Goal: Transaction & Acquisition: Book appointment/travel/reservation

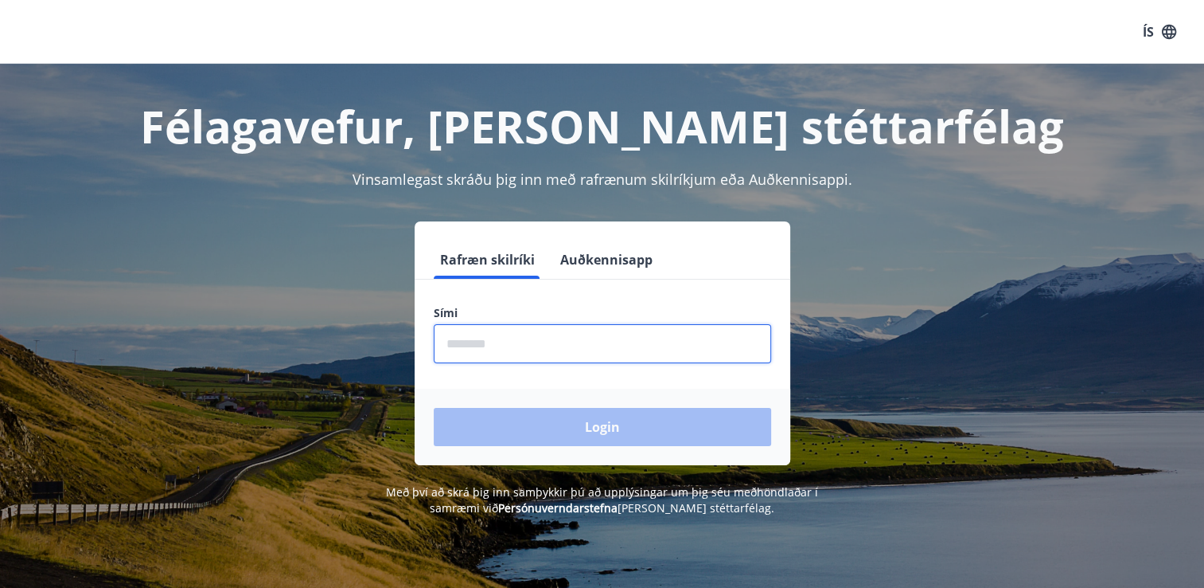
click at [627, 349] on input "phone" at bounding box center [603, 343] width 338 height 39
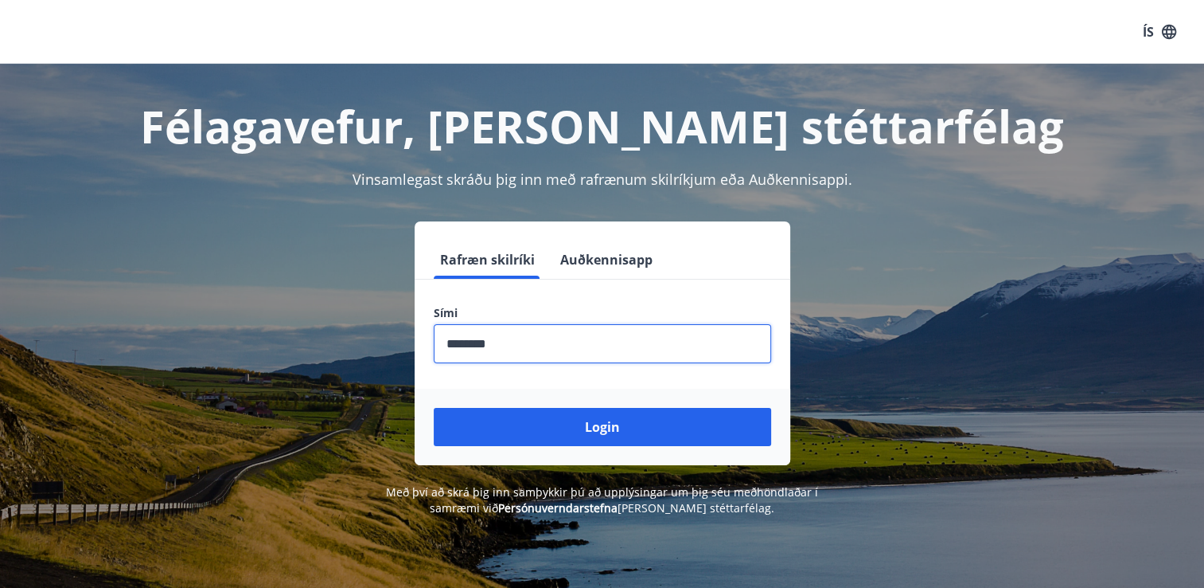
type input "********"
click at [434, 408] on button "Login" at bounding box center [603, 427] width 338 height 38
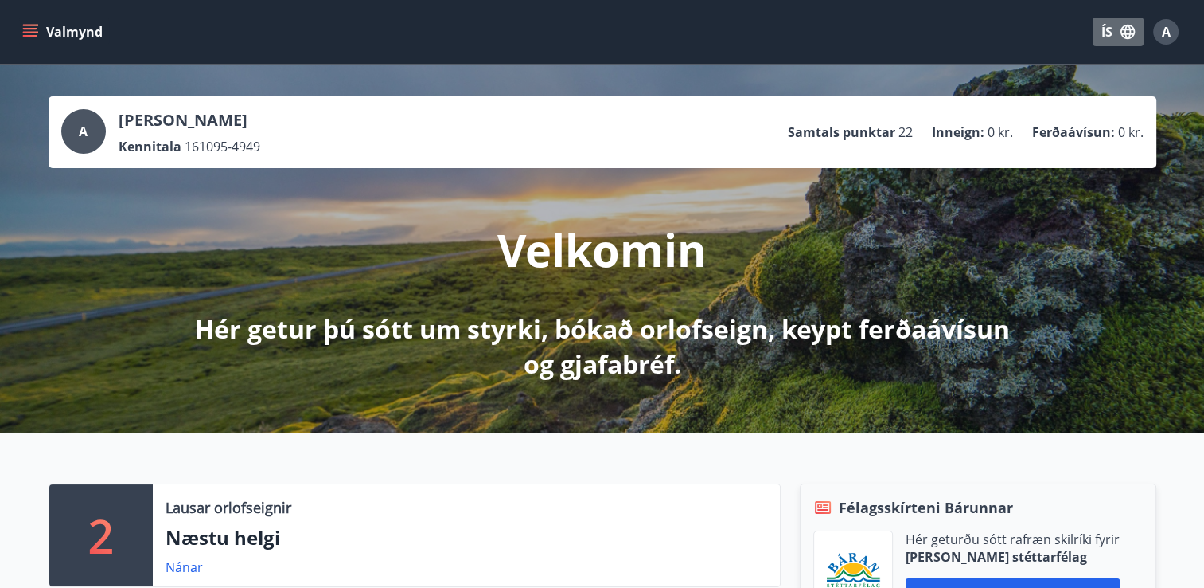
click at [1124, 29] on icon "button" at bounding box center [1128, 32] width 14 height 14
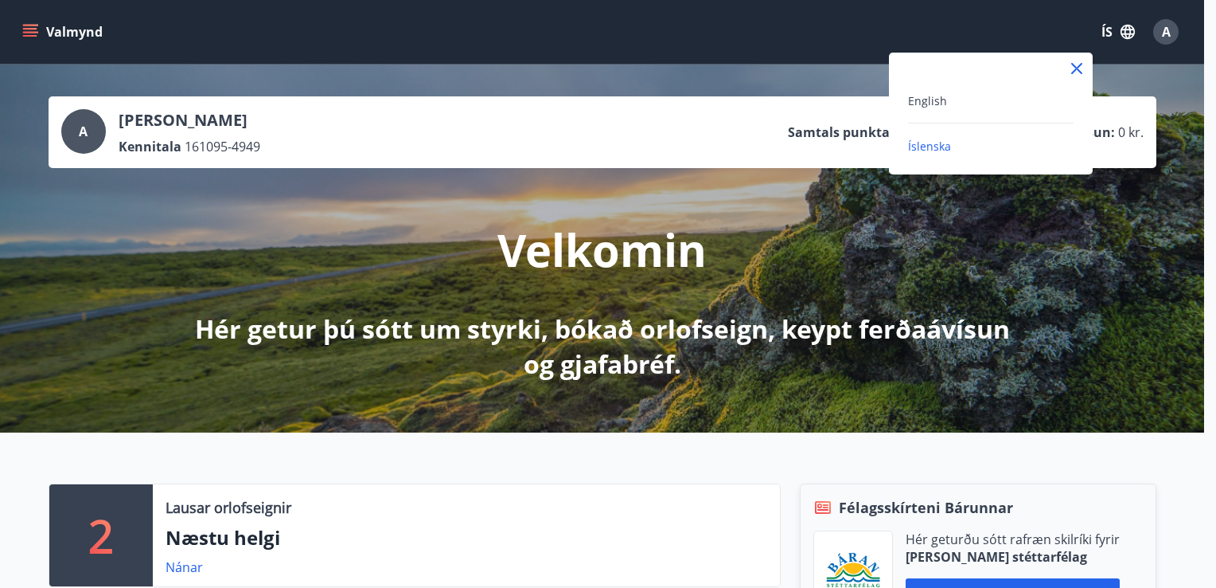
click at [981, 108] on div "English" at bounding box center [991, 100] width 166 height 19
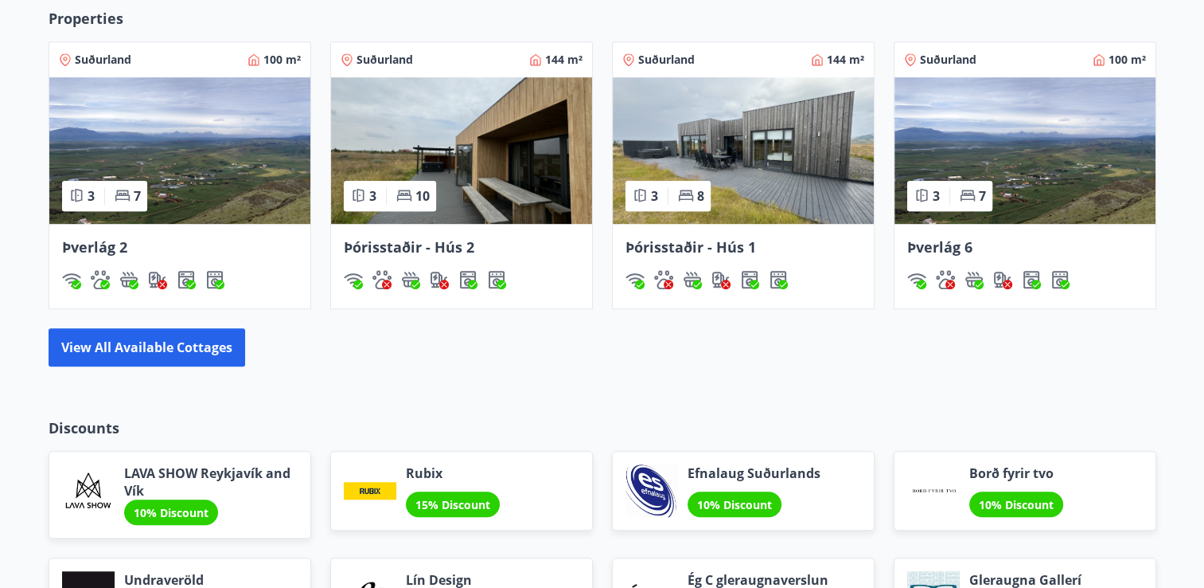
scroll to position [1067, 0]
click at [206, 357] on button "View all available cottages" at bounding box center [147, 347] width 197 height 38
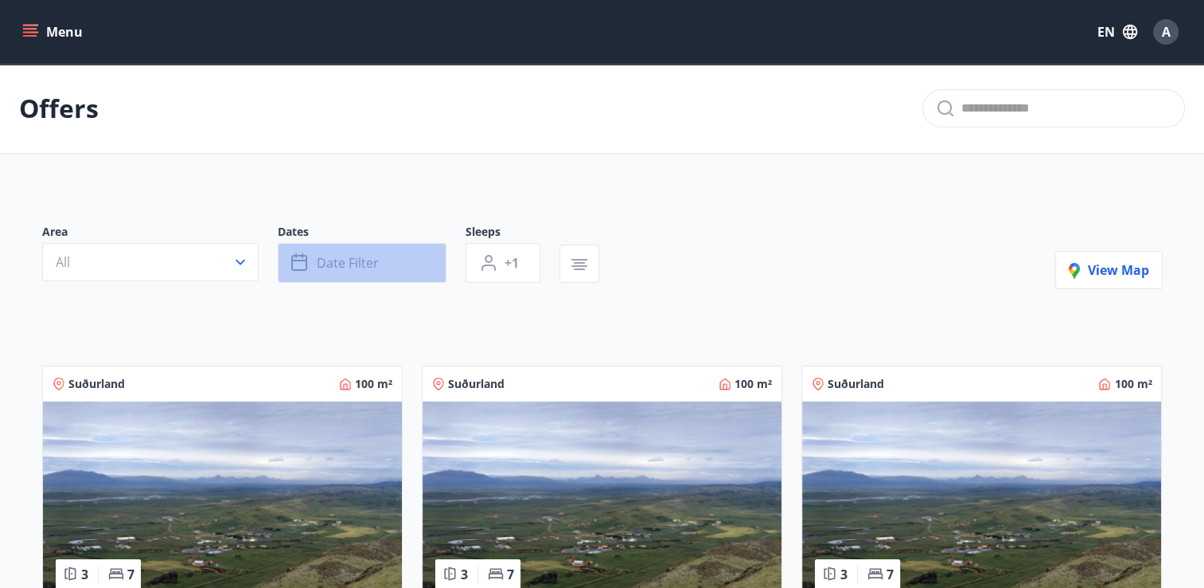
click at [367, 274] on button "Date filter" at bounding box center [362, 263] width 169 height 40
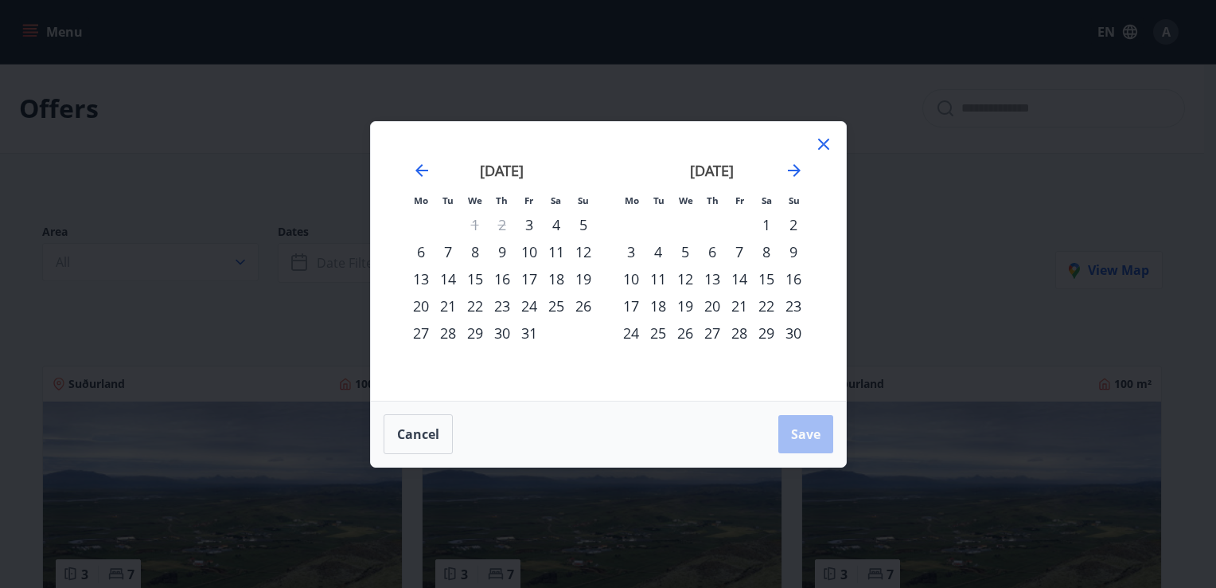
click at [912, 214] on div "Mo Tu We Th Fr Sa Su Mo Tu We Th Fr Sa Su September 2025 1 2 3 4 5 6 7 8 9 10 1…" at bounding box center [608, 294] width 1216 height 588
click at [828, 142] on icon at bounding box center [823, 144] width 19 height 19
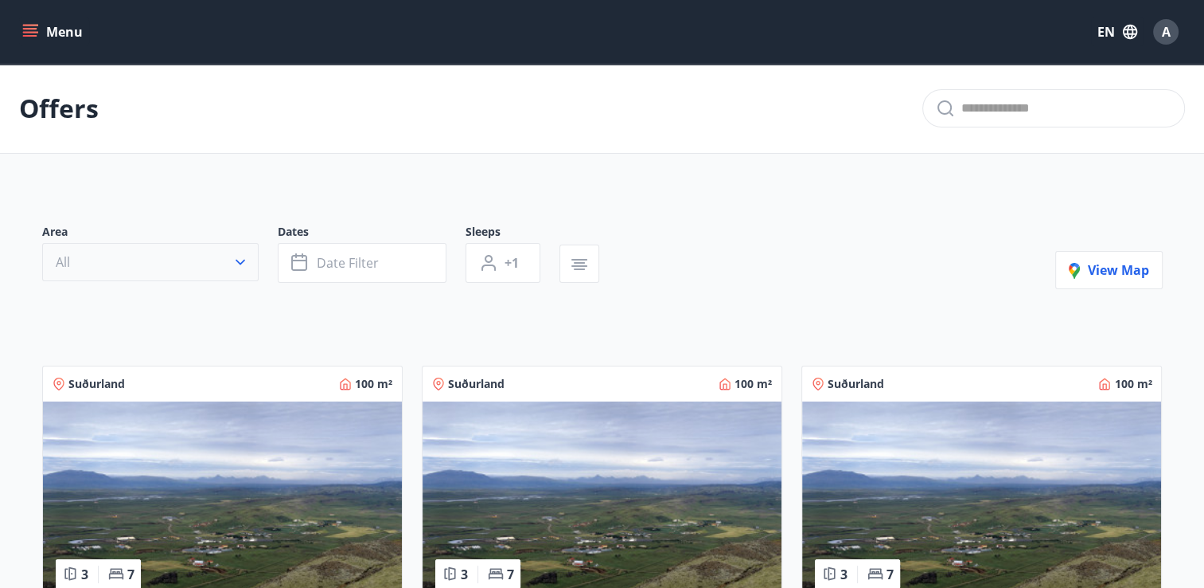
click at [159, 279] on button "All" at bounding box center [150, 262] width 217 height 38
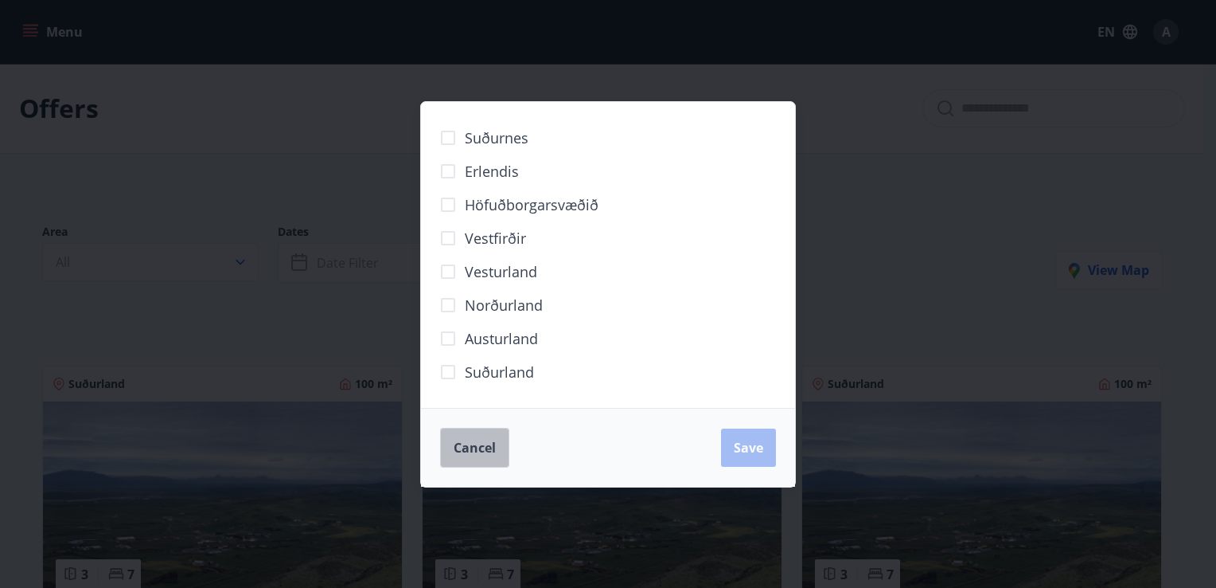
click at [456, 461] on button "Cancel" at bounding box center [474, 448] width 69 height 40
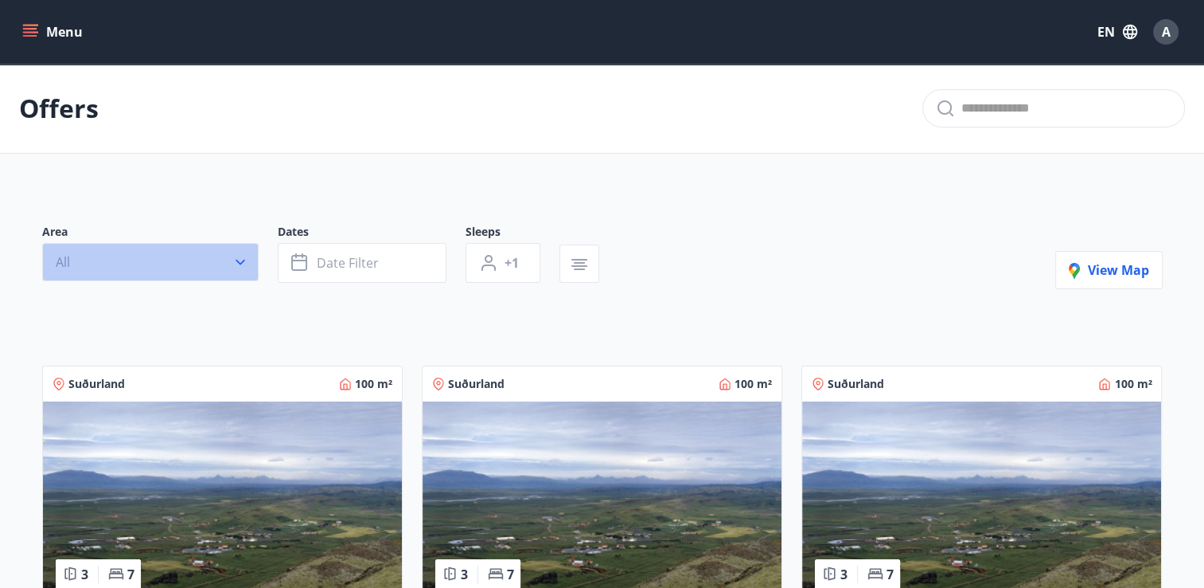
click at [197, 259] on button "All" at bounding box center [150, 262] width 217 height 38
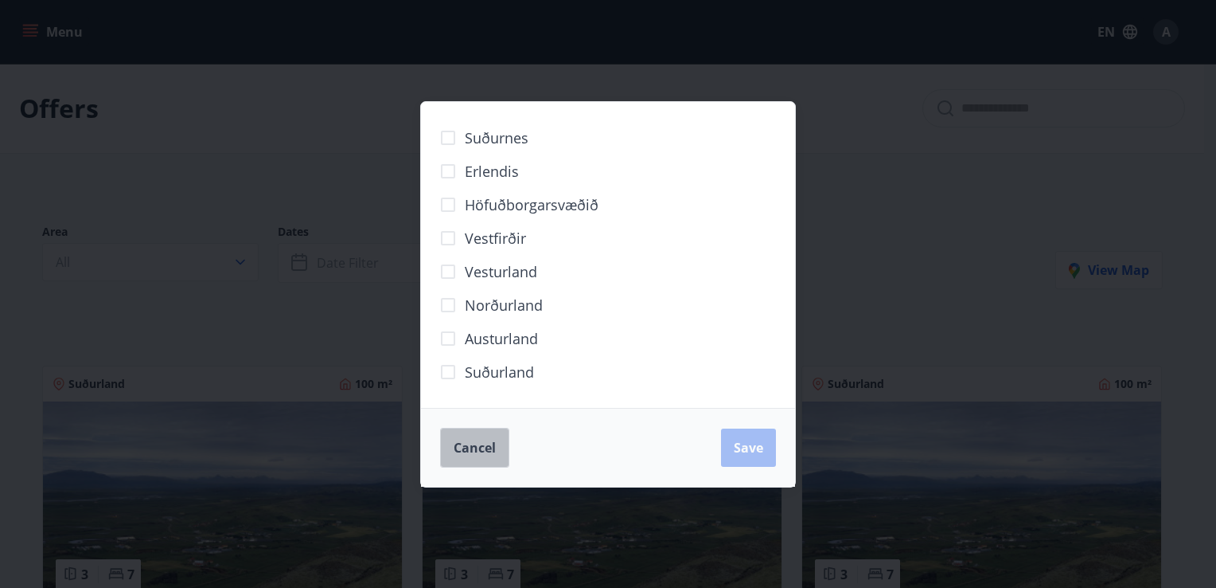
click at [486, 450] on span "Cancel" at bounding box center [475, 448] width 42 height 18
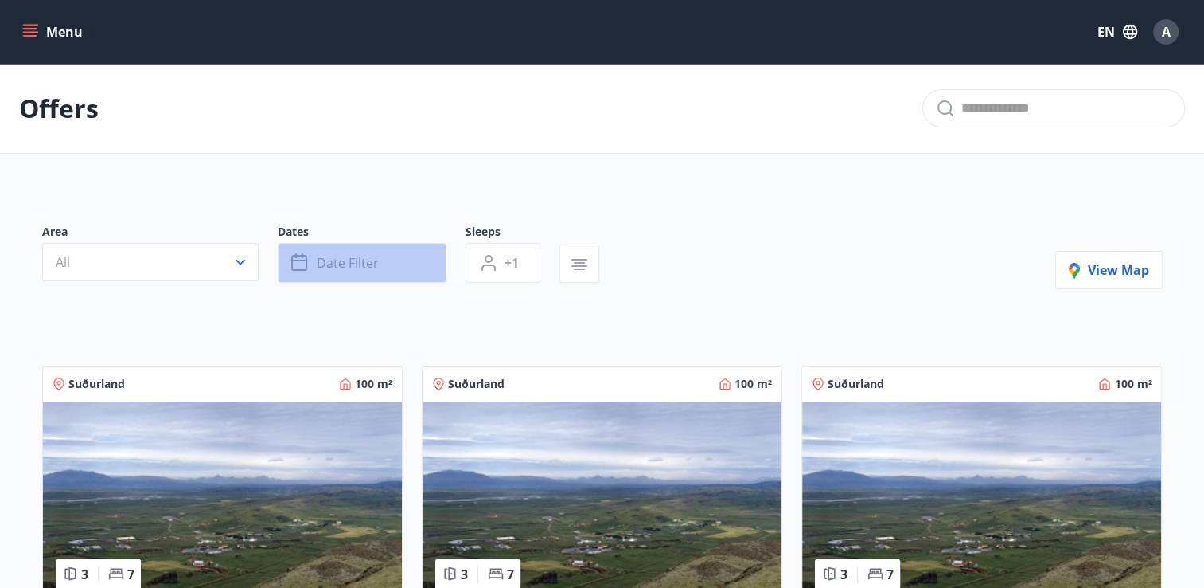
click at [368, 260] on span "Date filter" at bounding box center [348, 263] width 62 height 18
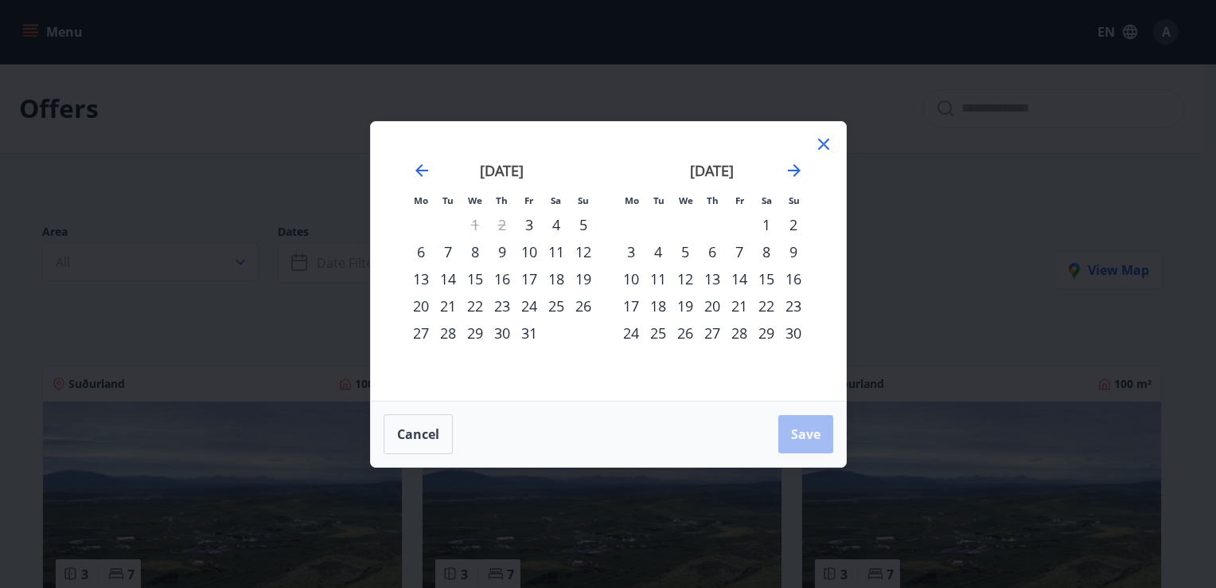
click at [478, 273] on div "15" at bounding box center [475, 278] width 27 height 27
click at [440, 303] on div "21" at bounding box center [448, 305] width 27 height 27
click at [806, 428] on span "Save" at bounding box center [805, 434] width 29 height 18
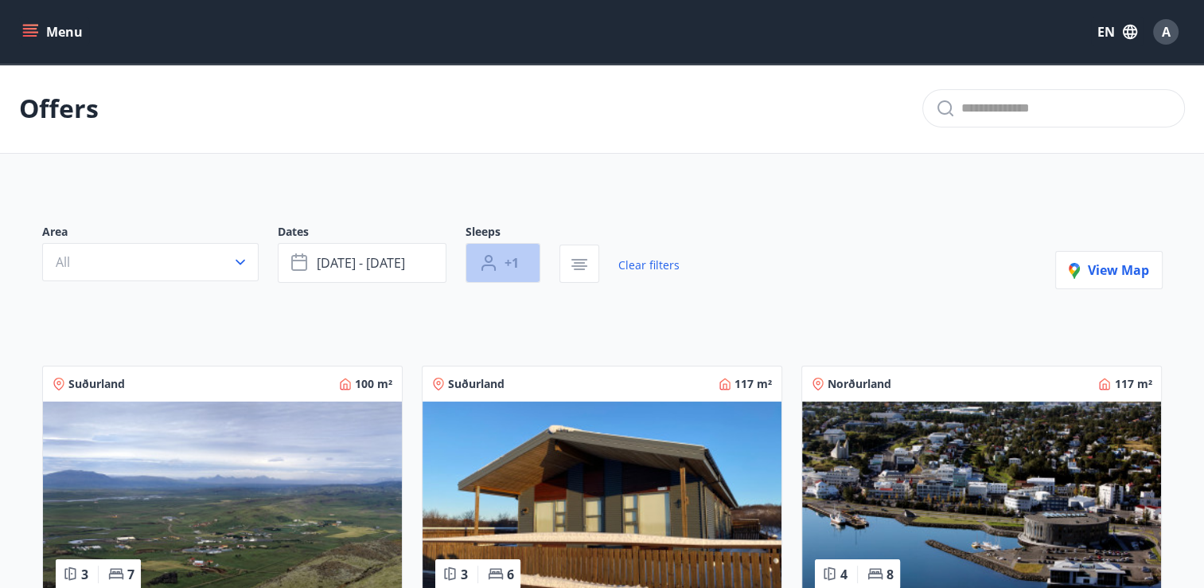
click at [511, 258] on span "+1" at bounding box center [512, 263] width 14 height 18
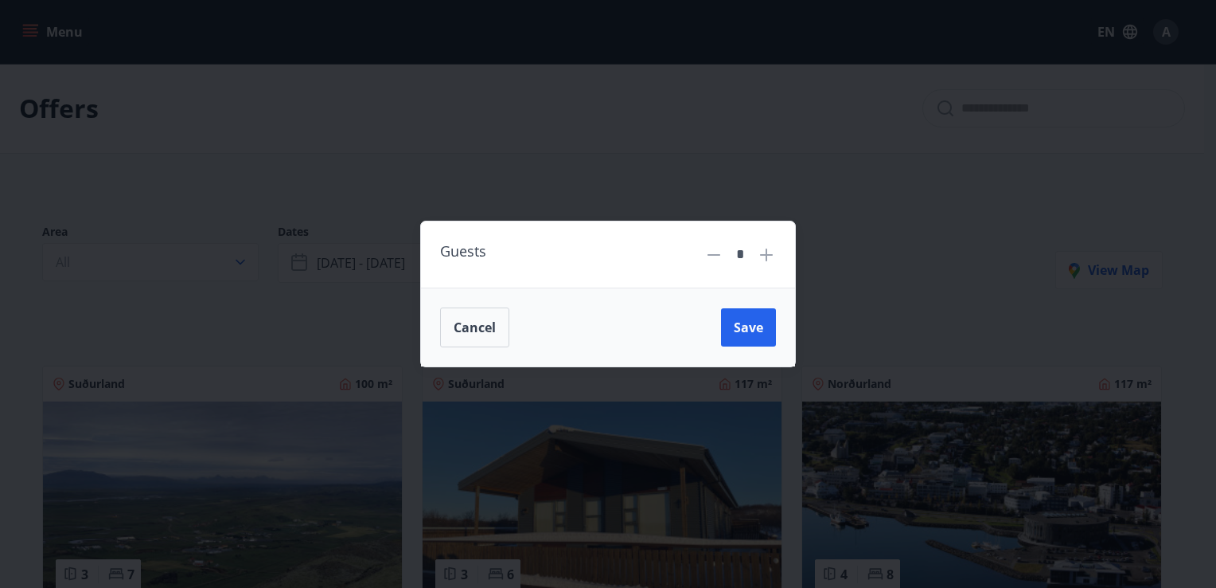
click at [767, 249] on icon at bounding box center [766, 254] width 13 height 13
type input "*"
click at [739, 336] on span "Save" at bounding box center [748, 327] width 29 height 18
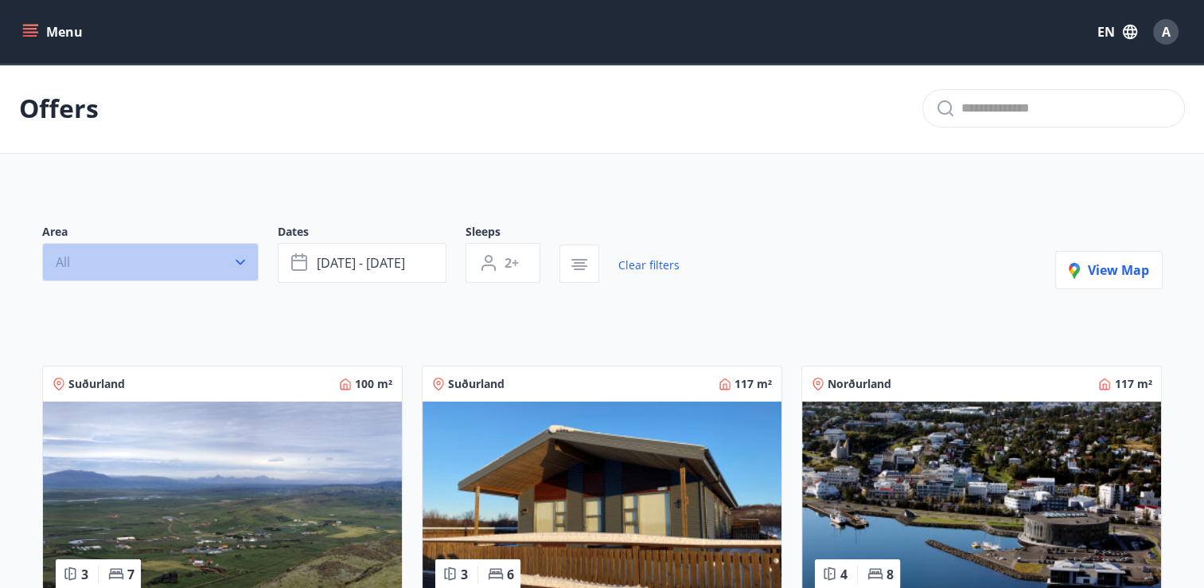
click at [182, 264] on button "All" at bounding box center [150, 262] width 217 height 38
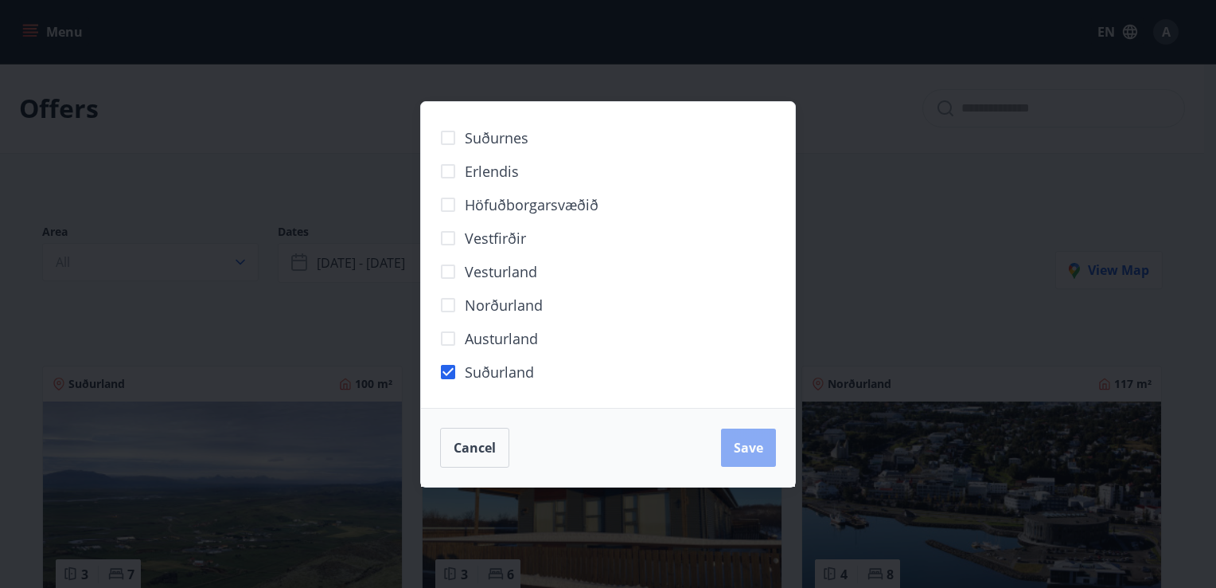
click at [753, 458] on button "Save" at bounding box center [748, 447] width 55 height 38
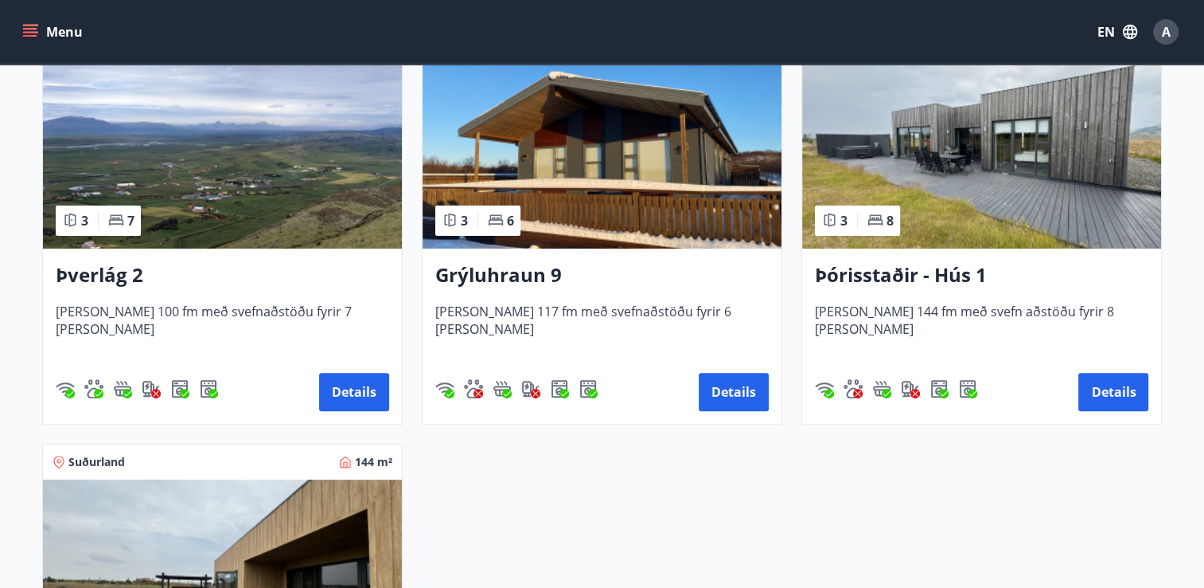
scroll to position [360, 0]
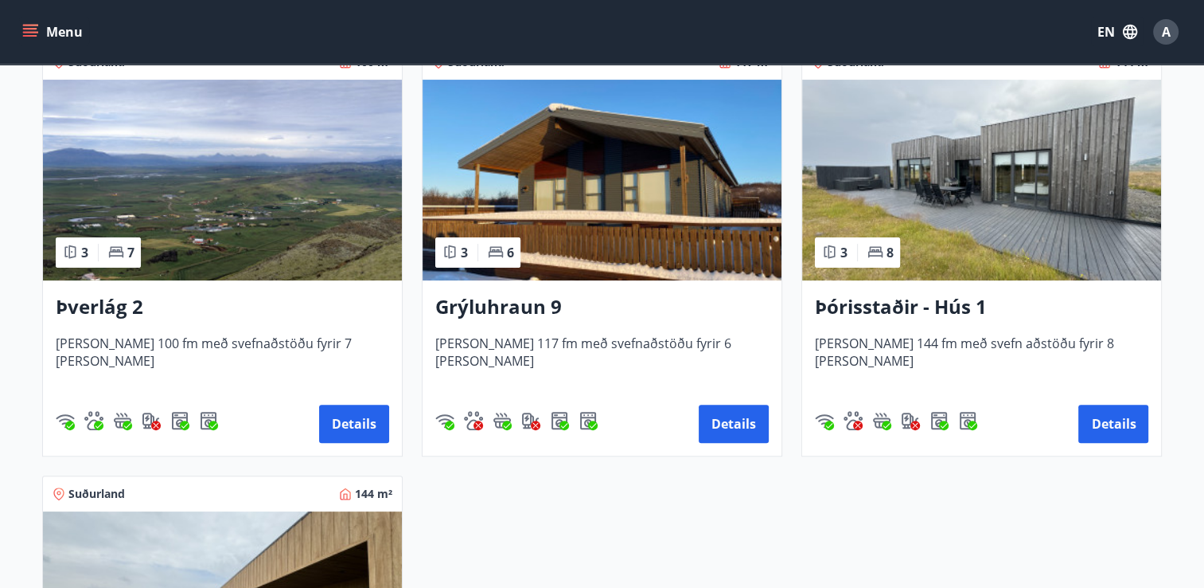
click at [602, 249] on img at bounding box center [602, 180] width 359 height 201
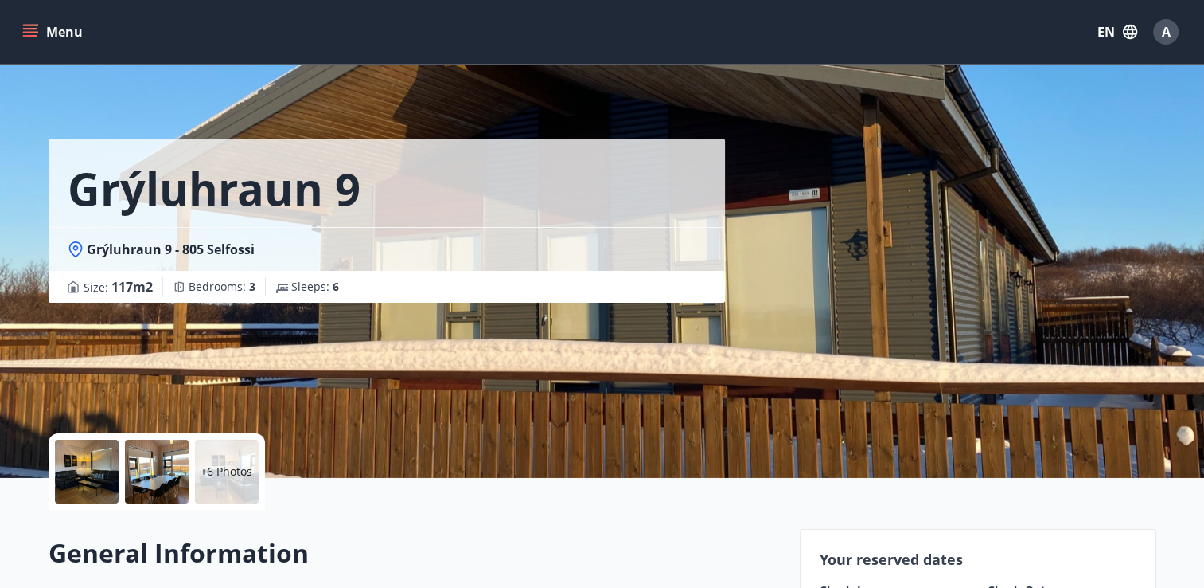
click at [159, 478] on div at bounding box center [157, 471] width 64 height 64
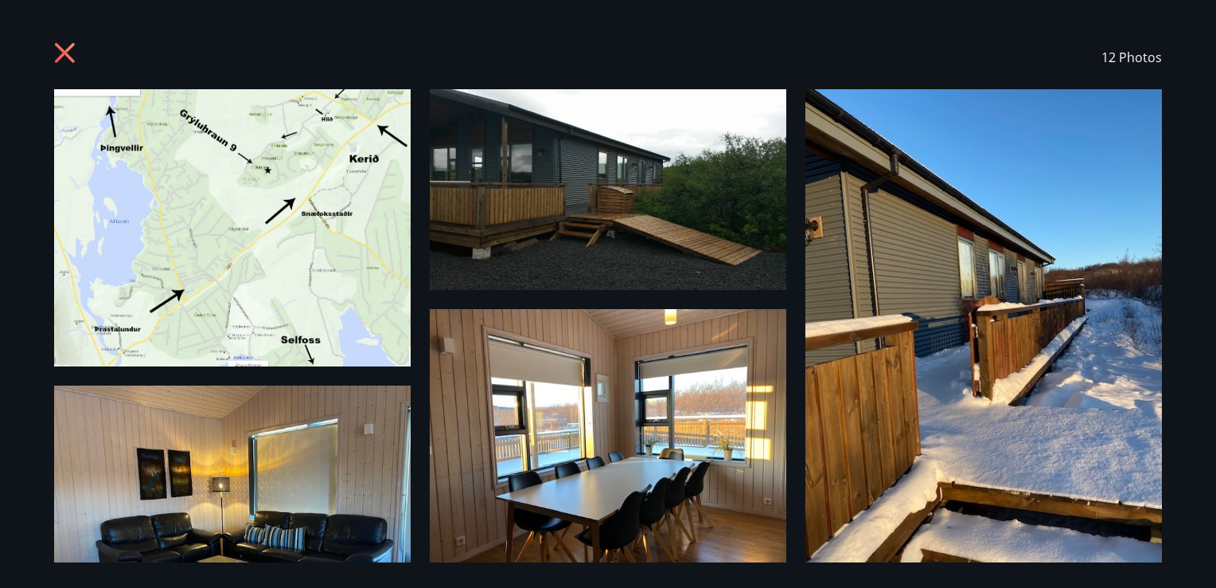
click at [73, 44] on icon at bounding box center [65, 53] width 20 height 20
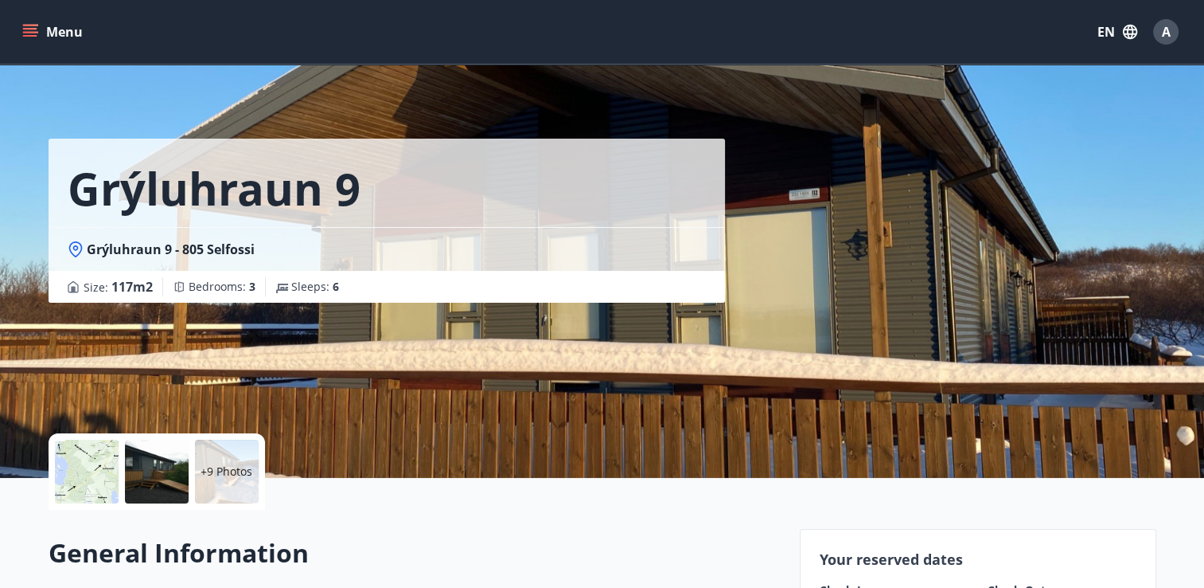
scroll to position [2, 0]
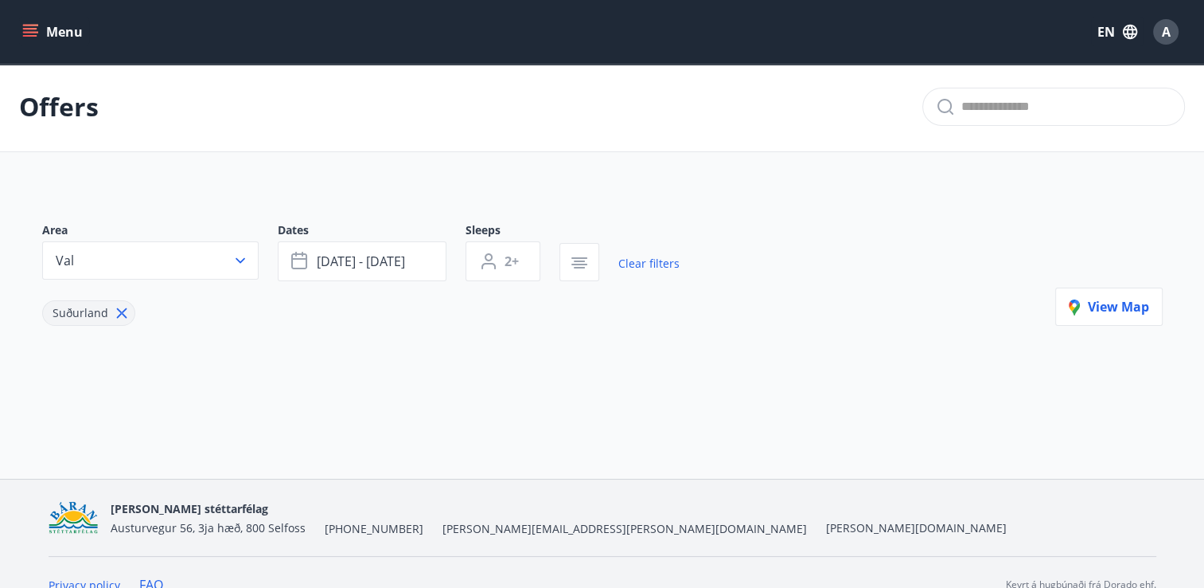
type input "*"
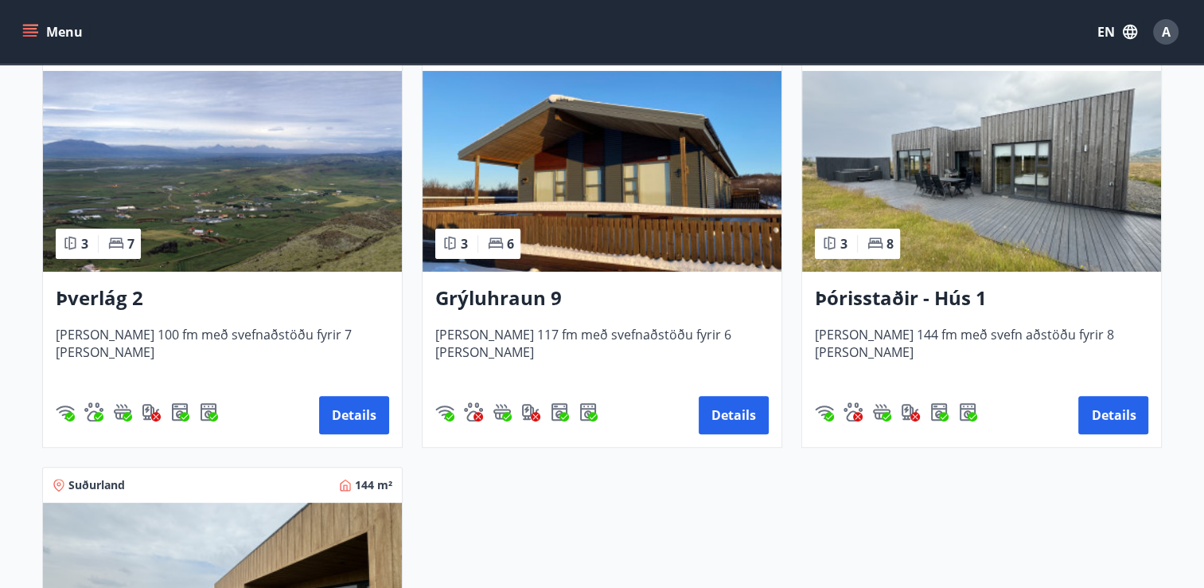
scroll to position [368, 0]
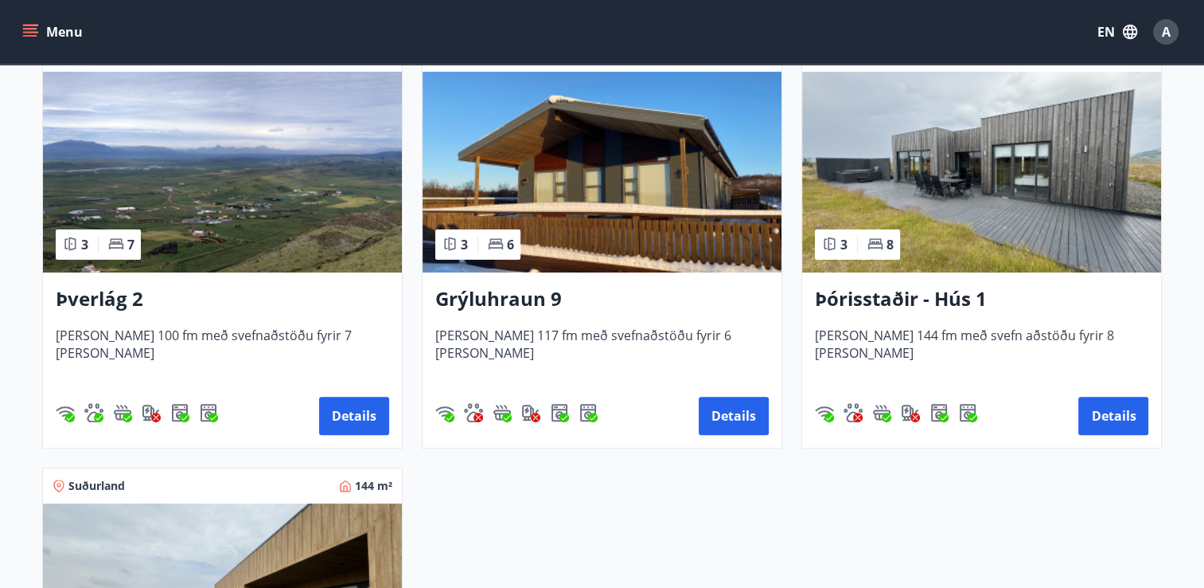
click at [1112, 139] on img at bounding box center [981, 172] width 359 height 201
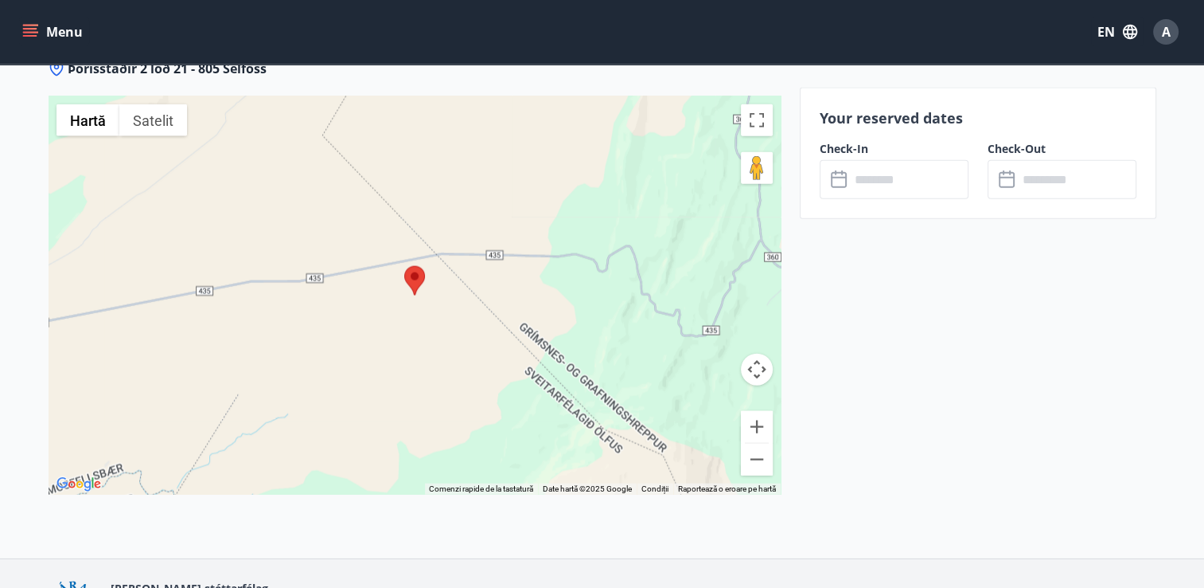
scroll to position [3748, 0]
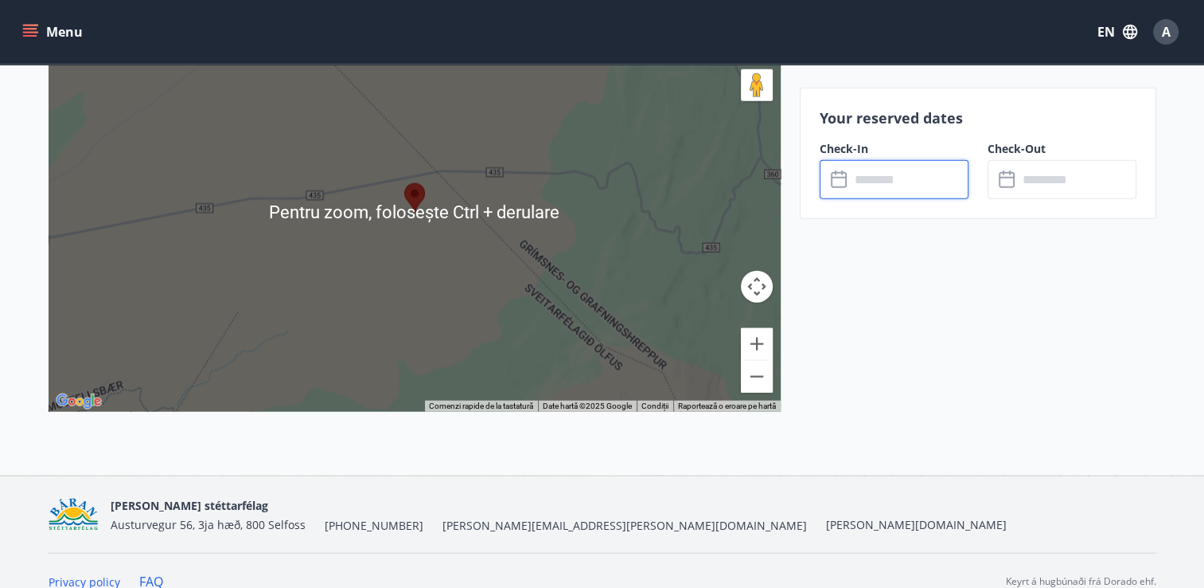
click at [875, 173] on input "text" at bounding box center [909, 179] width 119 height 39
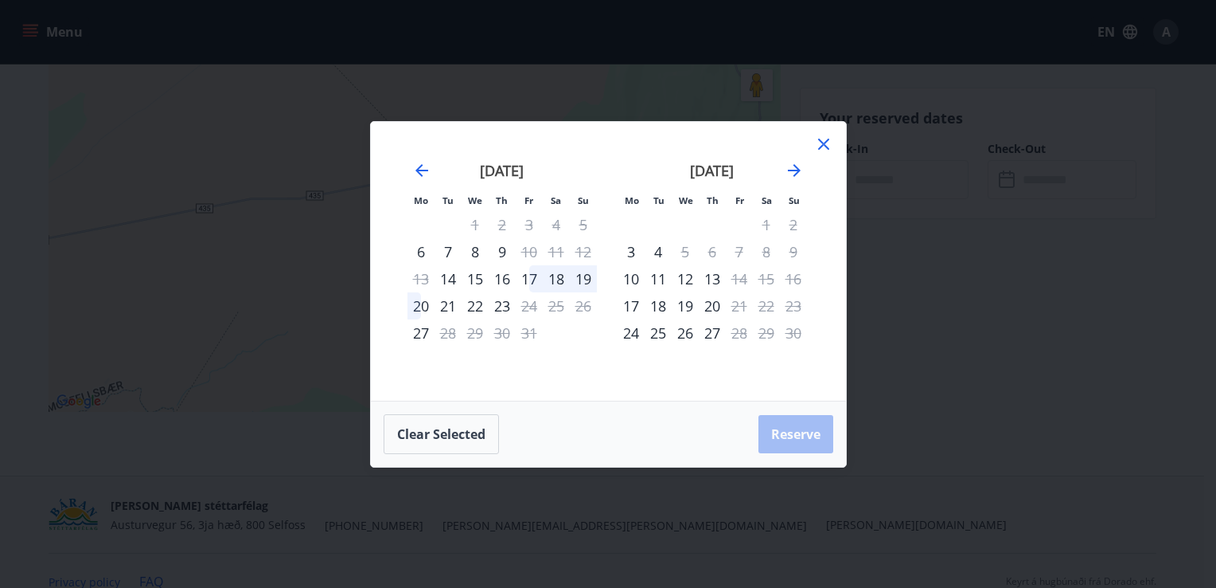
click at [479, 283] on div "15" at bounding box center [475, 278] width 27 height 27
click at [453, 304] on div "21" at bounding box center [448, 305] width 27 height 27
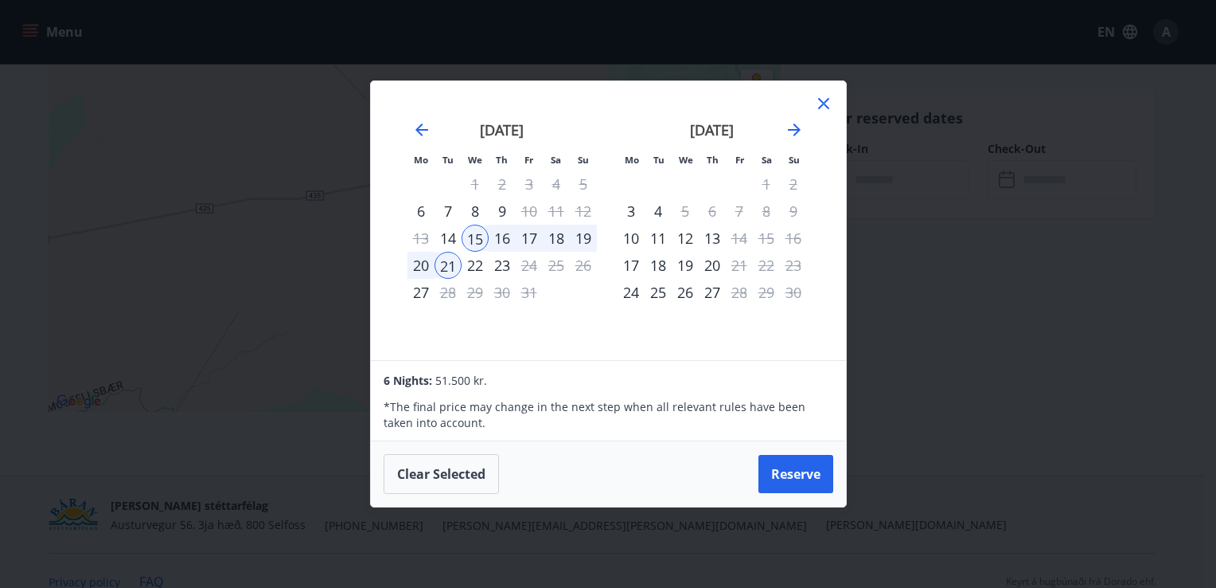
click at [823, 105] on icon at bounding box center [823, 103] width 19 height 19
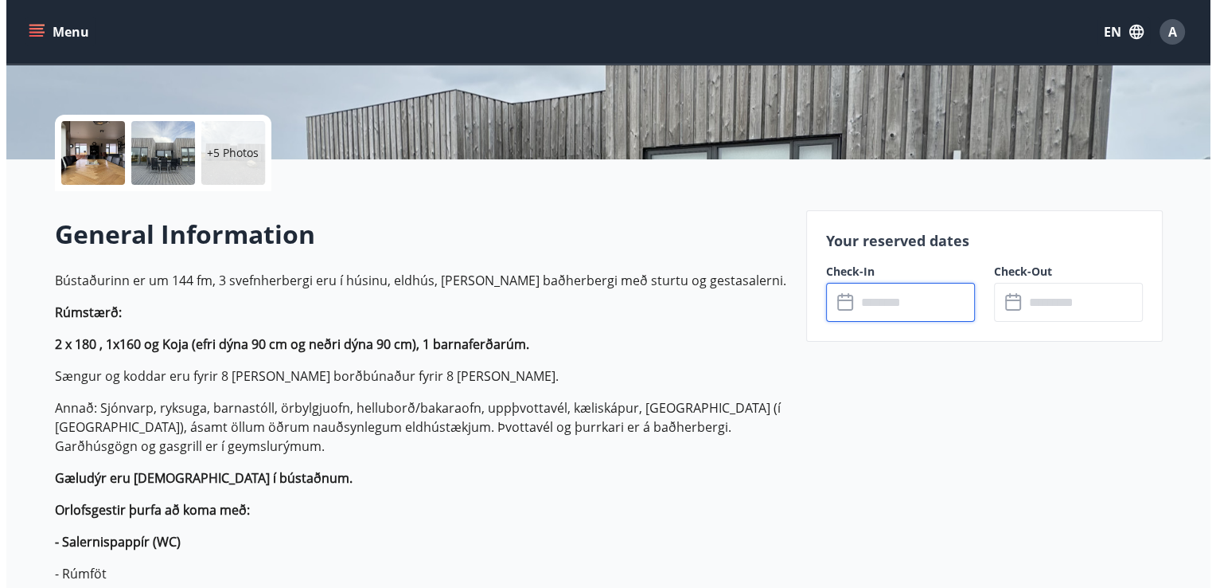
scroll to position [328, 0]
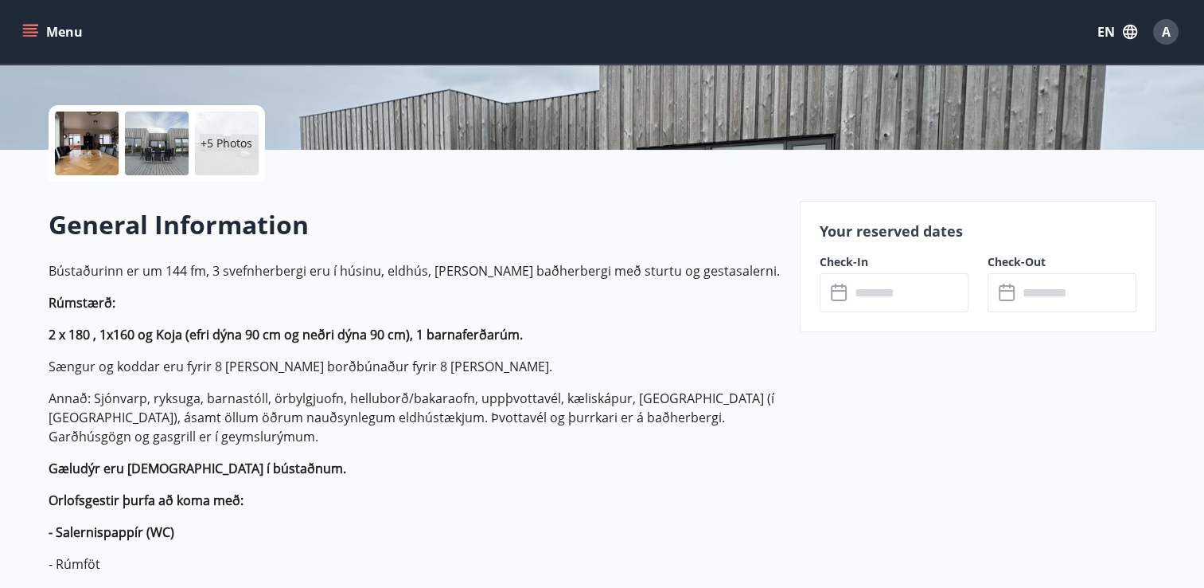
click at [232, 154] on div "+5 Photos" at bounding box center [227, 143] width 64 height 64
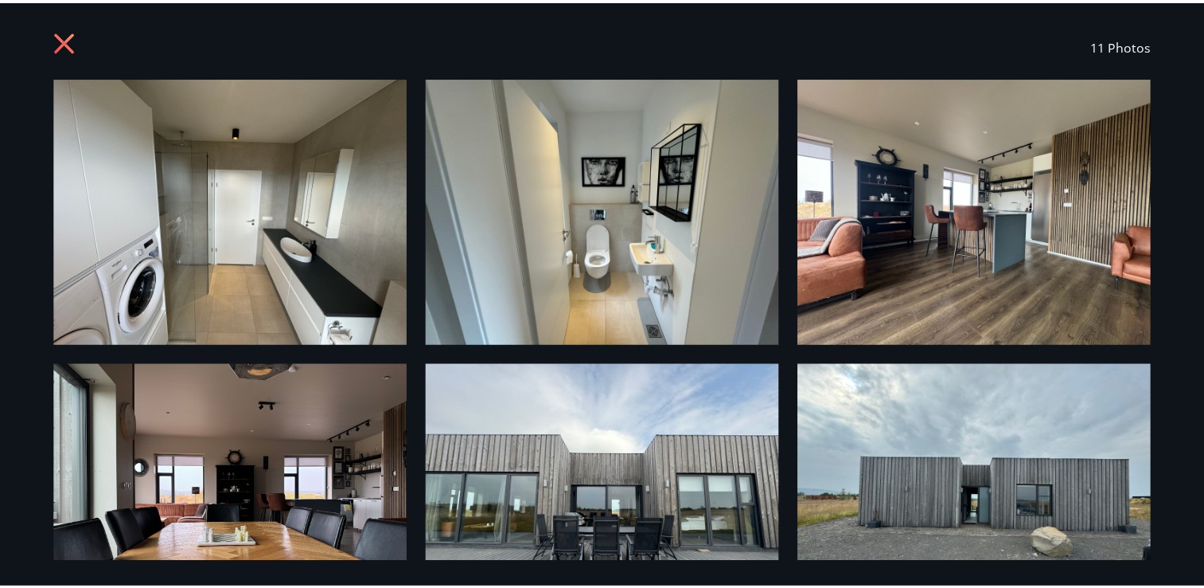
scroll to position [0, 0]
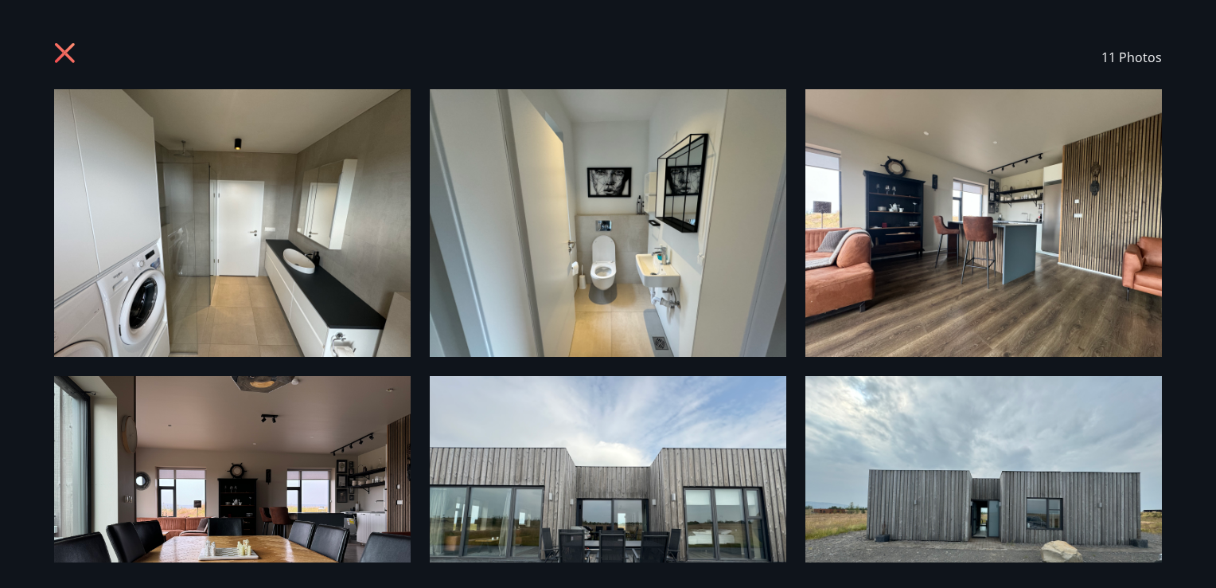
click at [61, 53] on icon at bounding box center [66, 54] width 25 height 25
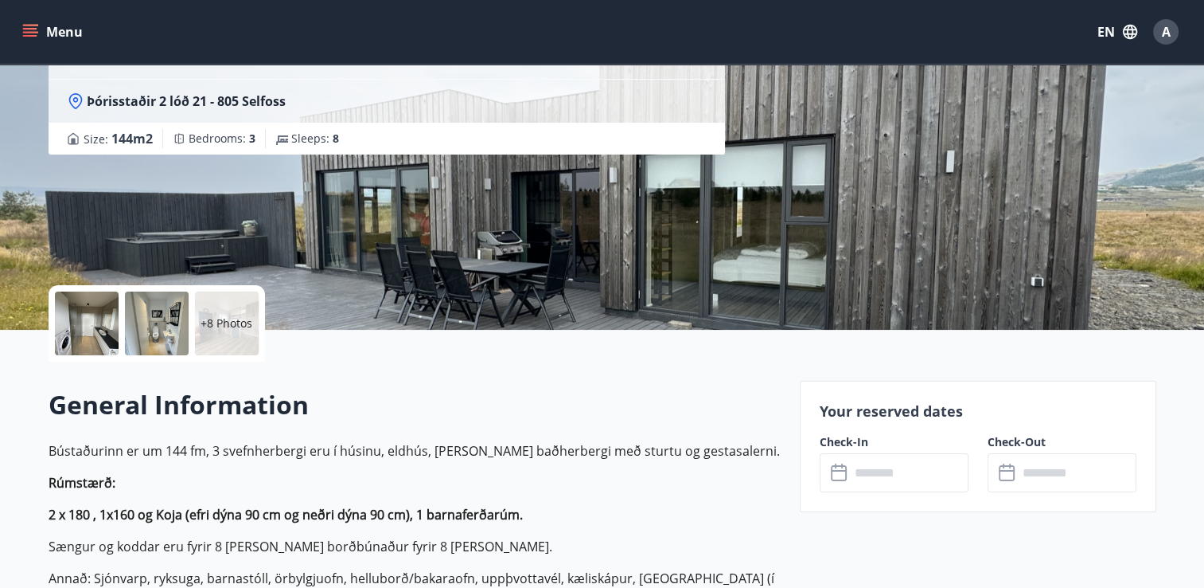
scroll to position [149, 0]
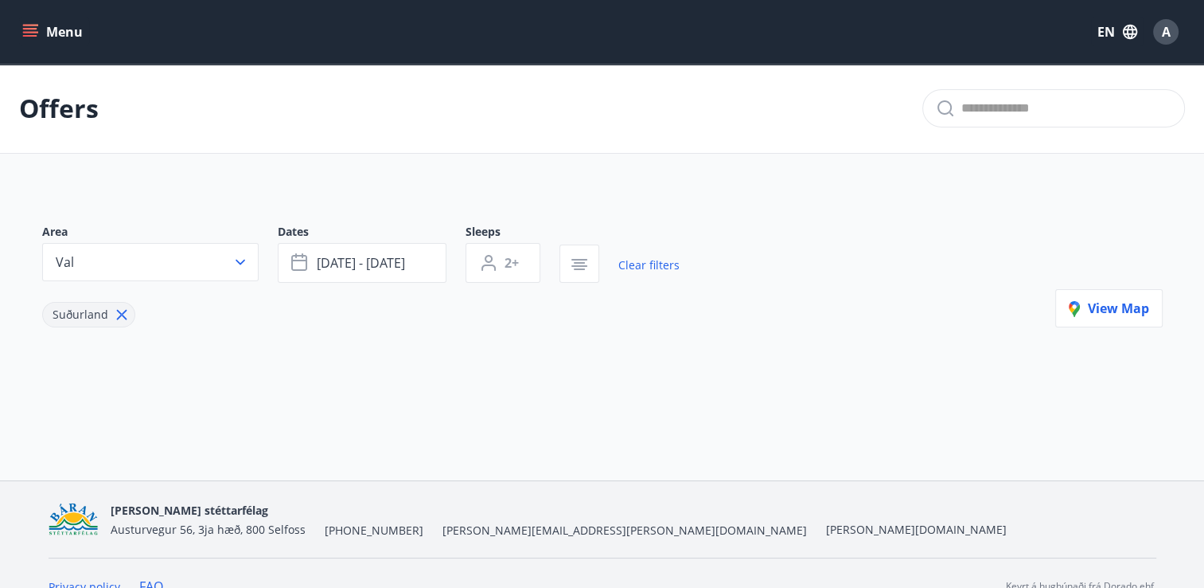
type input "*"
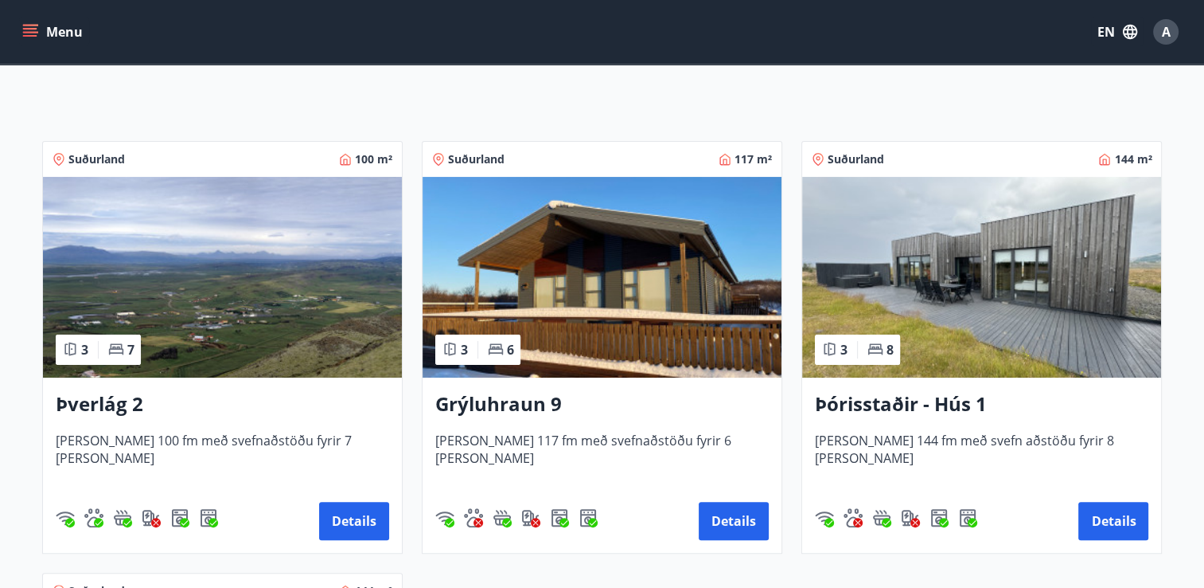
click at [239, 320] on img at bounding box center [222, 277] width 359 height 201
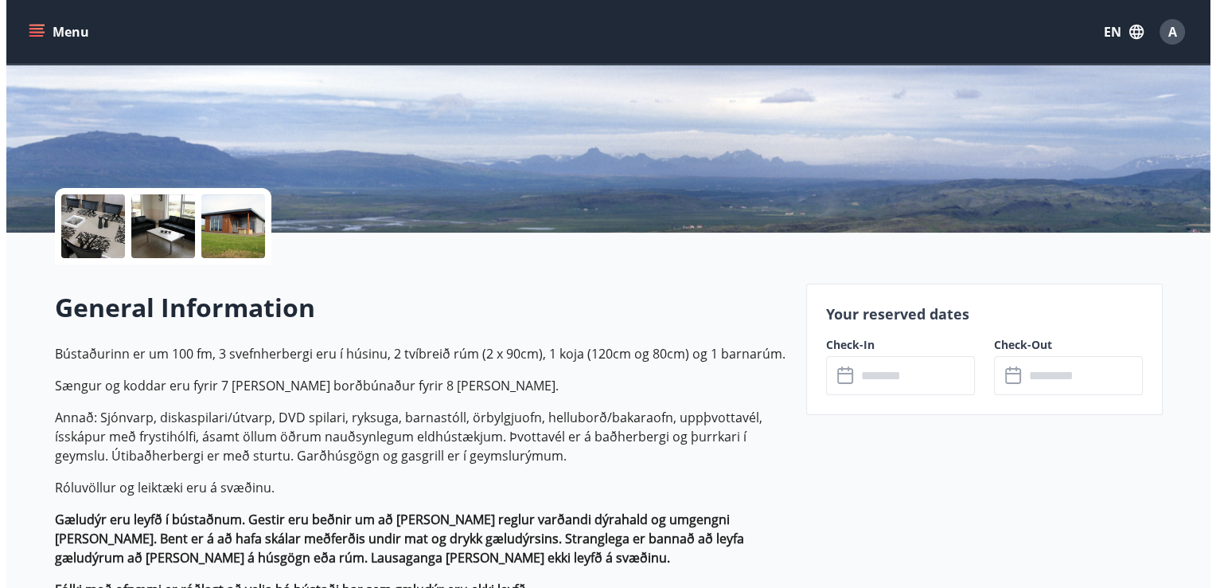
scroll to position [252, 0]
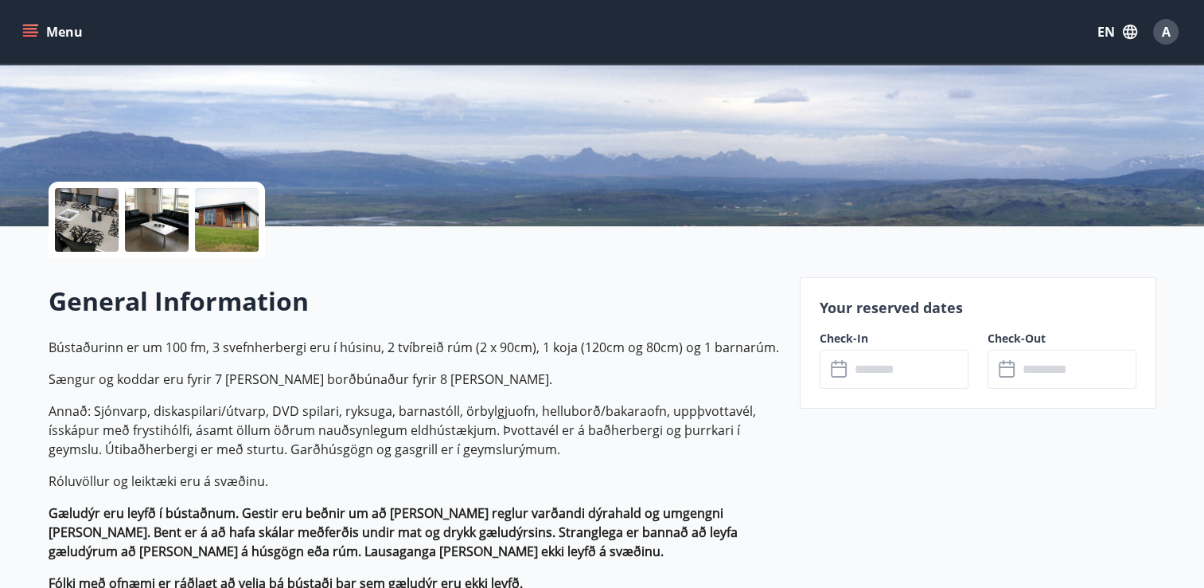
click at [146, 224] on div at bounding box center [157, 220] width 64 height 64
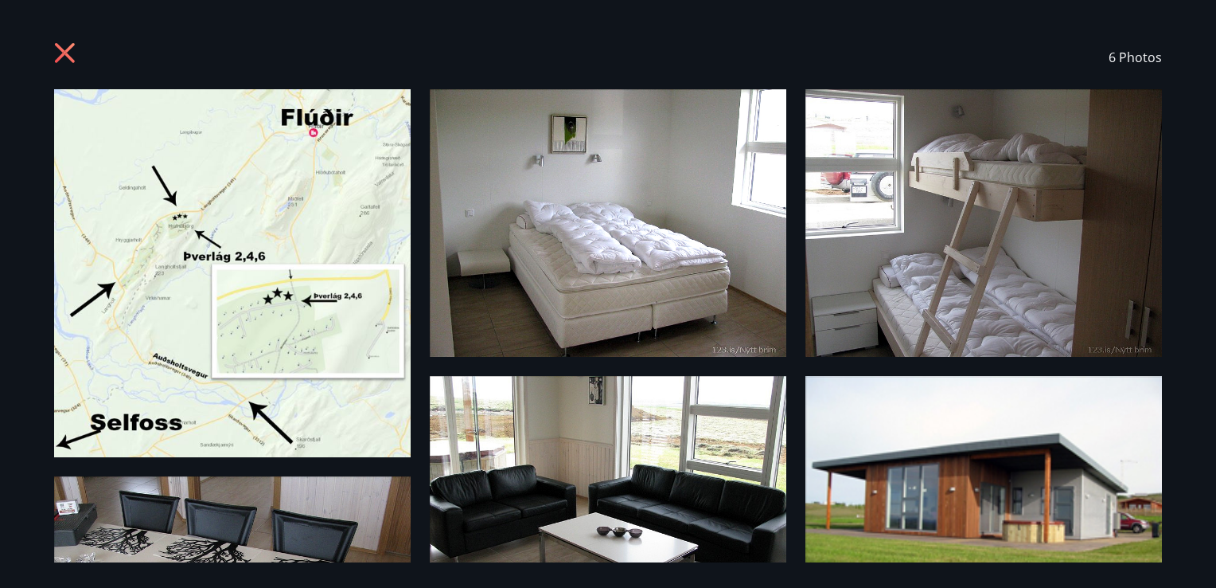
click at [668, 298] on img at bounding box center [608, 222] width 357 height 267
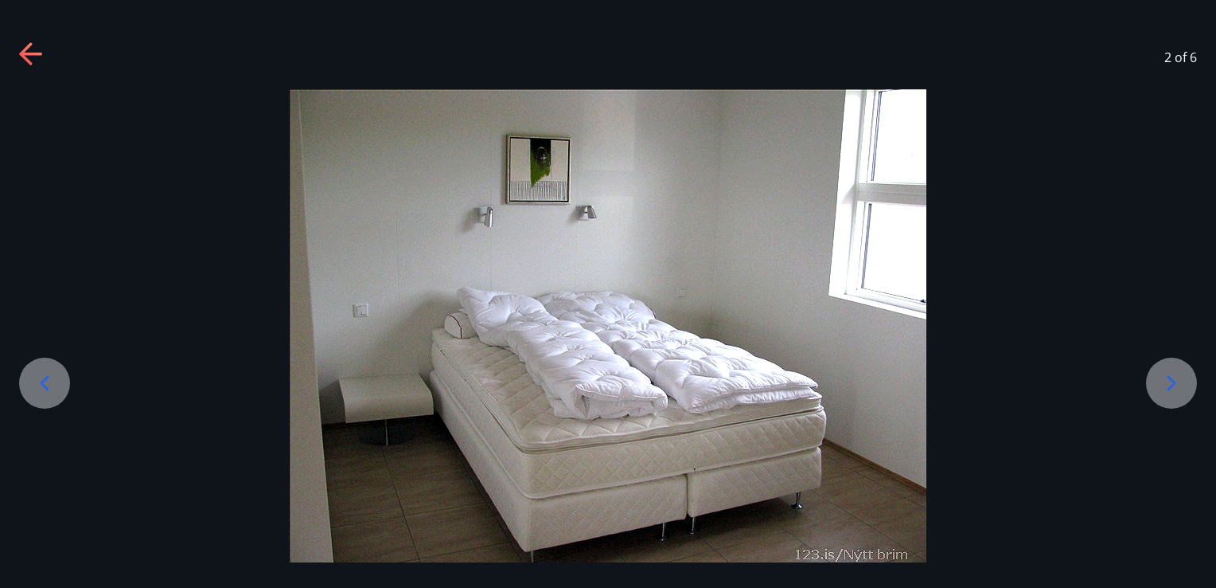
scroll to position [4, 0]
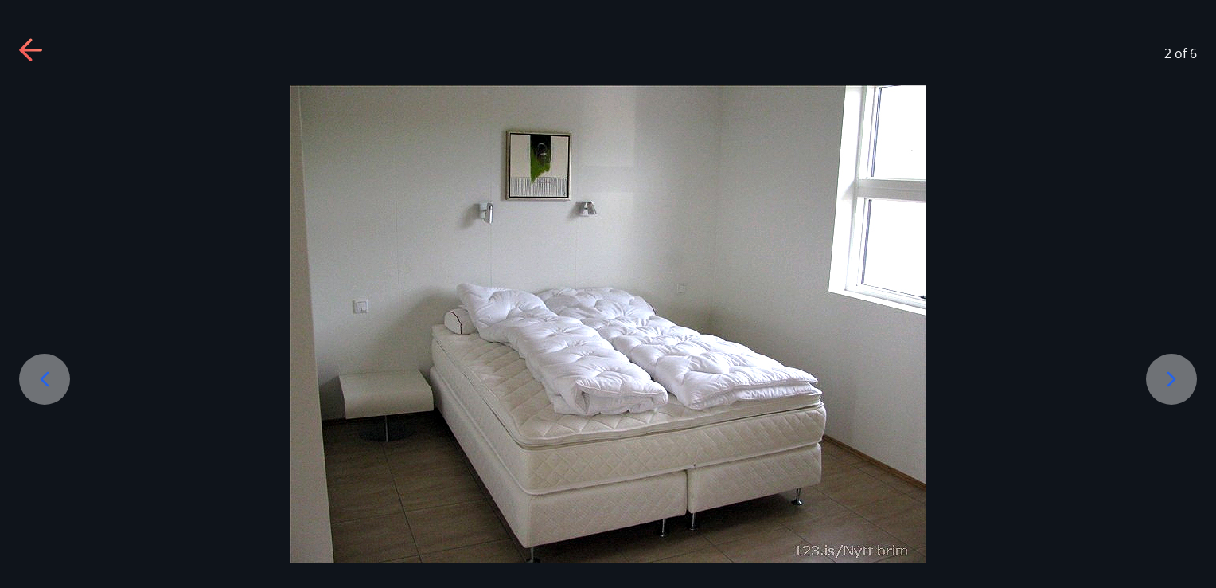
click at [1161, 381] on icon at bounding box center [1171, 378] width 25 height 25
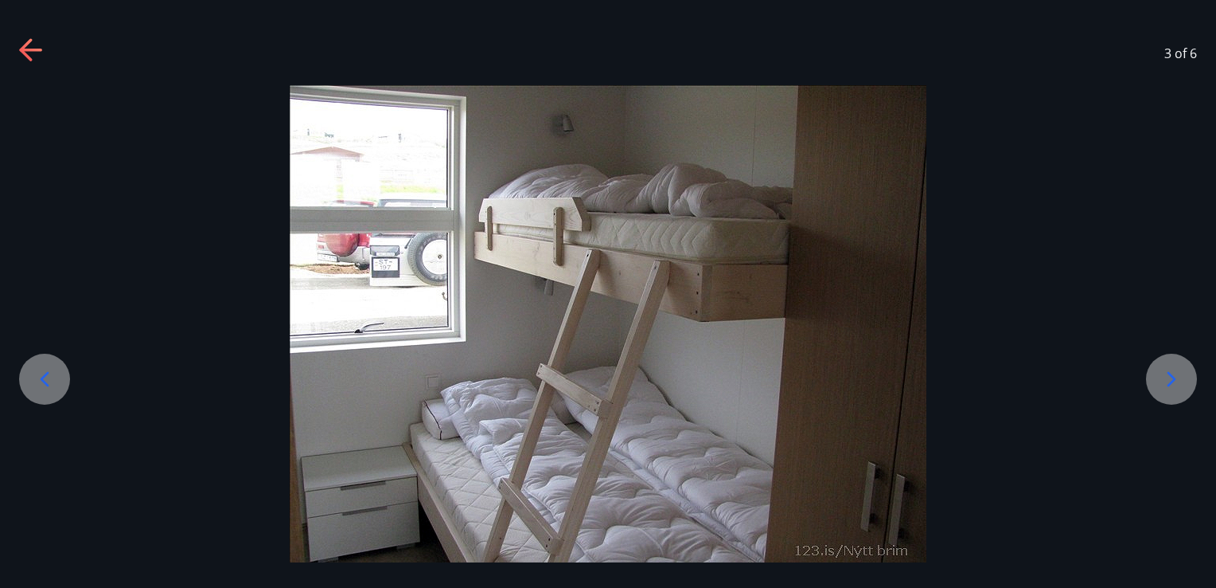
click at [1161, 381] on icon at bounding box center [1171, 378] width 25 height 25
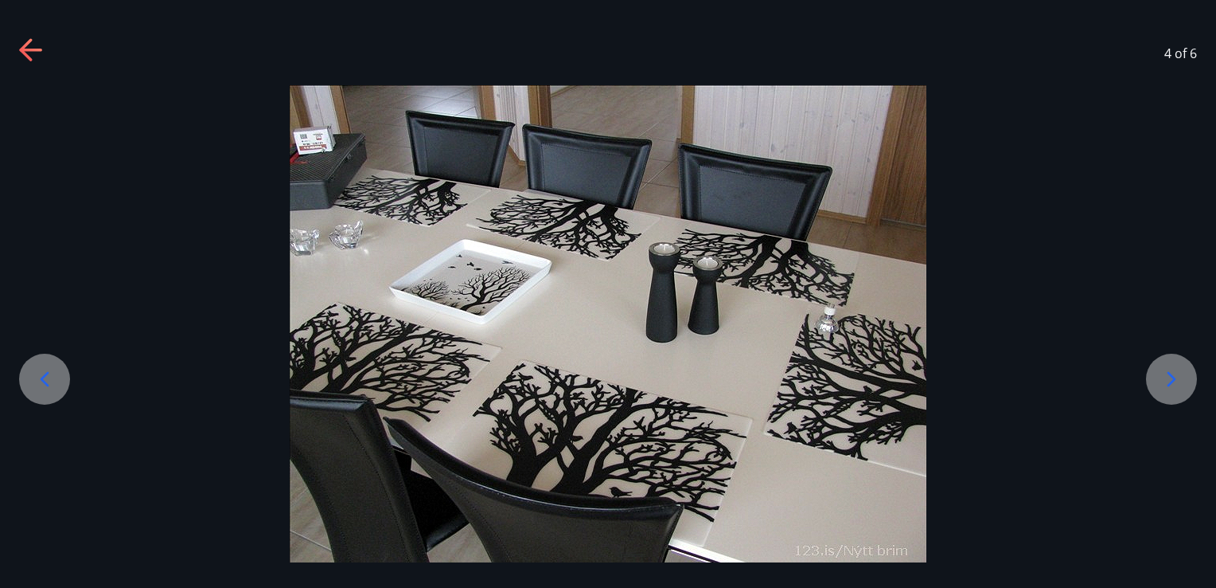
click at [1161, 381] on icon at bounding box center [1171, 378] width 25 height 25
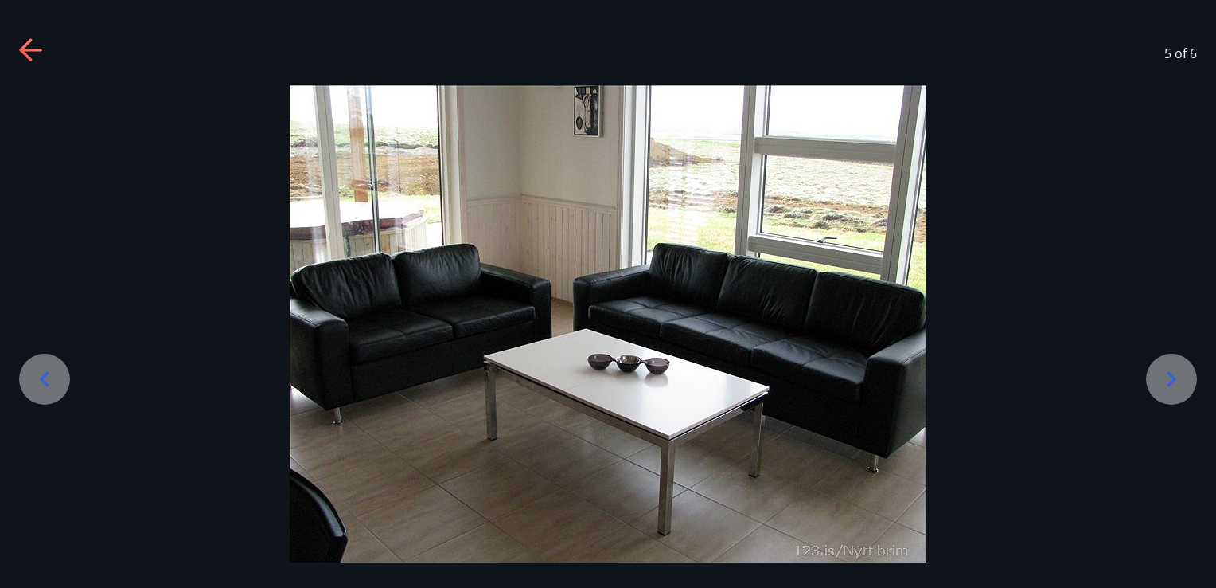
click at [1161, 381] on icon at bounding box center [1171, 378] width 25 height 25
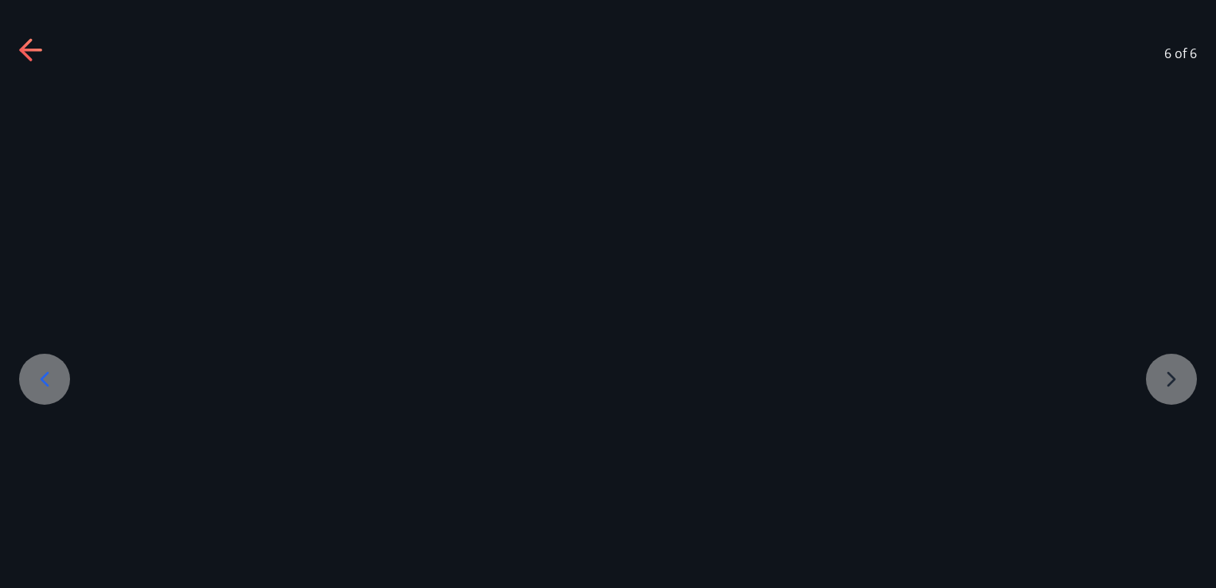
scroll to position [0, 0]
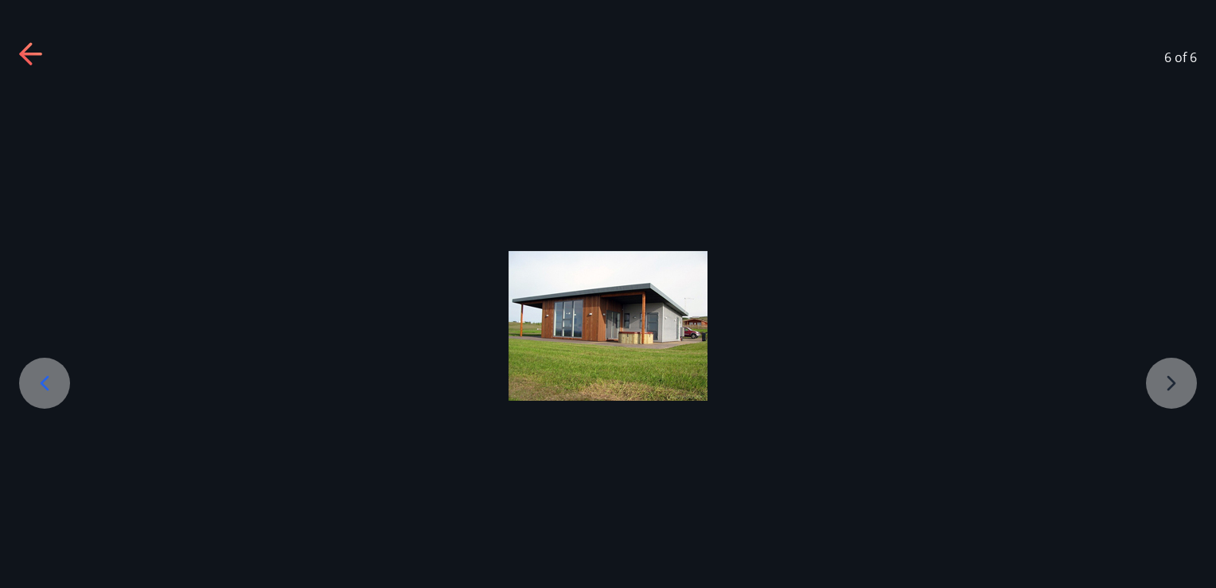
click at [1161, 381] on div at bounding box center [608, 326] width 1216 height 150
click at [1161, 394] on div at bounding box center [608, 326] width 1216 height 150
click at [33, 49] on icon at bounding box center [31, 54] width 25 height 25
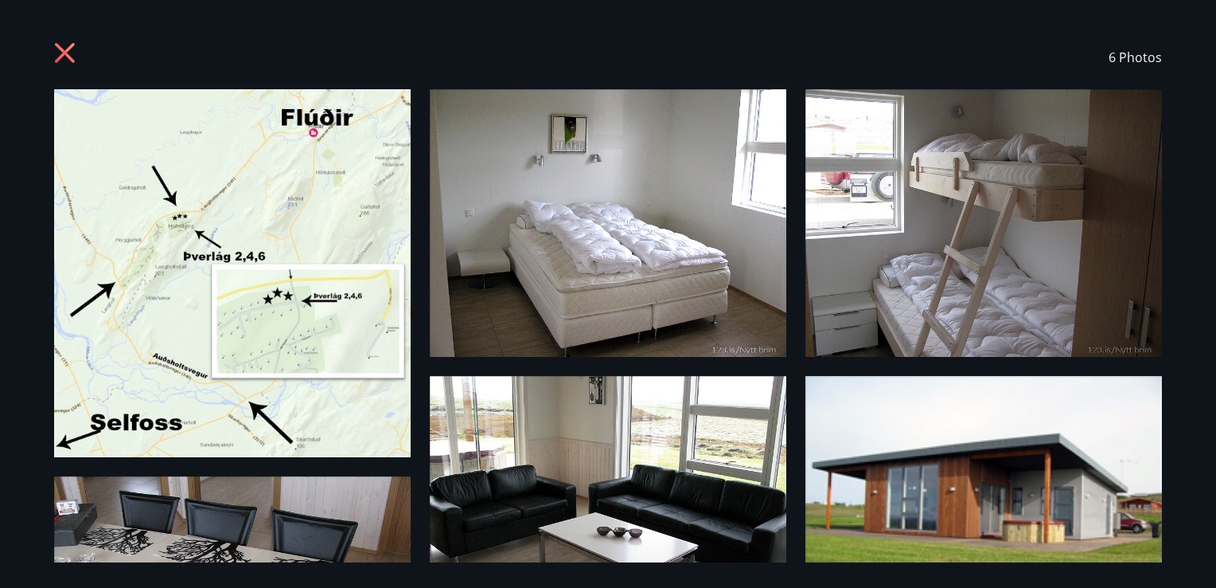
drag, startPoint x: 67, startPoint y: 37, endPoint x: 63, endPoint y: 63, distance: 26.6
click at [63, 63] on div "6 Photos" at bounding box center [608, 57] width 1108 height 64
click at [63, 63] on icon at bounding box center [66, 54] width 25 height 25
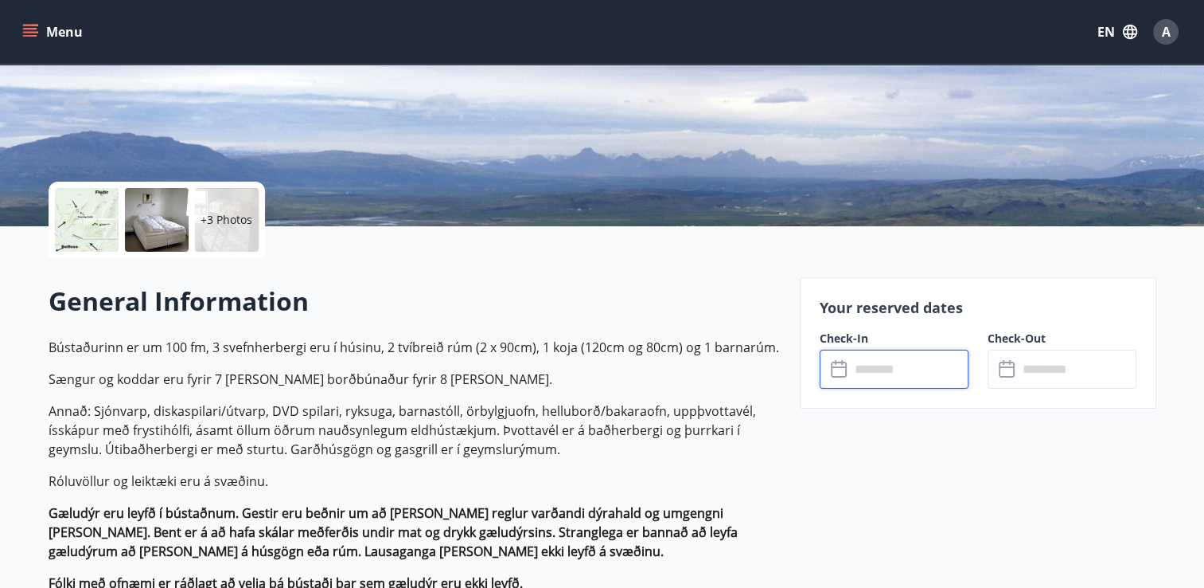
click at [884, 360] on input "text" at bounding box center [909, 368] width 119 height 39
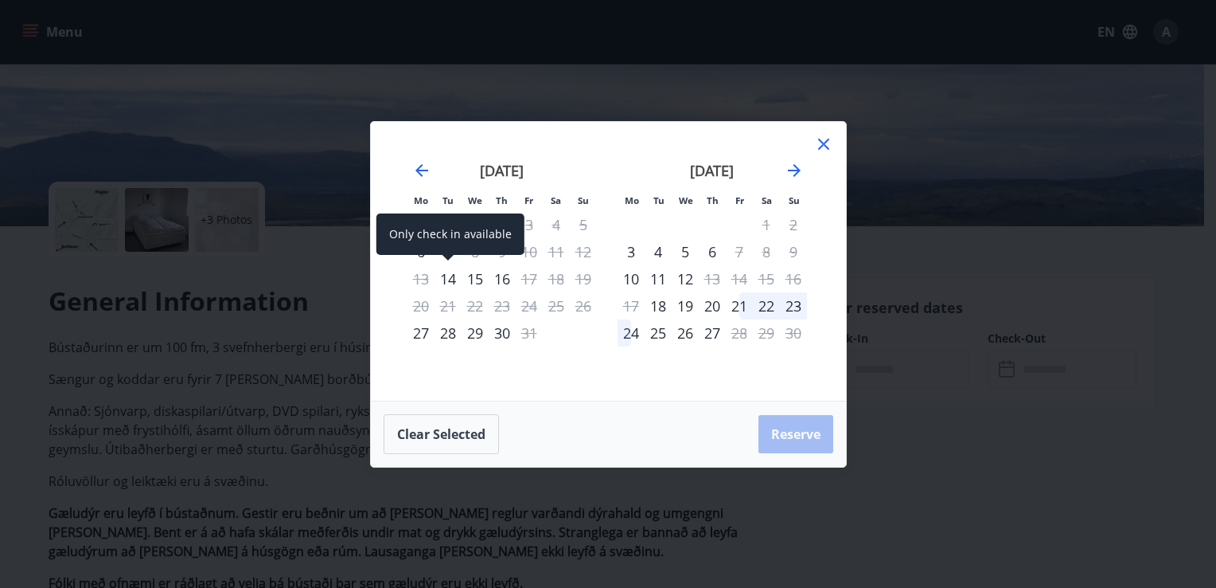
click at [446, 281] on div "14" at bounding box center [448, 278] width 27 height 27
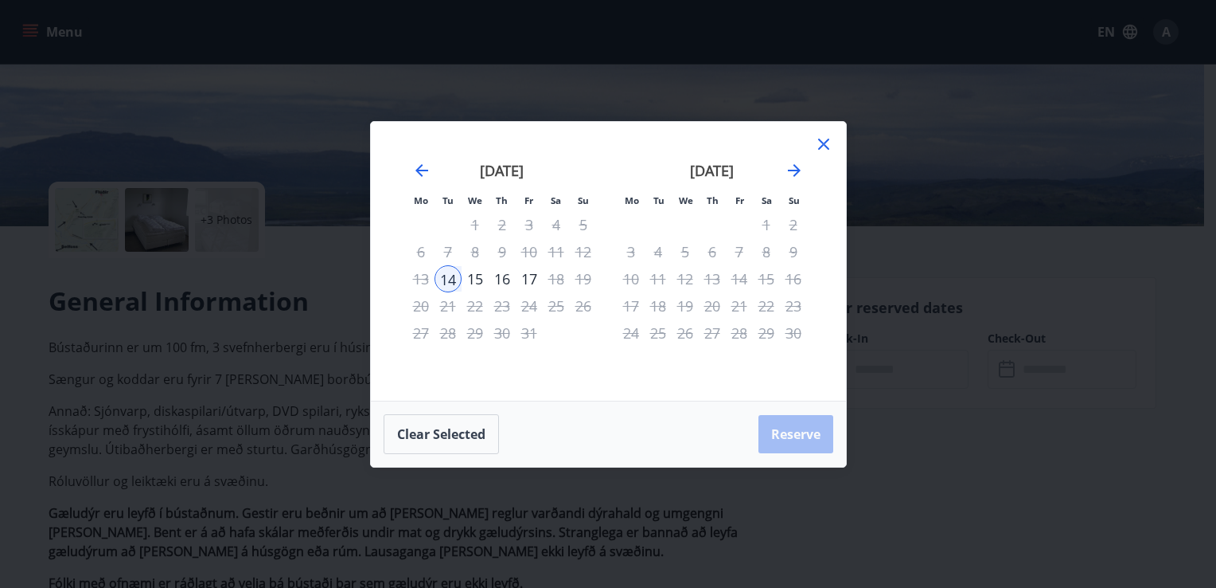
click at [446, 305] on div "21" at bounding box center [448, 305] width 27 height 27
click at [818, 143] on icon at bounding box center [823, 144] width 19 height 19
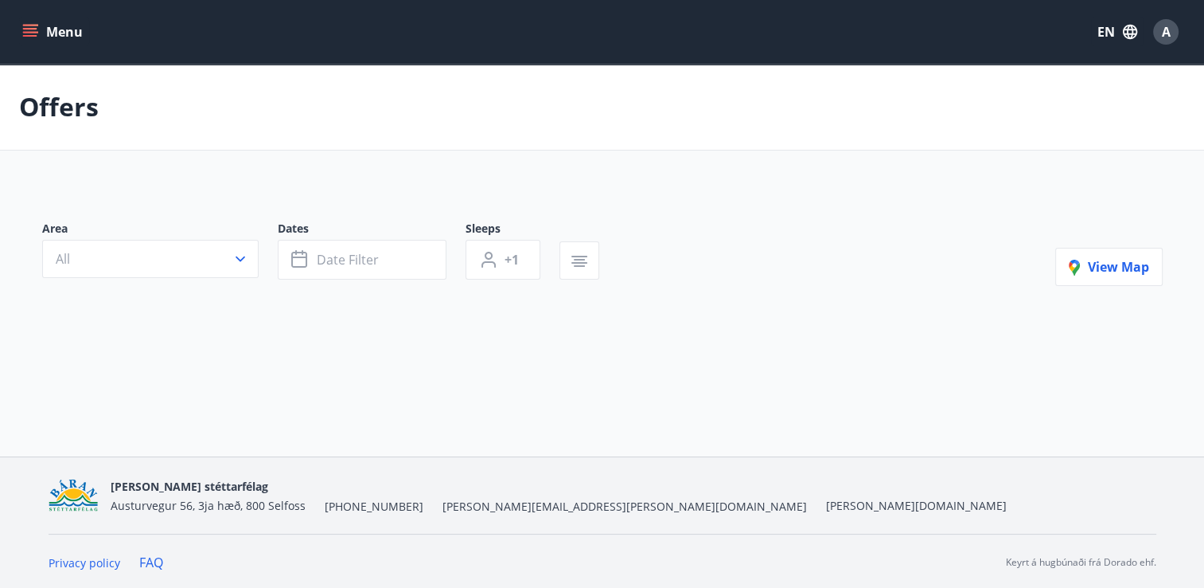
type input "*"
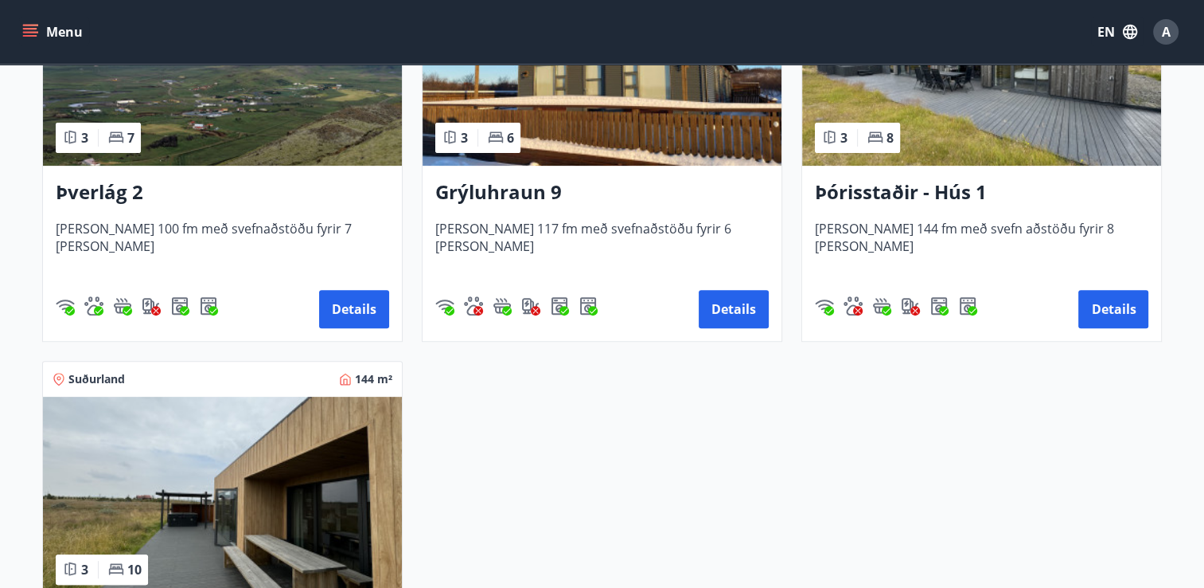
scroll to position [476, 0]
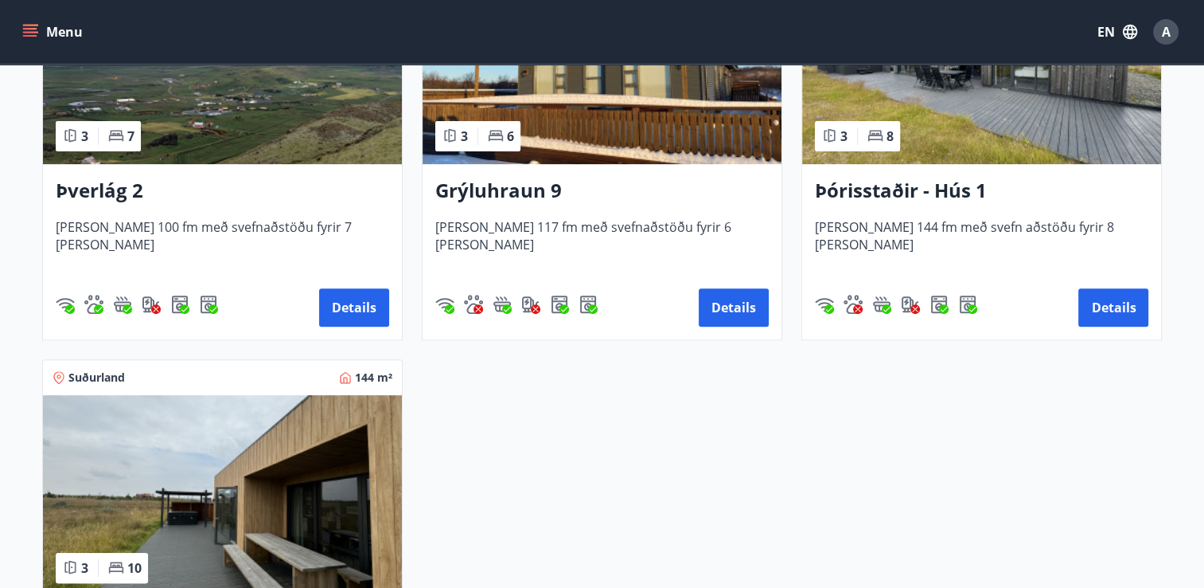
click at [649, 130] on img at bounding box center [602, 63] width 359 height 201
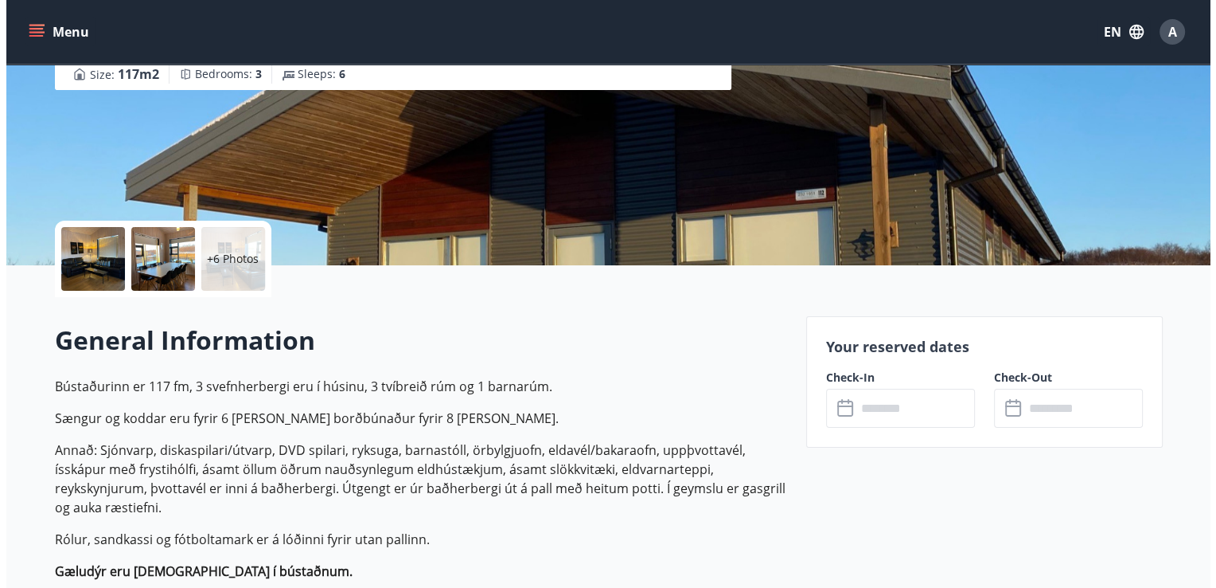
scroll to position [213, 0]
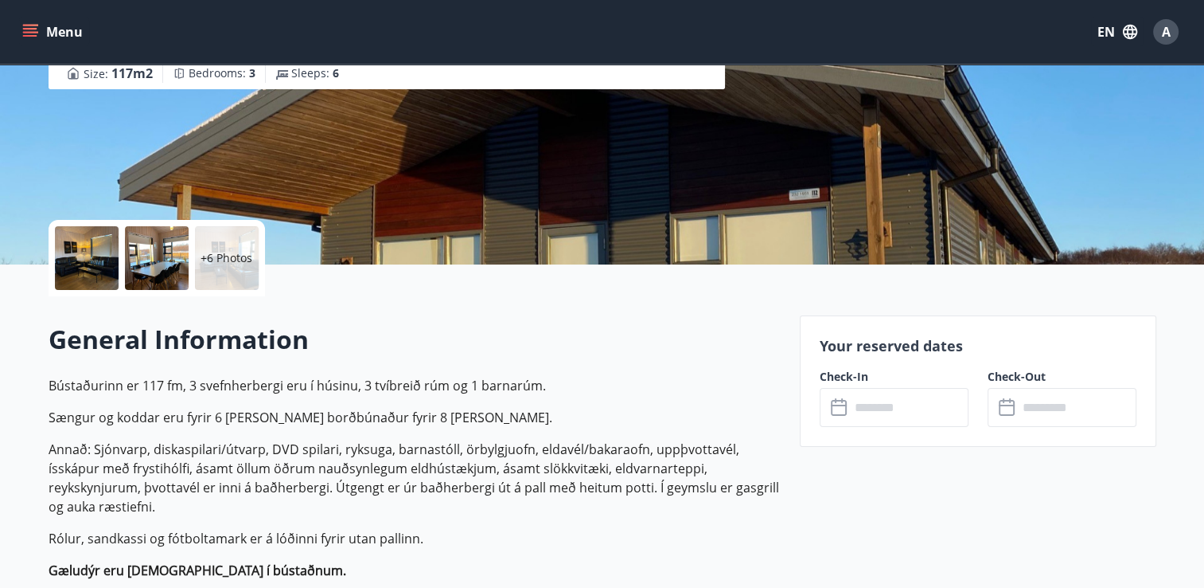
click at [86, 275] on div at bounding box center [87, 258] width 64 height 64
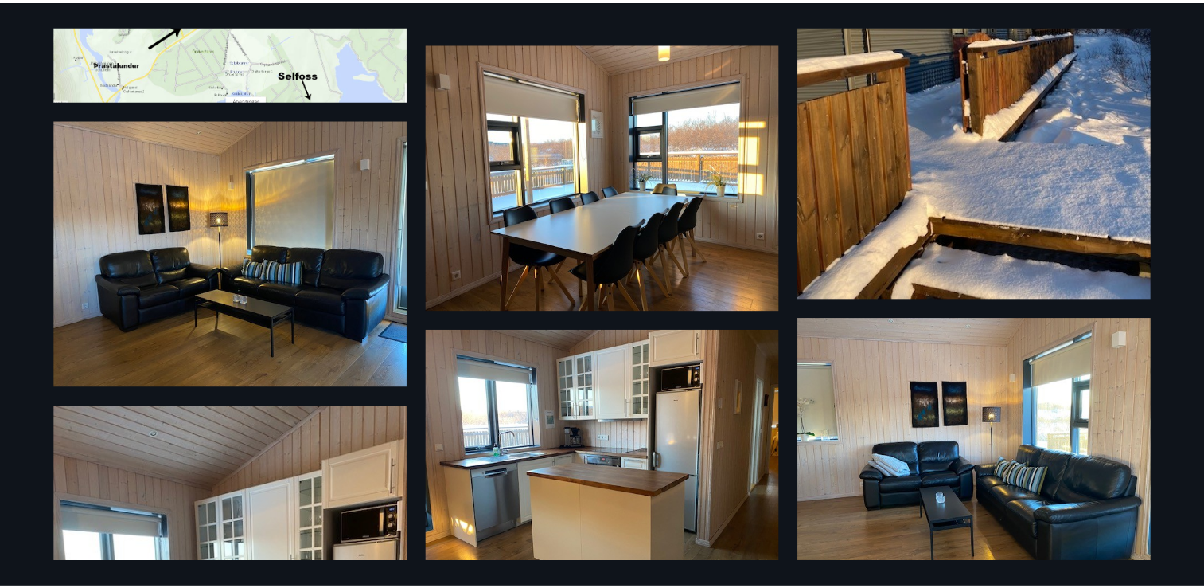
scroll to position [0, 0]
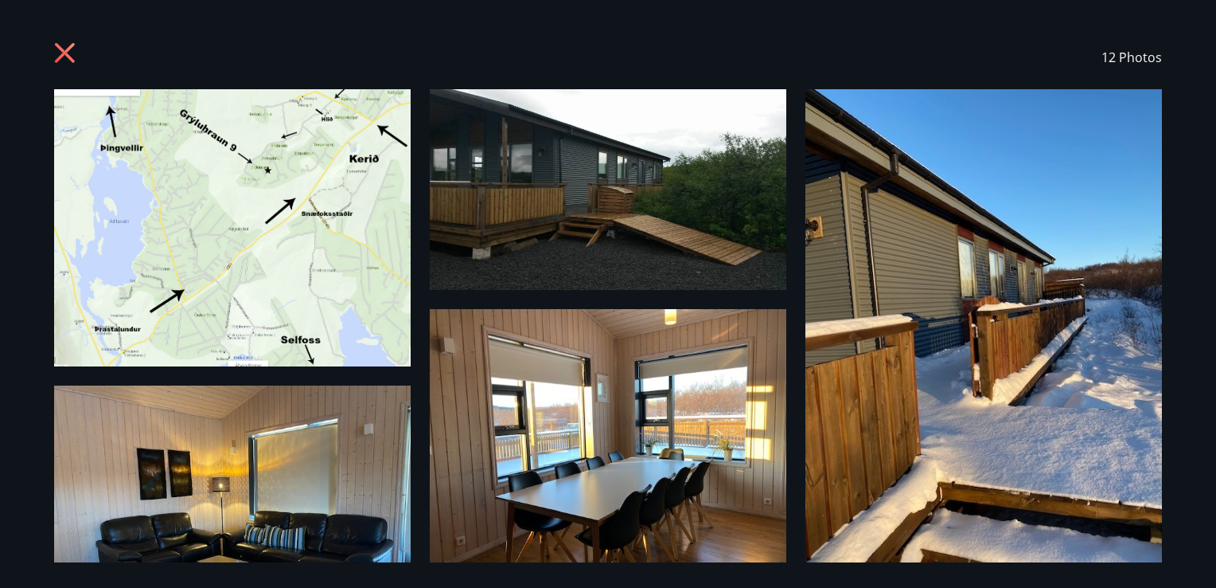
click at [58, 51] on icon at bounding box center [66, 54] width 25 height 25
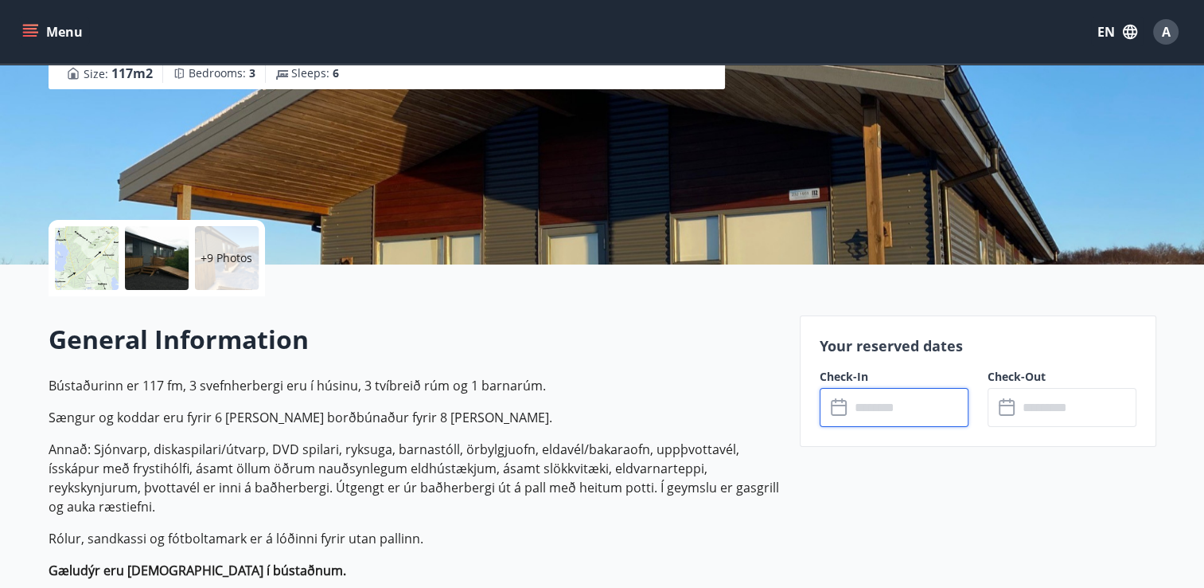
click at [860, 395] on input "text" at bounding box center [909, 407] width 119 height 39
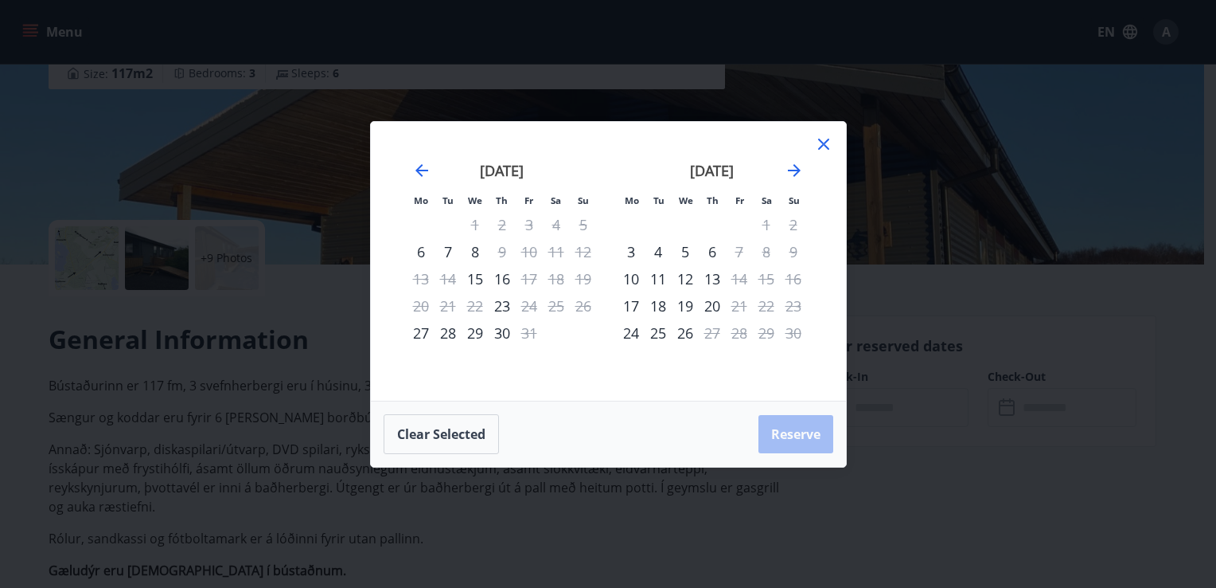
click at [815, 146] on icon at bounding box center [823, 144] width 19 height 19
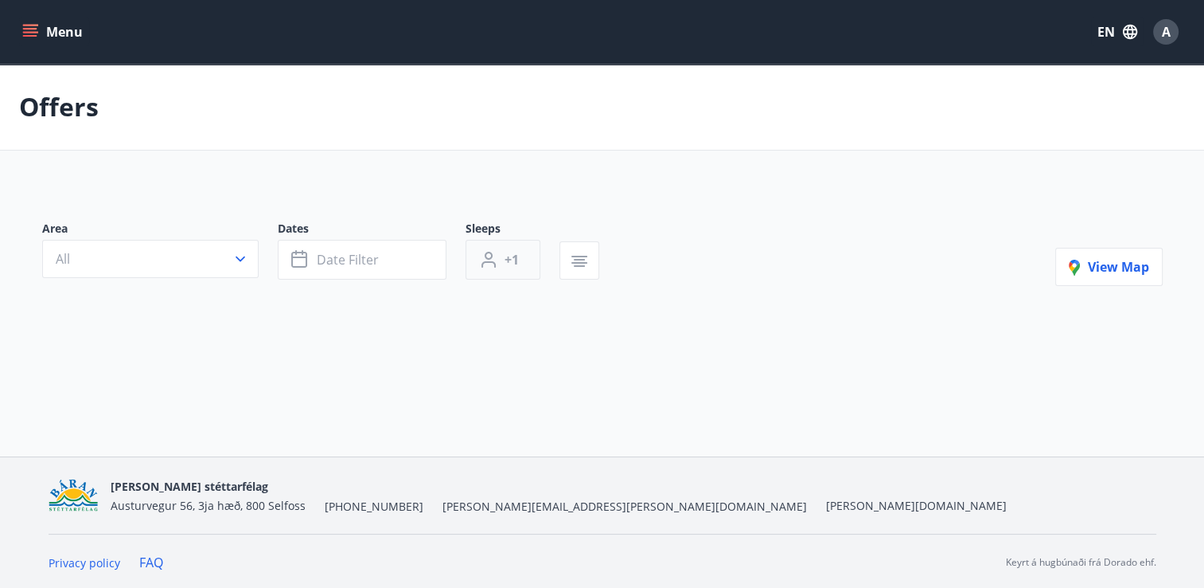
type input "*"
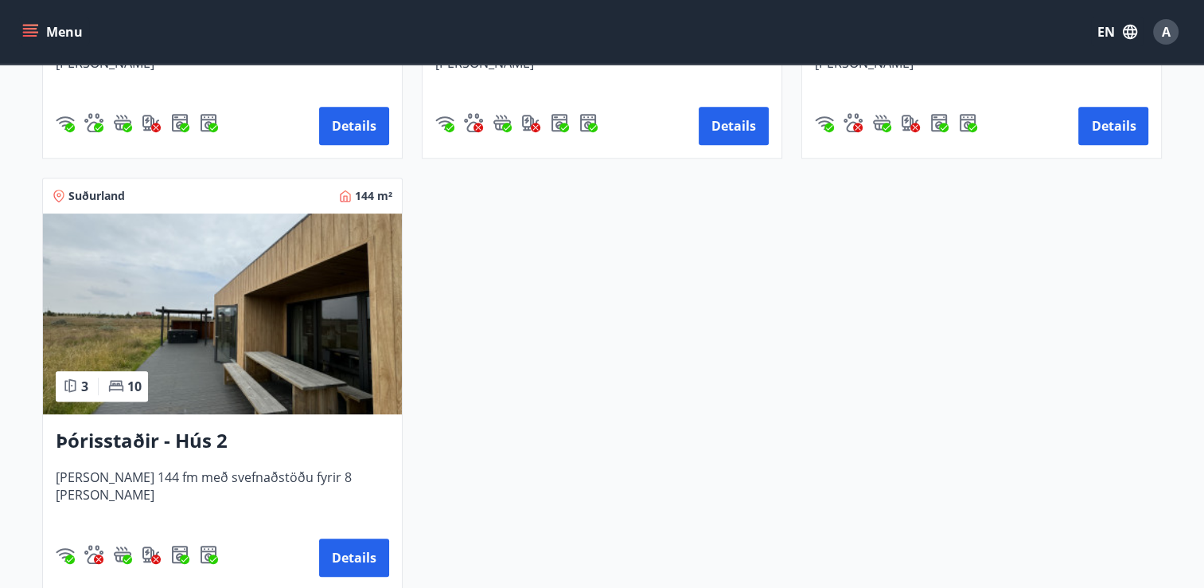
scroll to position [681, 0]
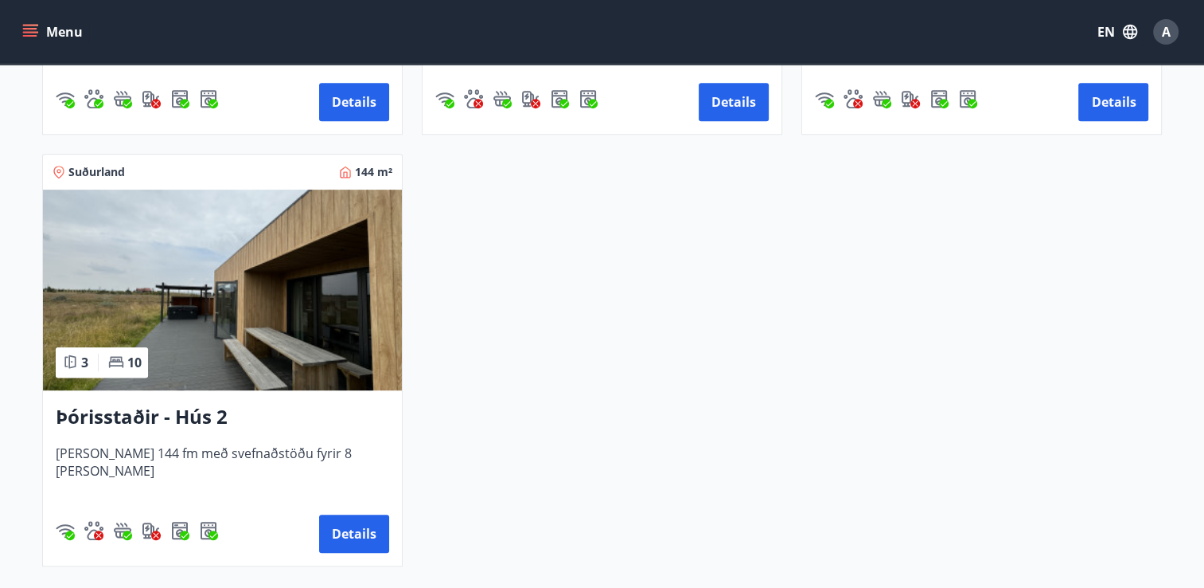
click at [304, 338] on img at bounding box center [222, 289] width 359 height 201
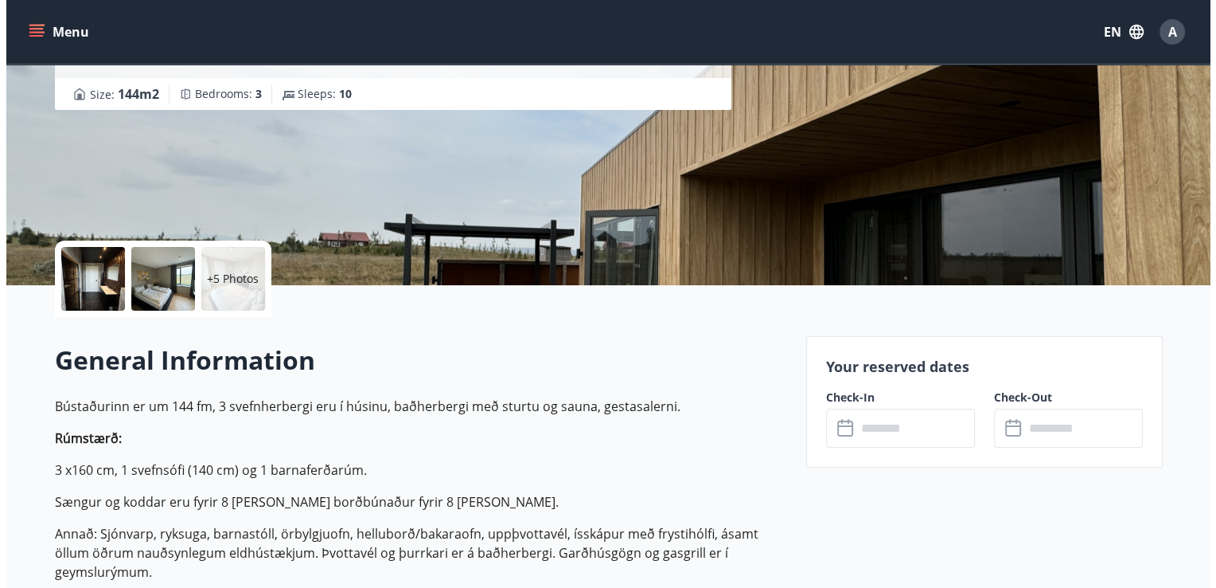
scroll to position [194, 0]
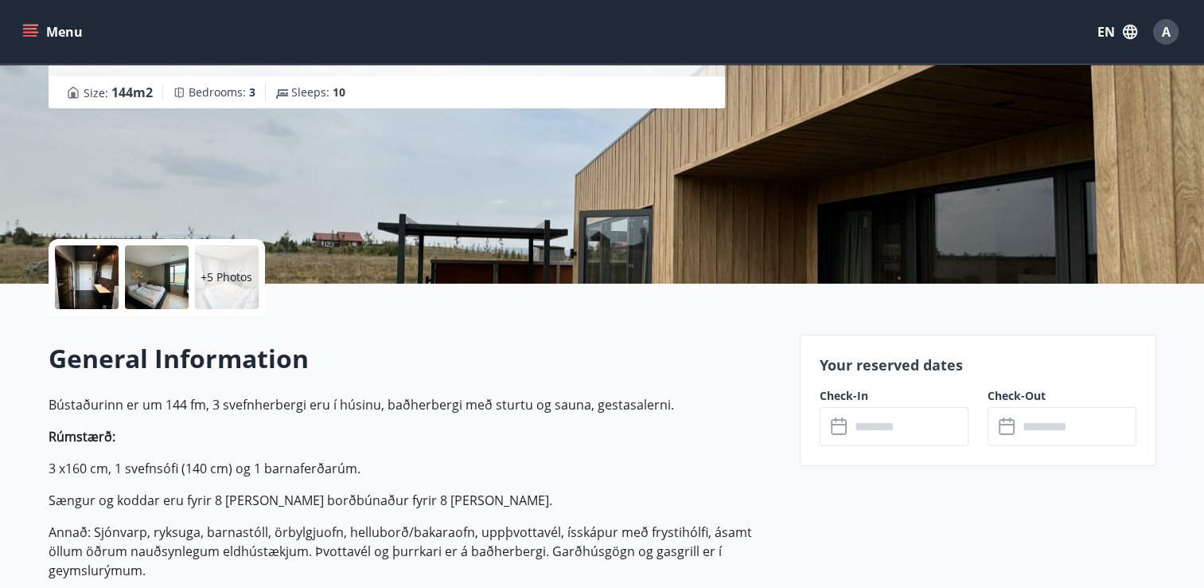
click at [105, 280] on div at bounding box center [87, 277] width 64 height 64
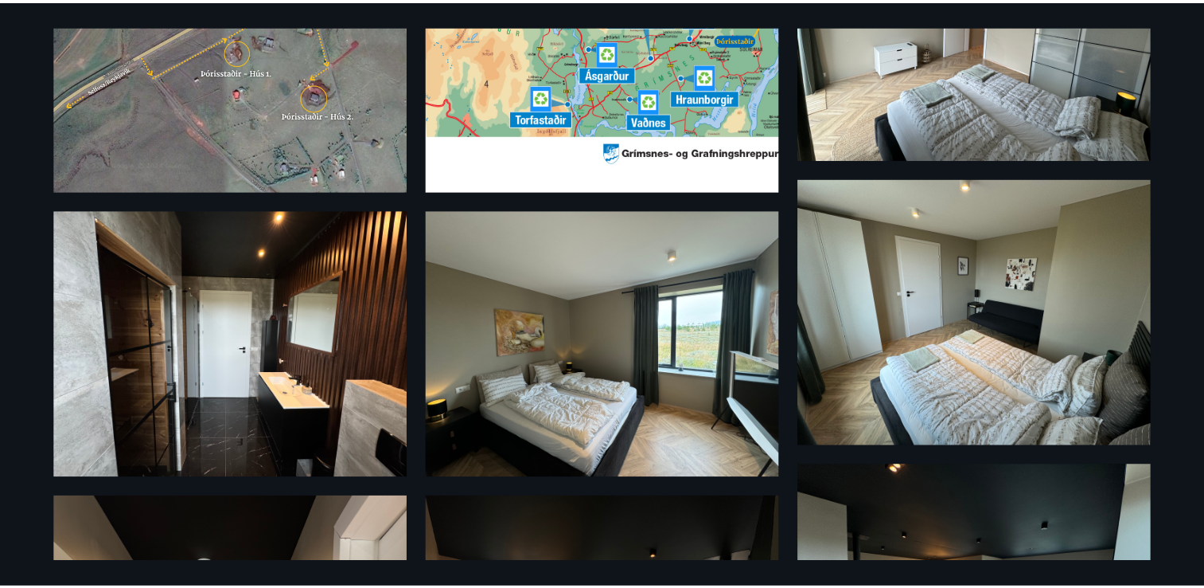
scroll to position [0, 0]
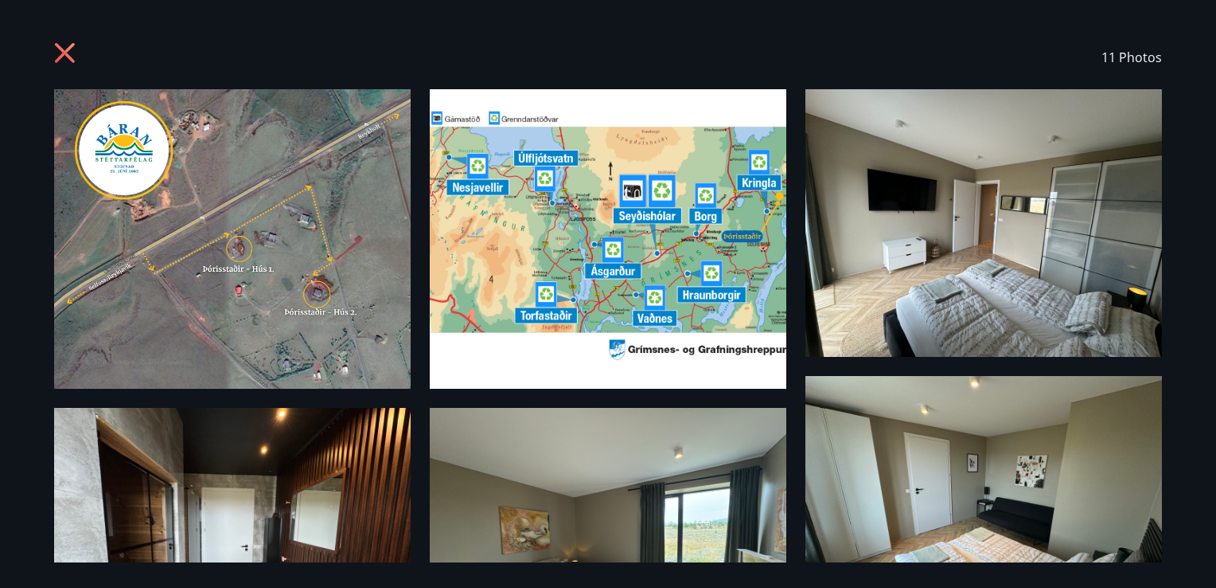
click at [70, 54] on icon at bounding box center [66, 54] width 25 height 25
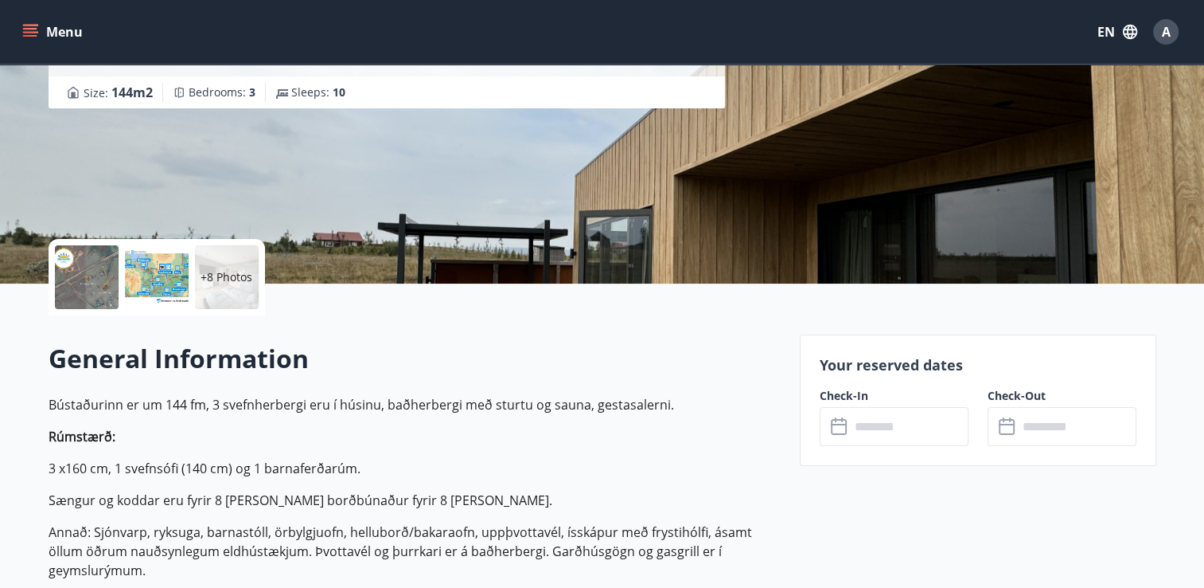
scroll to position [118, 0]
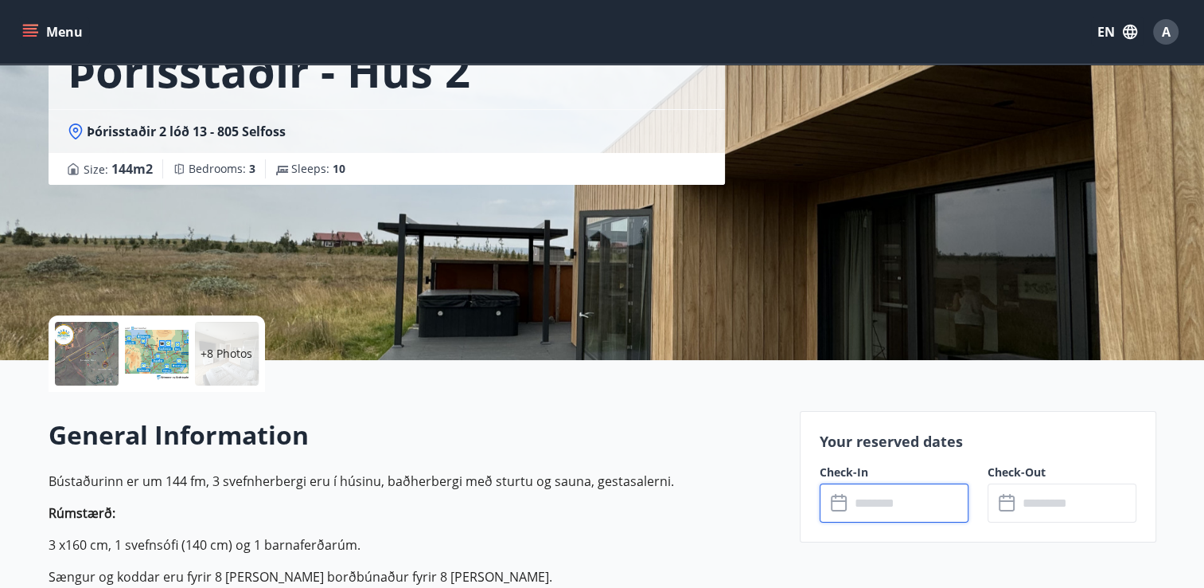
click at [885, 513] on input "text" at bounding box center [909, 502] width 119 height 39
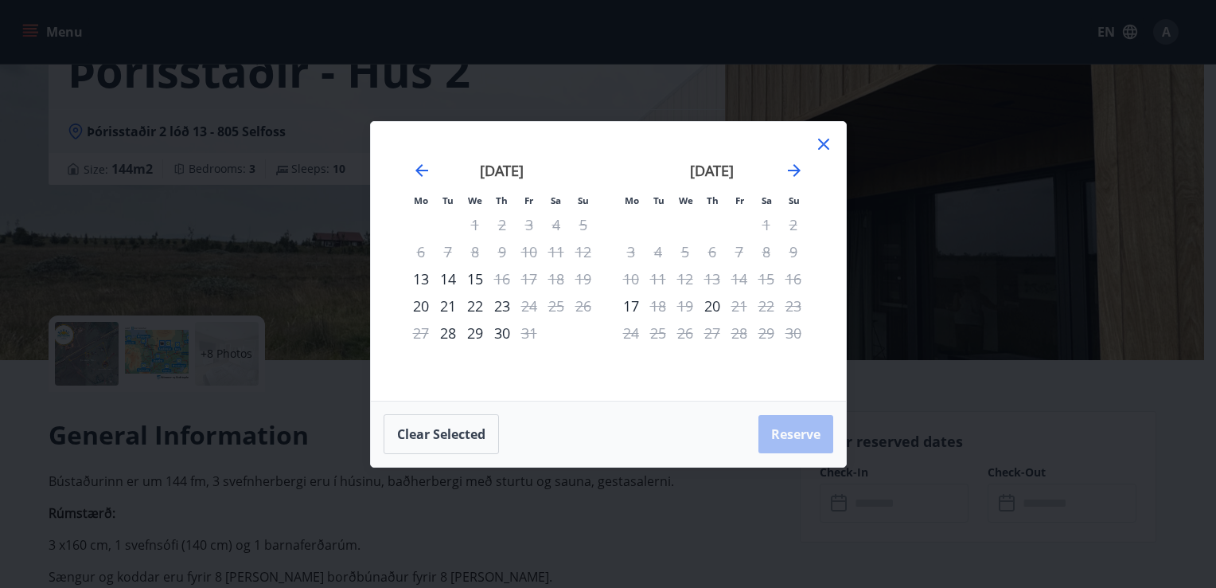
click at [474, 282] on div "15" at bounding box center [475, 278] width 27 height 27
click at [814, 143] on icon at bounding box center [823, 144] width 19 height 19
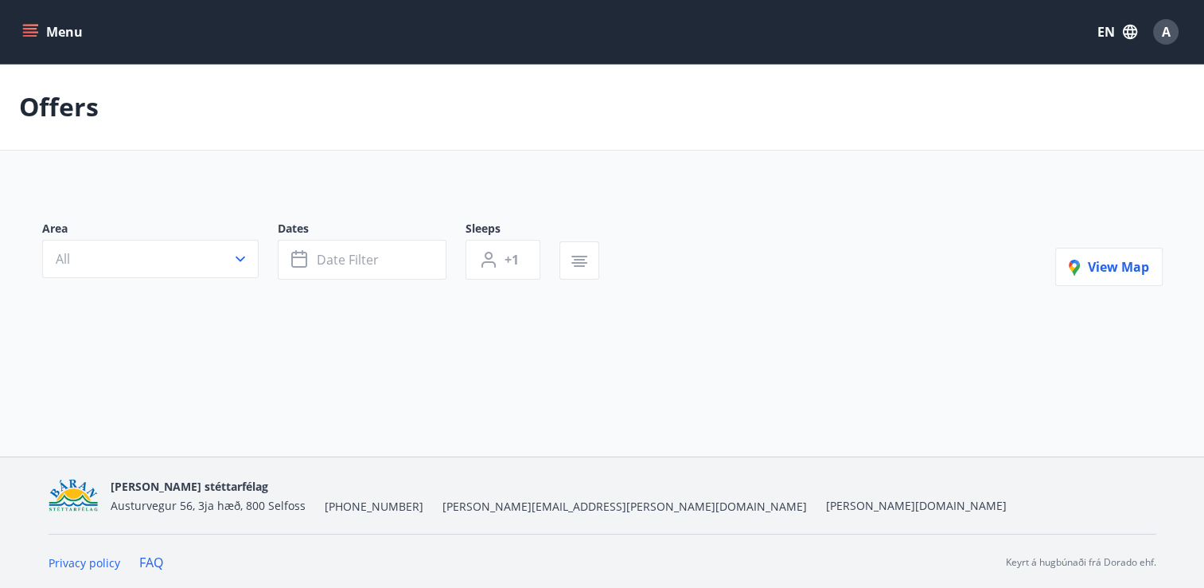
type input "*"
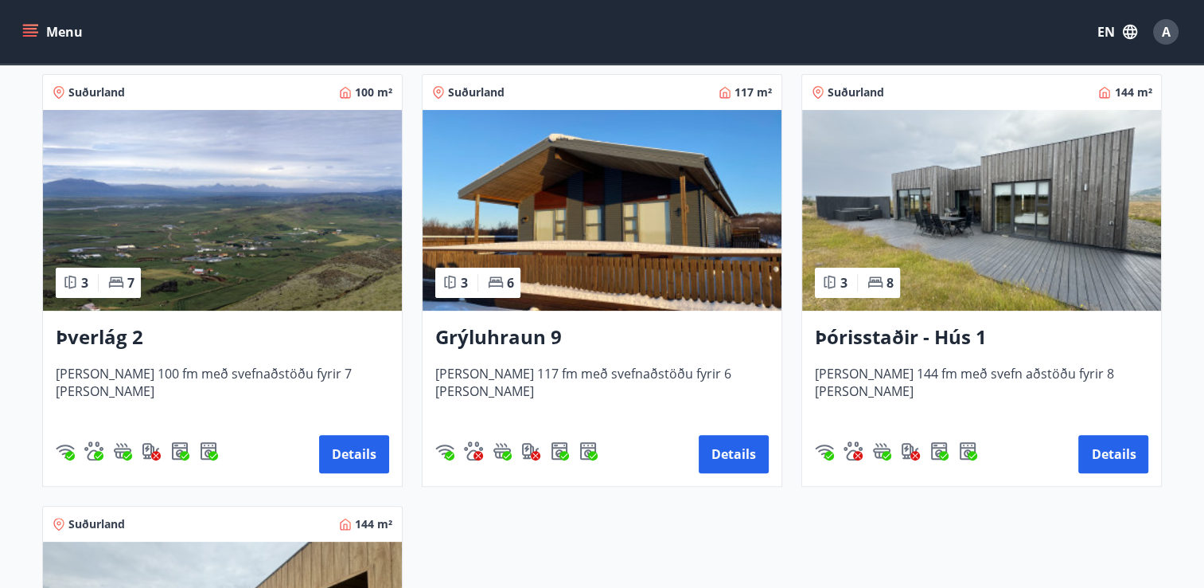
scroll to position [333, 0]
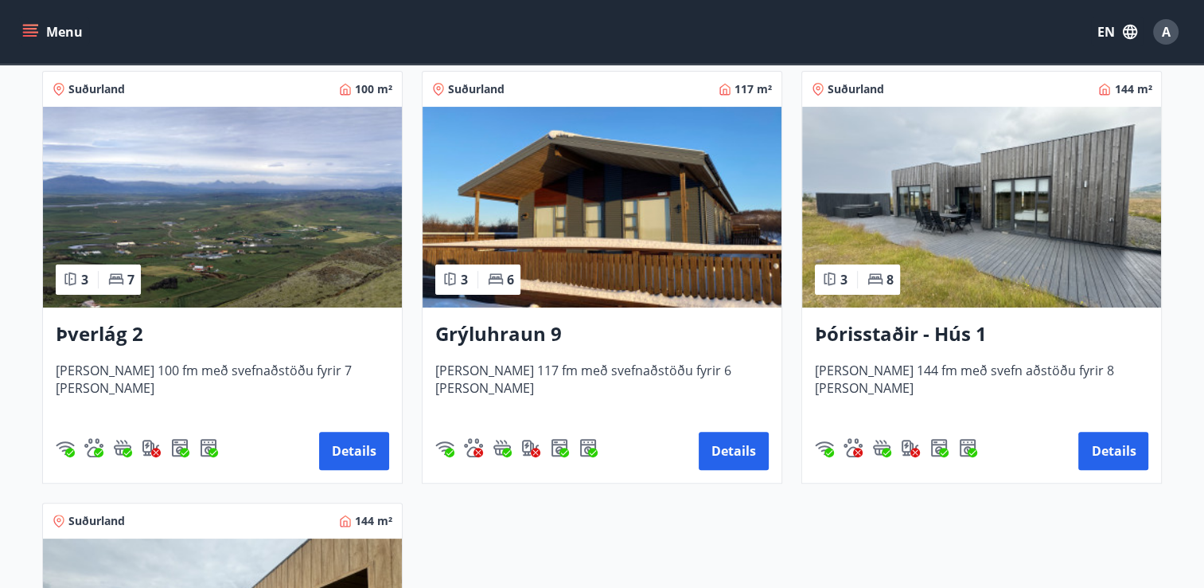
click at [957, 200] on img at bounding box center [981, 207] width 359 height 201
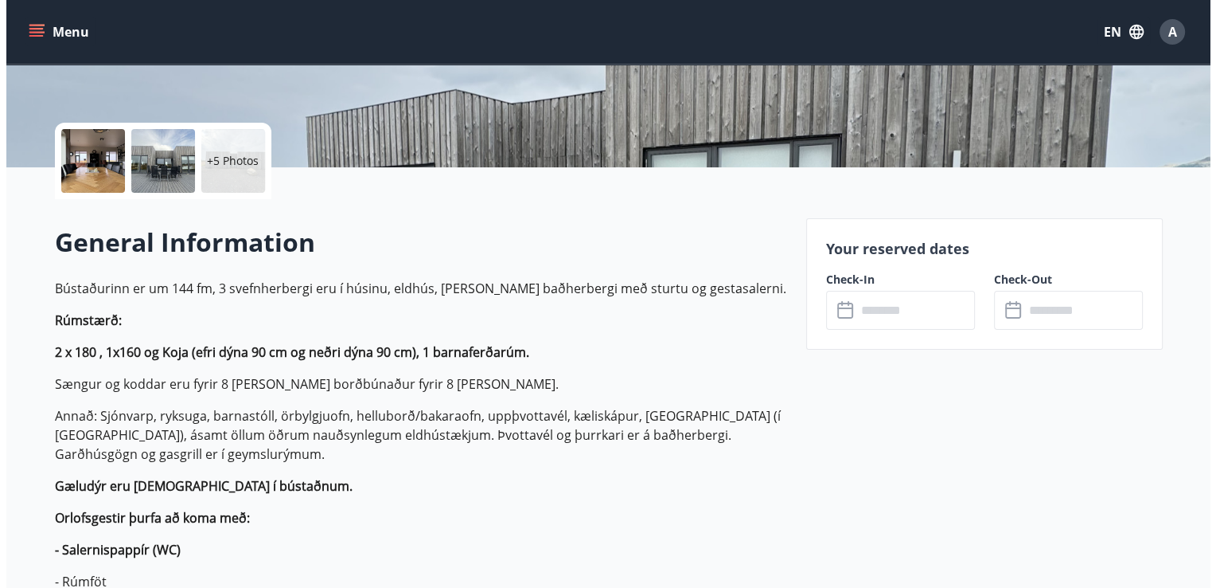
scroll to position [309, 0]
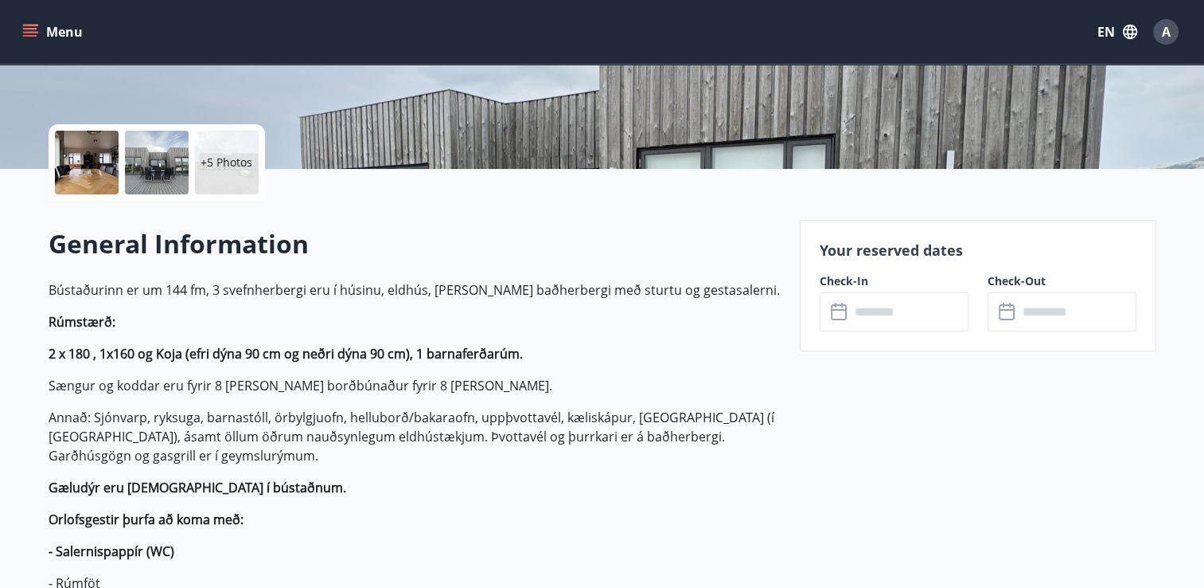
click at [106, 170] on div at bounding box center [87, 163] width 64 height 64
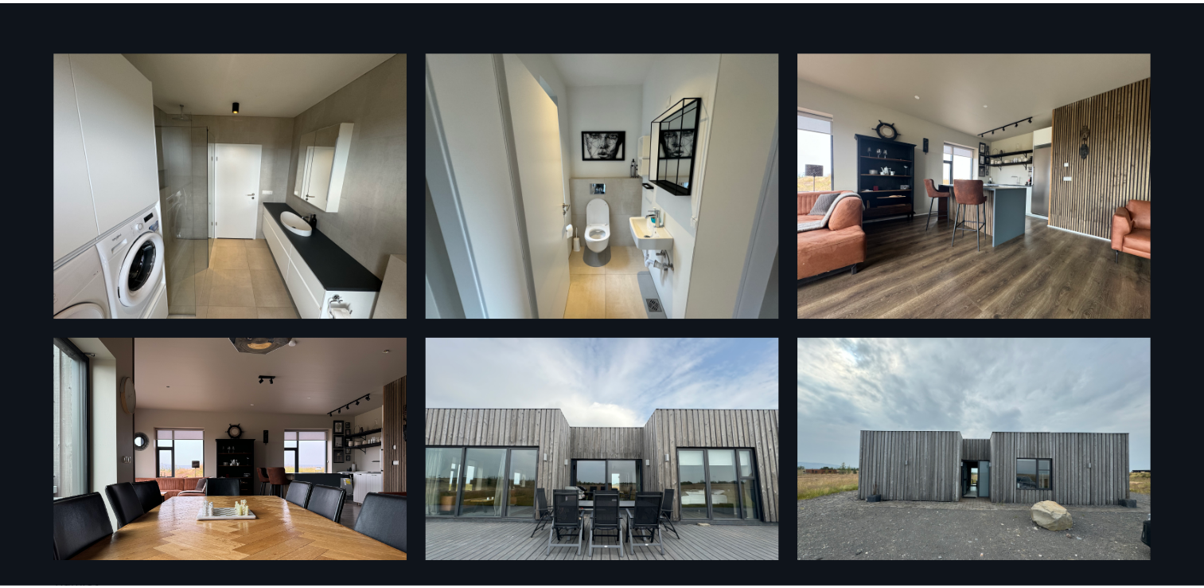
scroll to position [0, 0]
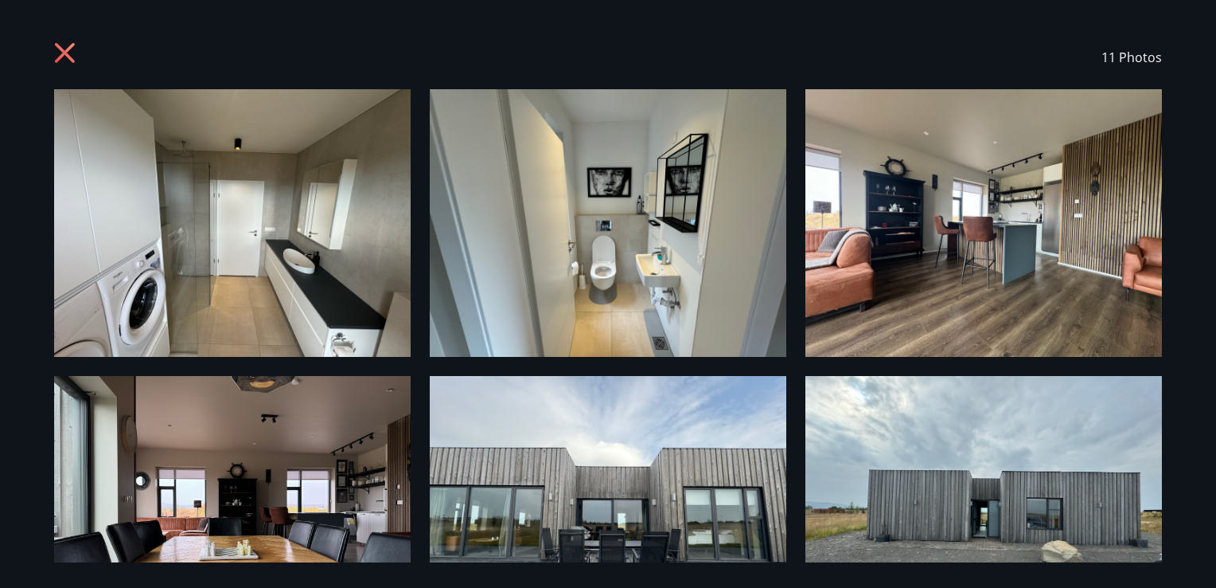
click at [65, 53] on icon at bounding box center [65, 53] width 4 height 4
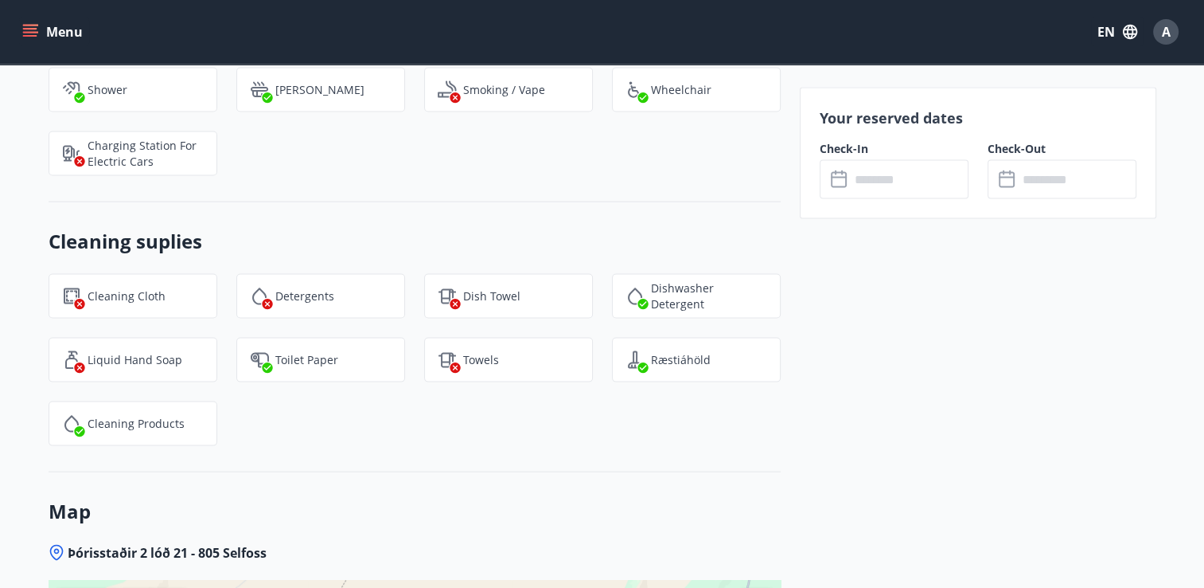
scroll to position [3184, 0]
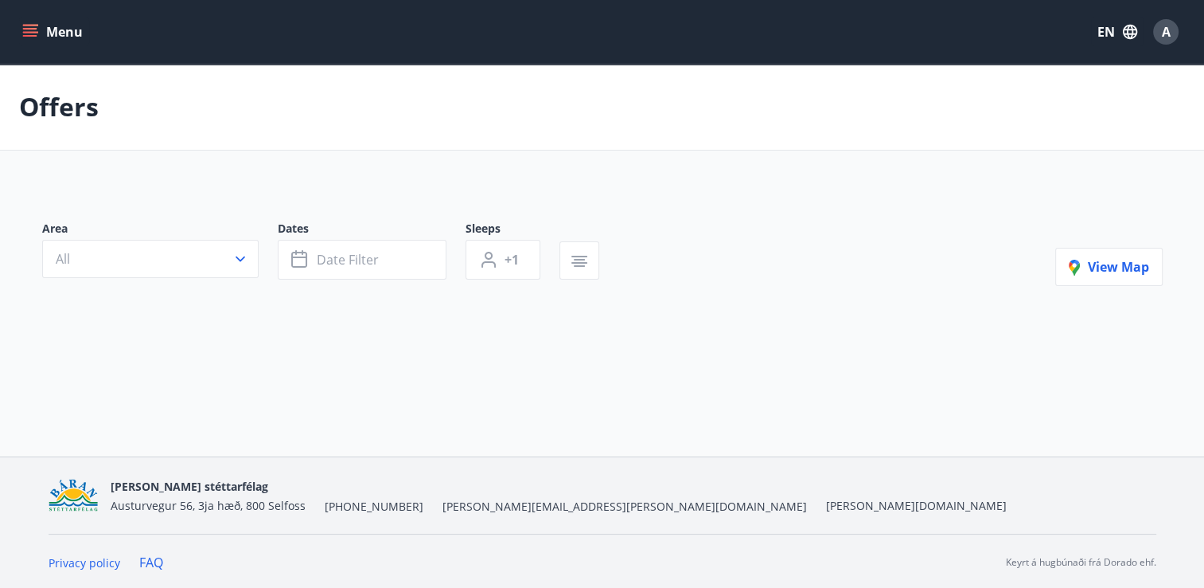
type input "*"
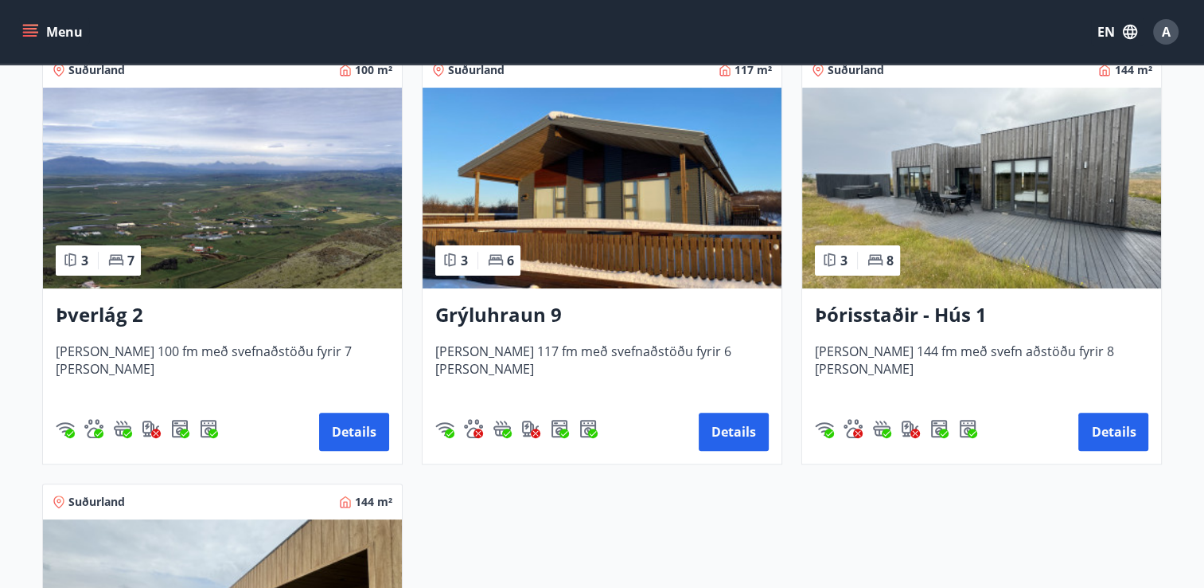
scroll to position [379, 0]
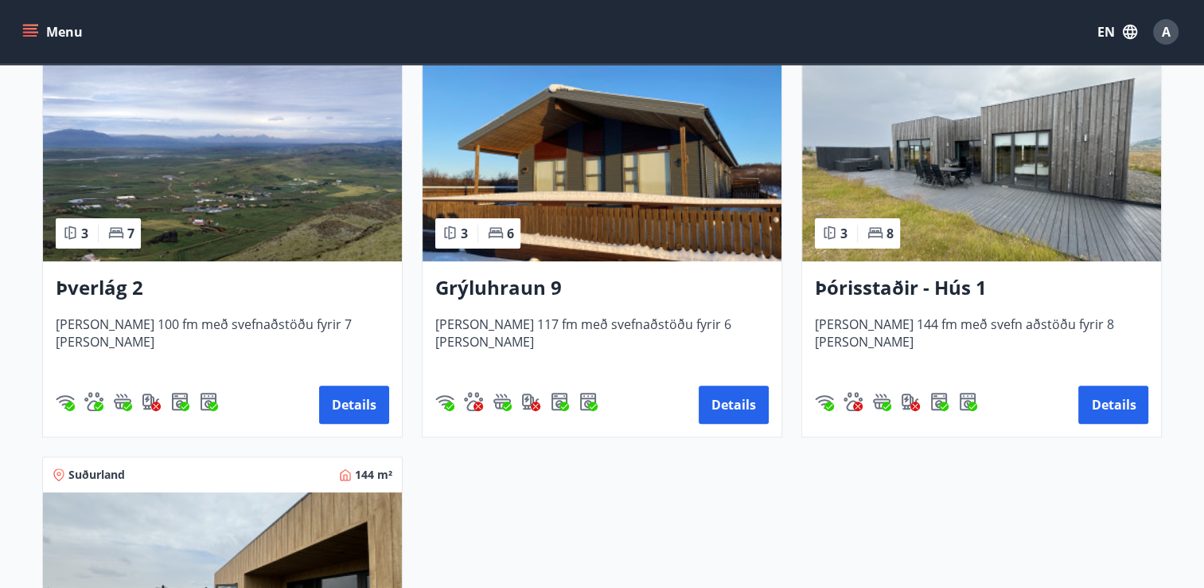
click at [308, 234] on img at bounding box center [222, 161] width 359 height 201
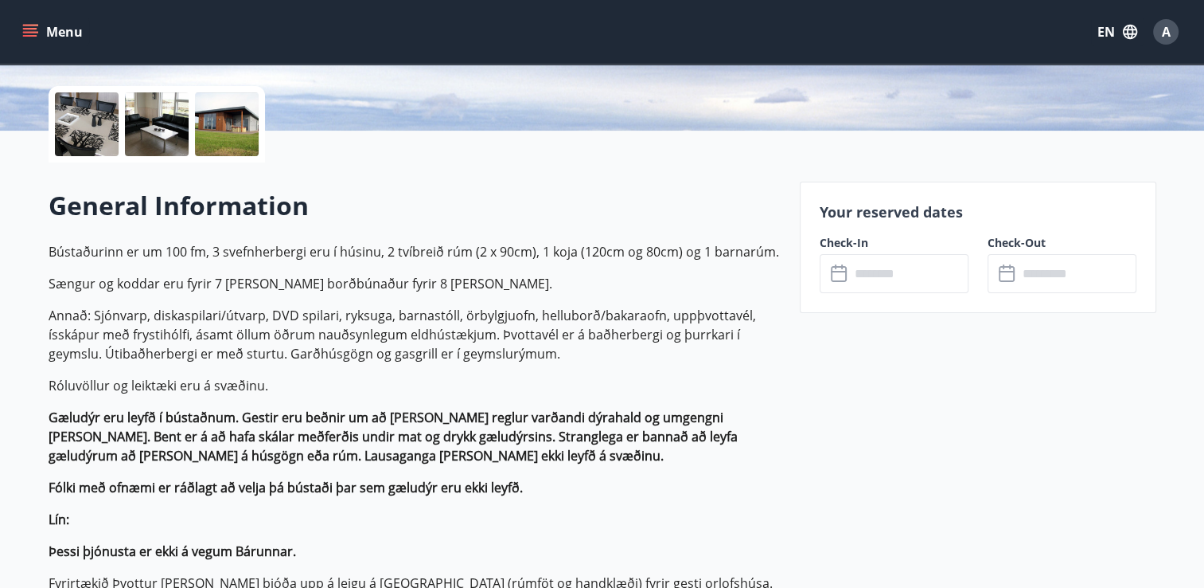
scroll to position [481, 0]
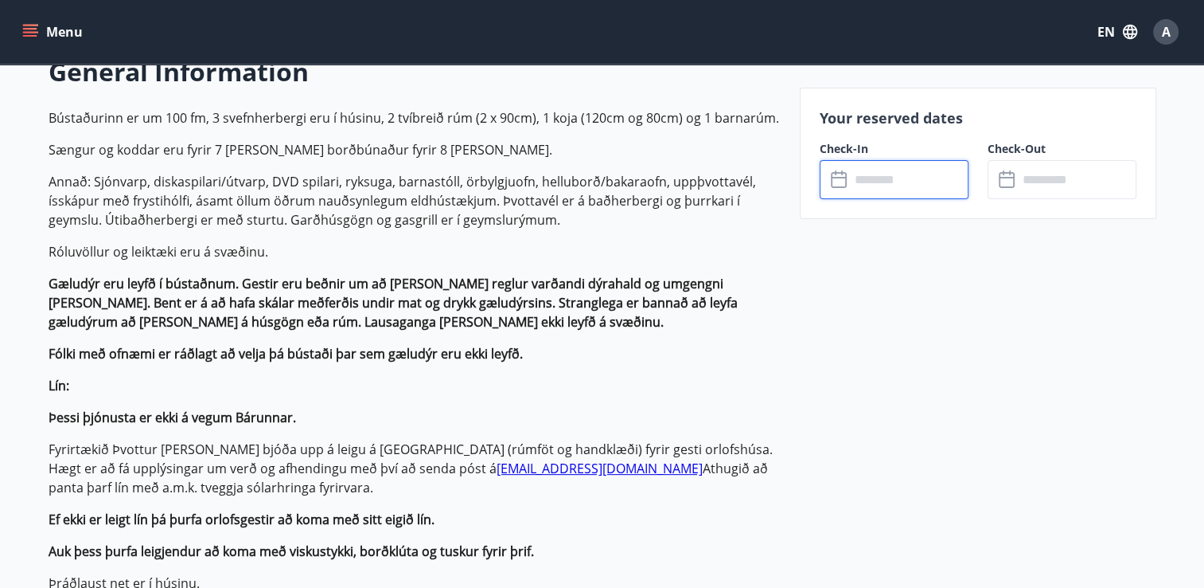
click at [862, 177] on input "text" at bounding box center [909, 179] width 119 height 39
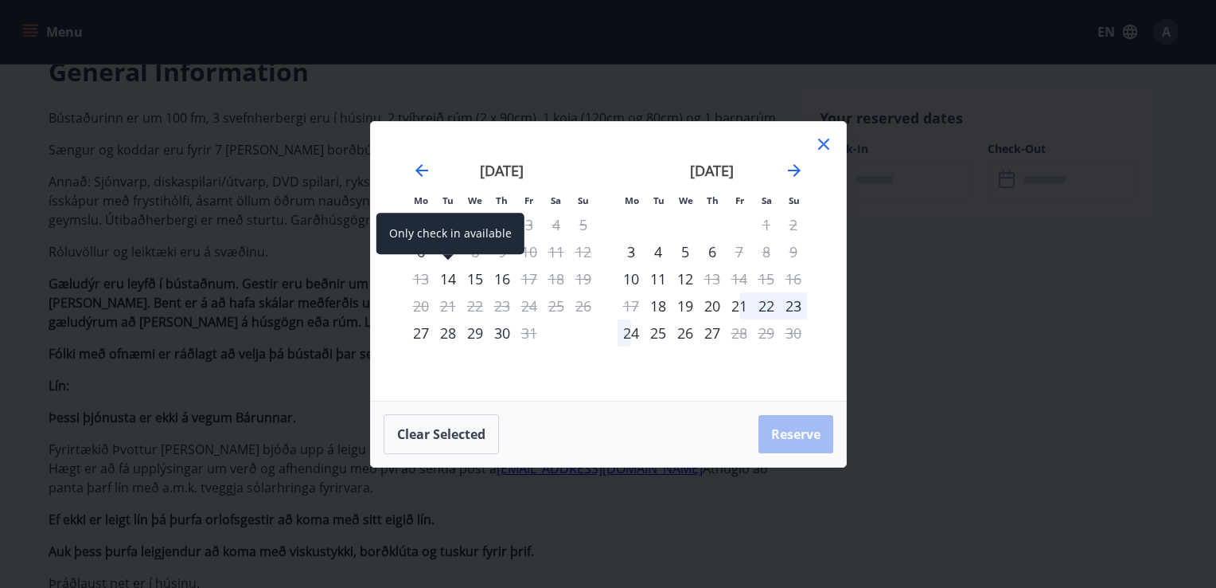
click at [451, 283] on div "14" at bounding box center [448, 278] width 27 height 27
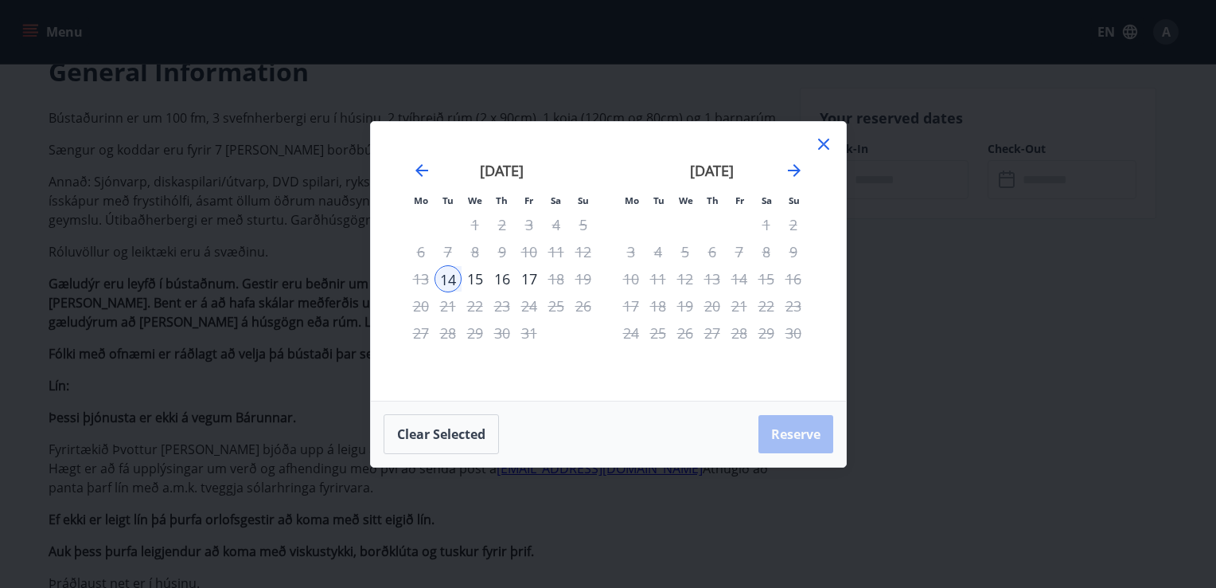
click at [473, 279] on div "15" at bounding box center [475, 278] width 27 height 27
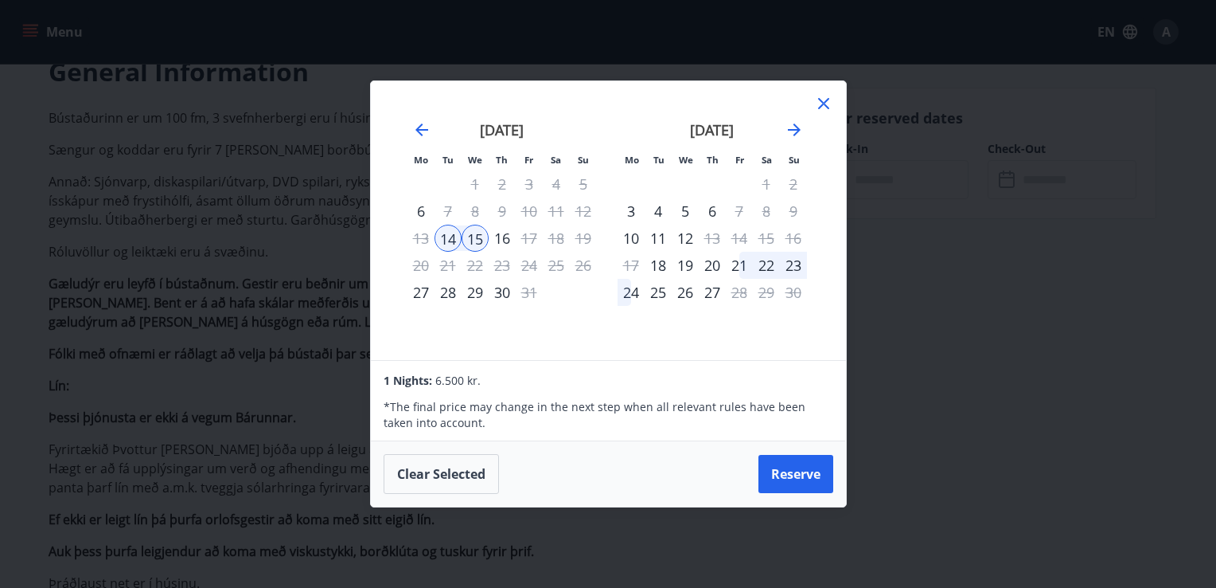
click at [470, 228] on div "15" at bounding box center [475, 237] width 27 height 27
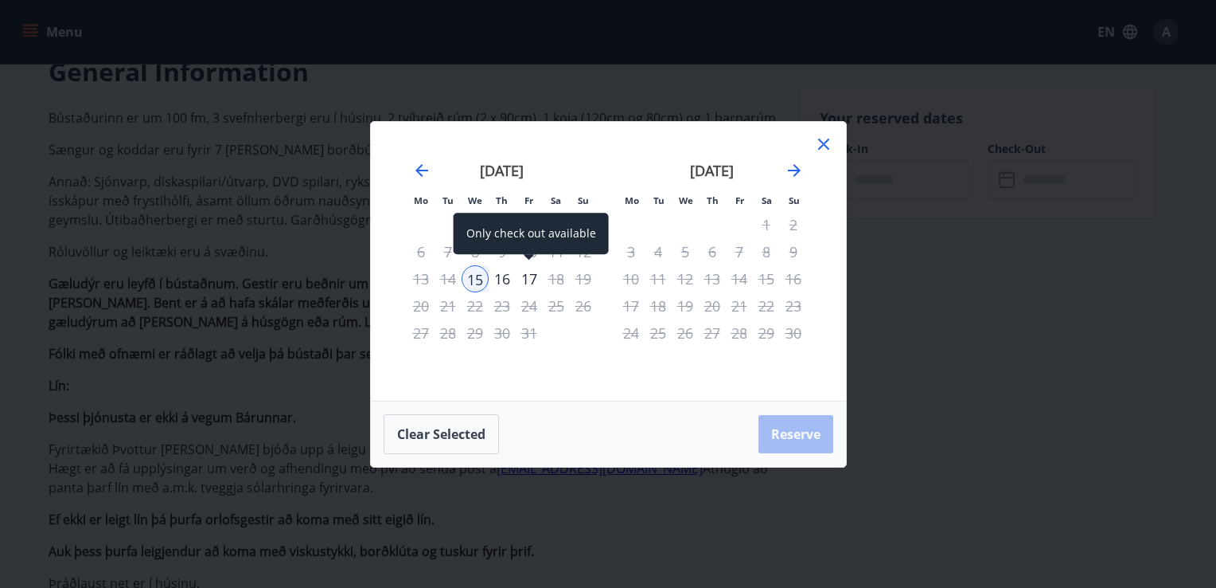
click at [535, 273] on div "17" at bounding box center [529, 278] width 27 height 27
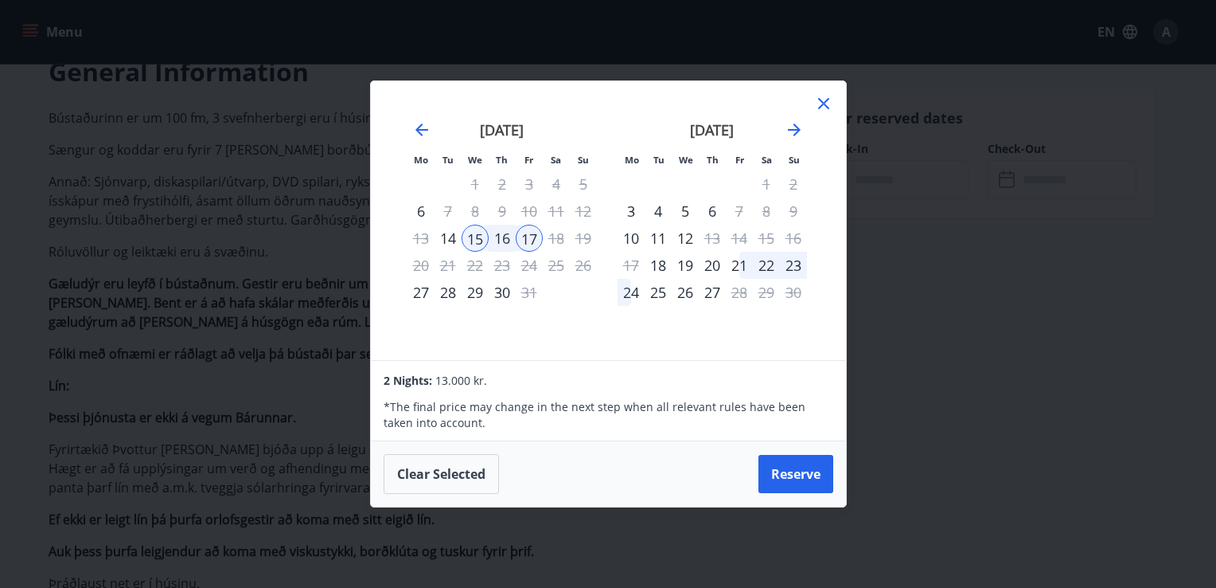
click at [818, 103] on icon at bounding box center [823, 103] width 19 height 19
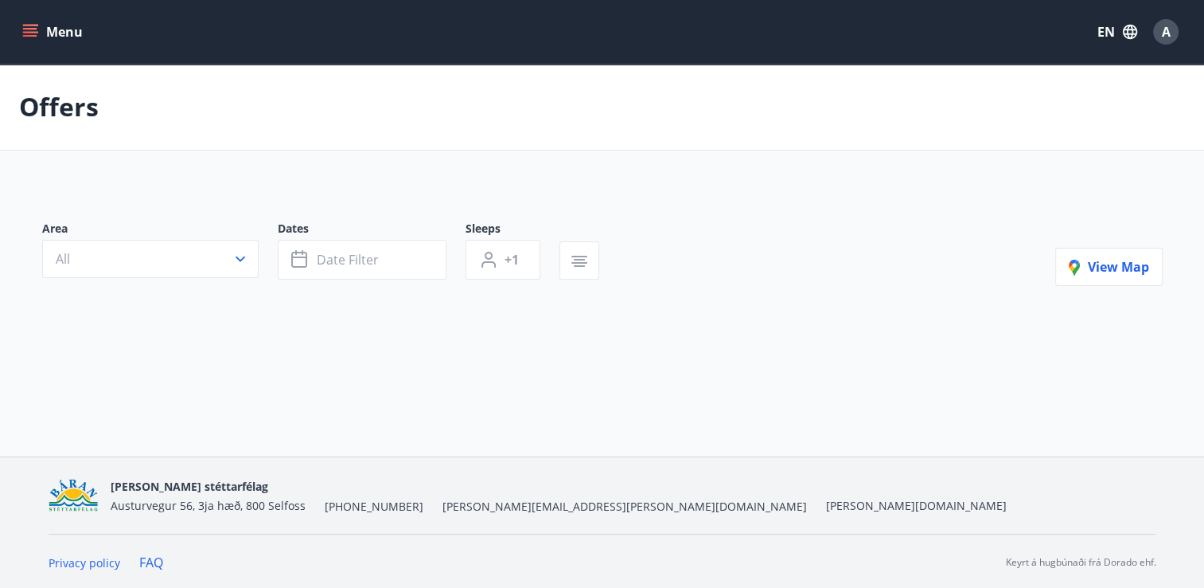
type input "*"
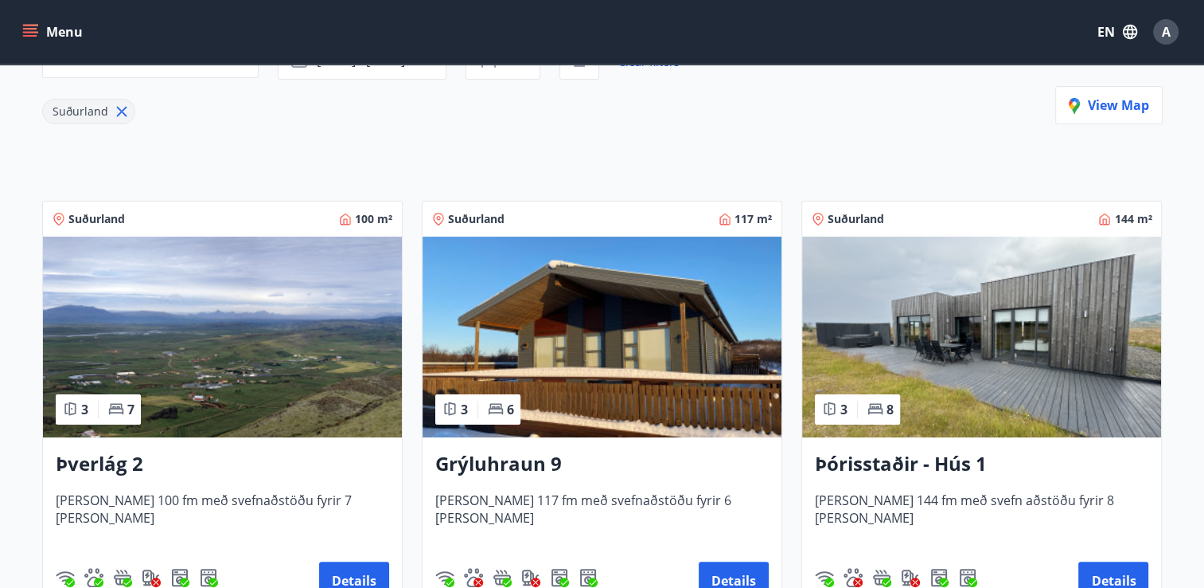
scroll to position [280, 0]
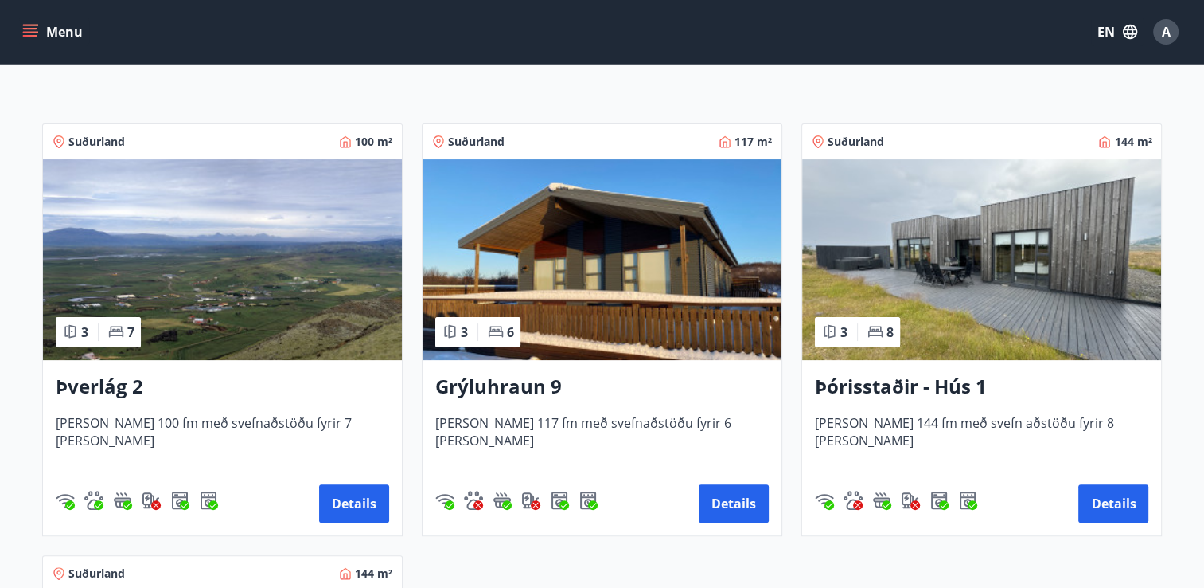
click at [891, 282] on img at bounding box center [981, 259] width 359 height 201
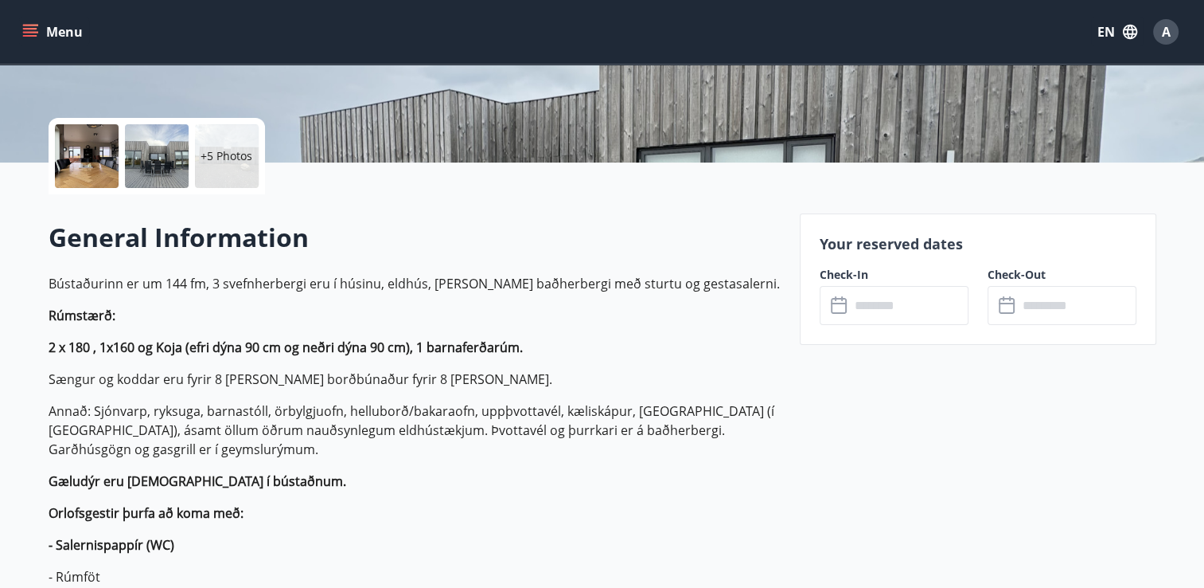
scroll to position [318, 0]
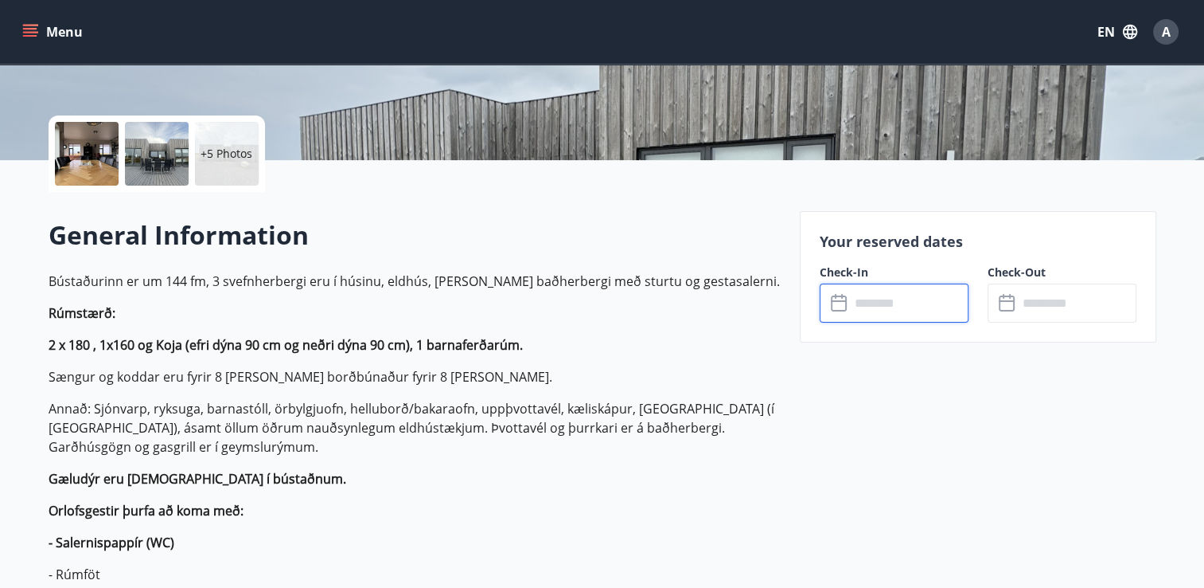
click at [895, 314] on input "text" at bounding box center [909, 302] width 119 height 39
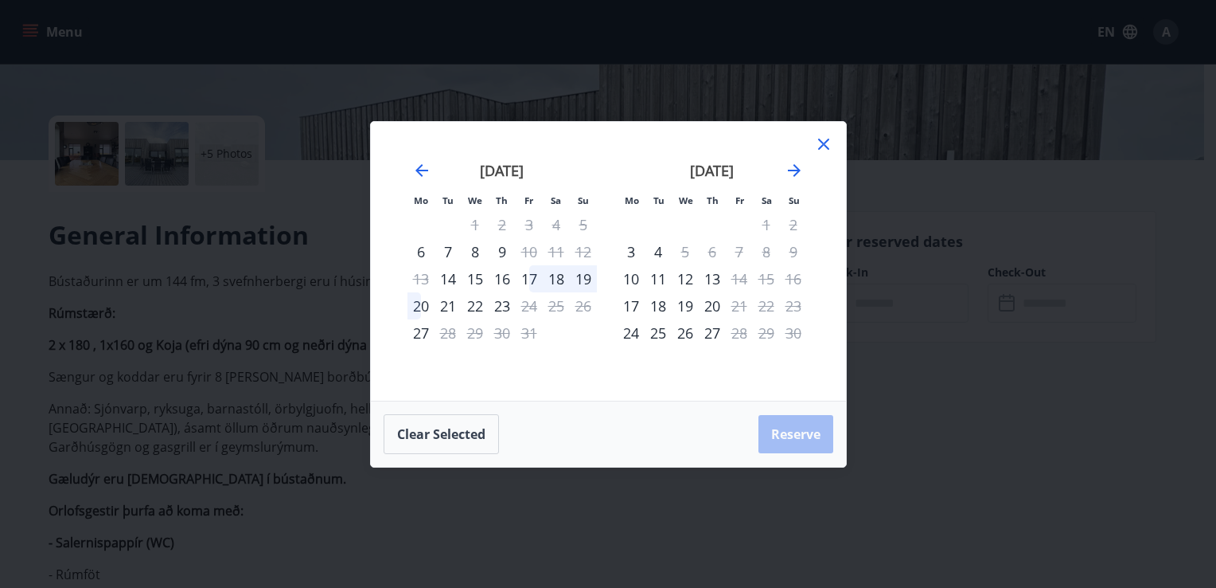
click at [484, 282] on div "15" at bounding box center [475, 278] width 27 height 27
click at [580, 282] on div "19" at bounding box center [583, 278] width 27 height 27
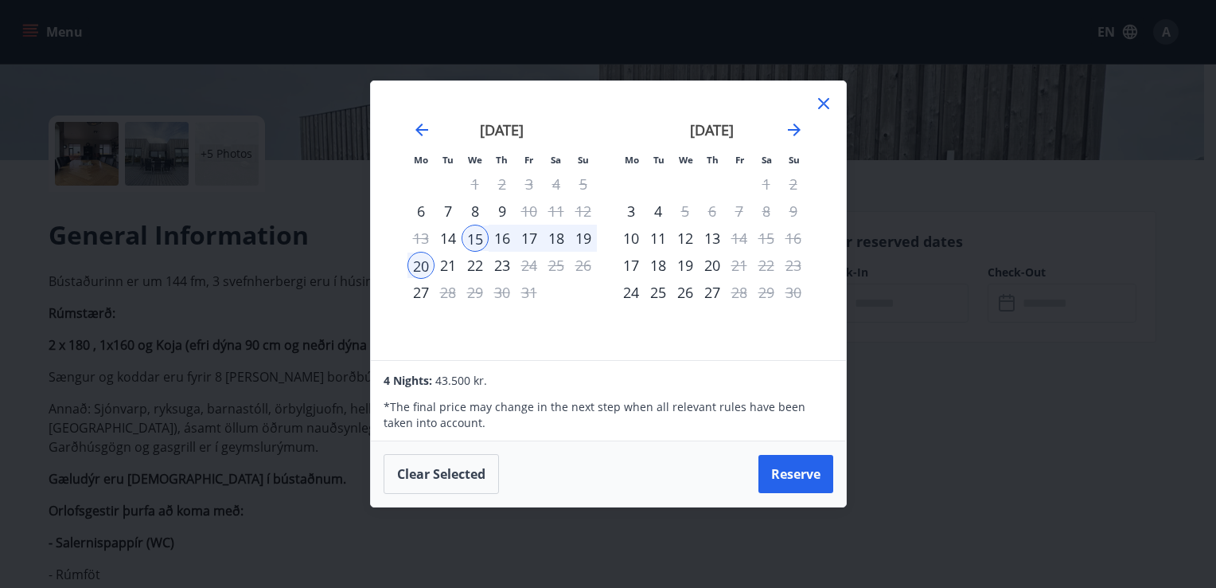
click at [790, 494] on div "Clear selected Reserve" at bounding box center [608, 473] width 475 height 65
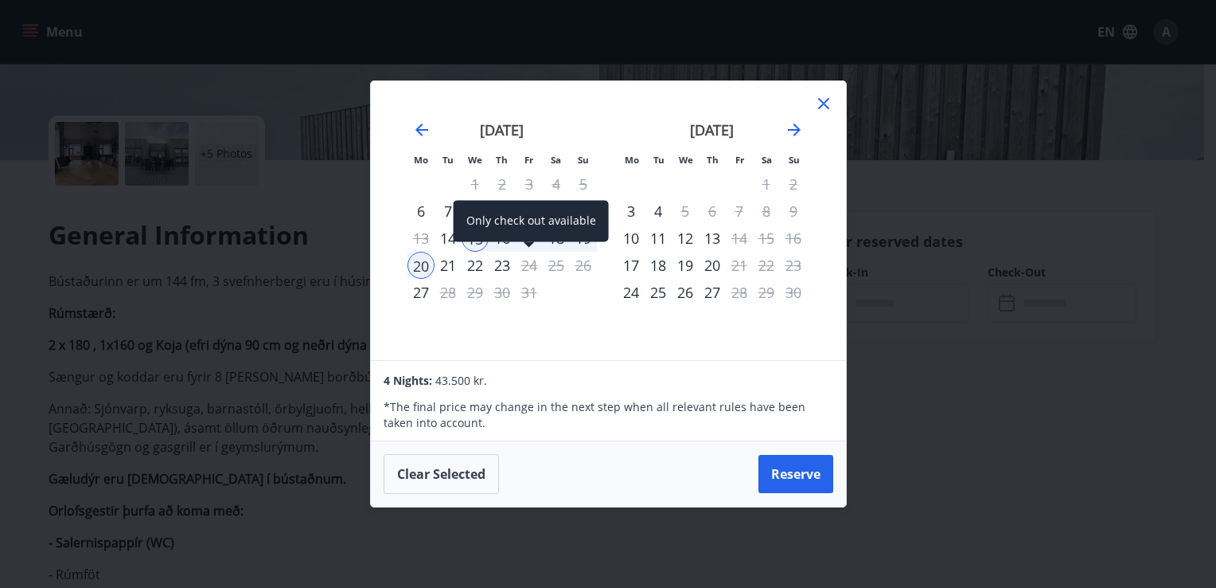
click at [557, 240] on div "Only check out available" at bounding box center [531, 220] width 155 height 41
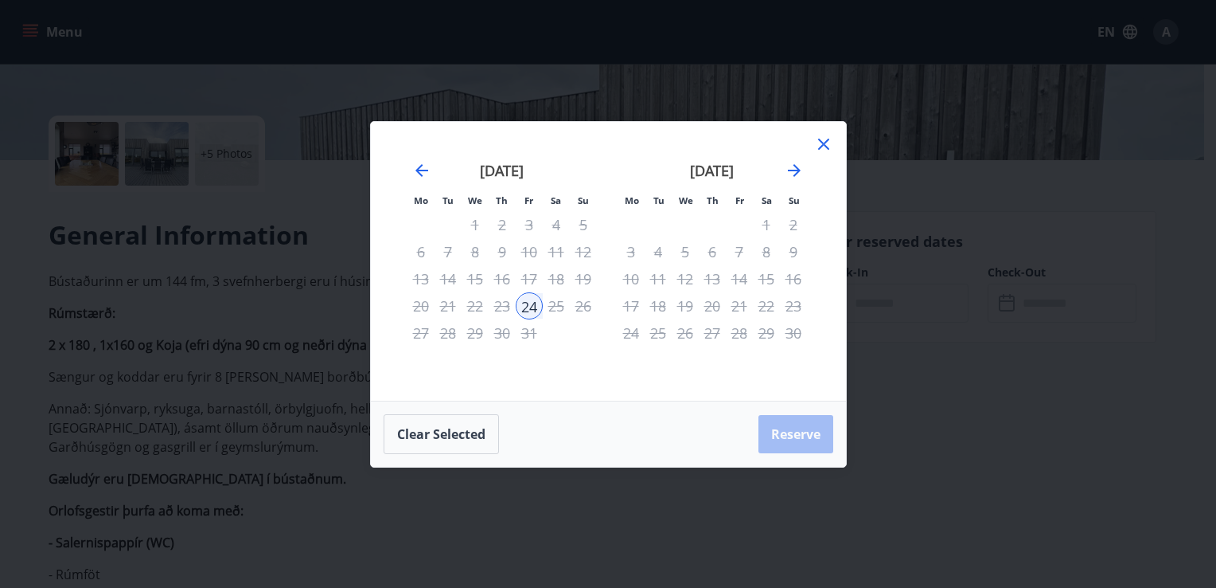
click at [583, 360] on div "October 2025 1 2 3 4 5 6 7 8 9 10 11 12 13 14 15 16 17 18 19 20 21 22 23 24 25 …" at bounding box center [502, 271] width 210 height 261
click at [470, 281] on div "15" at bounding box center [475, 278] width 27 height 27
click at [474, 277] on div "15" at bounding box center [475, 278] width 27 height 27
click at [420, 174] on icon "Move backward to switch to the previous month." at bounding box center [422, 170] width 13 height 13
click at [497, 431] on button "Clear selected" at bounding box center [441, 434] width 115 height 40
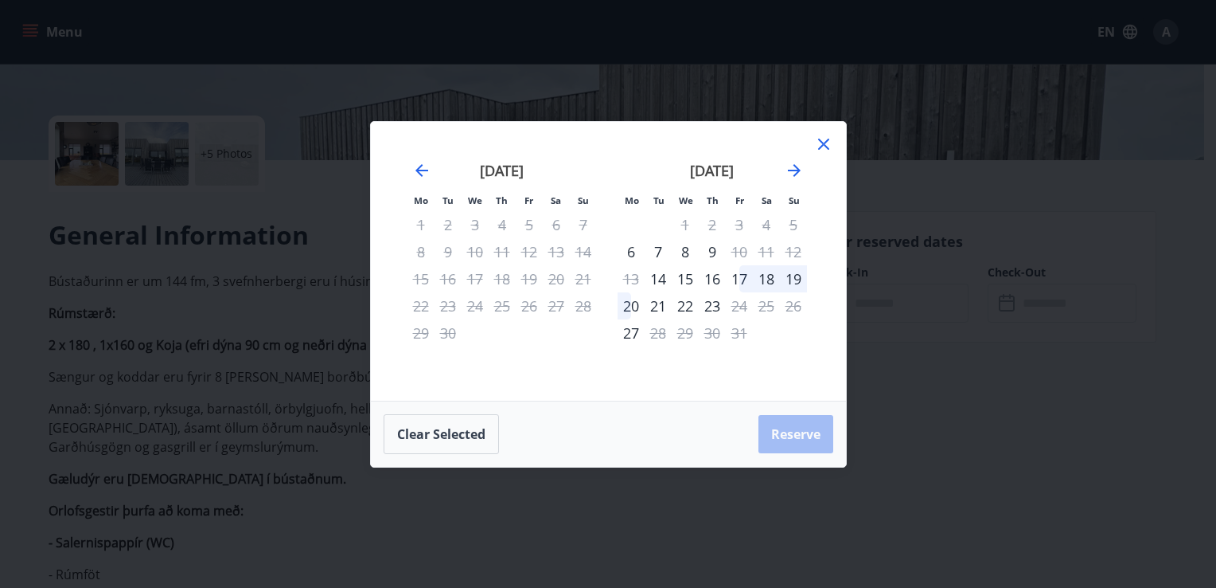
click at [694, 279] on div "15" at bounding box center [685, 278] width 27 height 27
click at [740, 275] on div "17" at bounding box center [739, 278] width 27 height 27
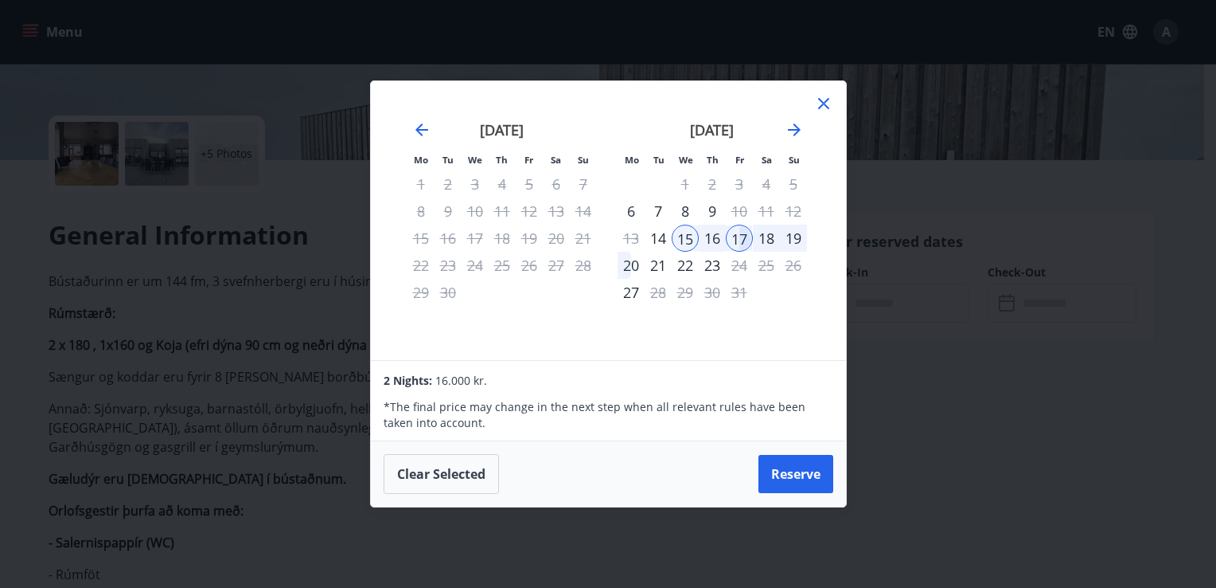
click at [819, 107] on icon at bounding box center [823, 103] width 19 height 19
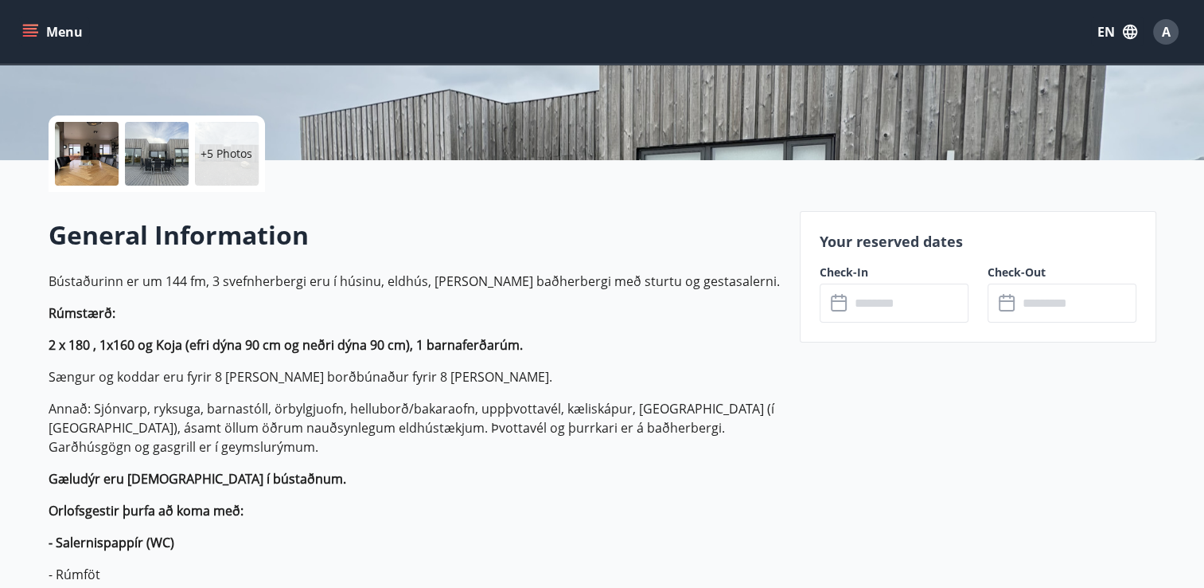
click at [36, 30] on icon "menu" at bounding box center [30, 32] width 16 height 16
click at [365, 247] on h2 "General Information" at bounding box center [415, 234] width 732 height 35
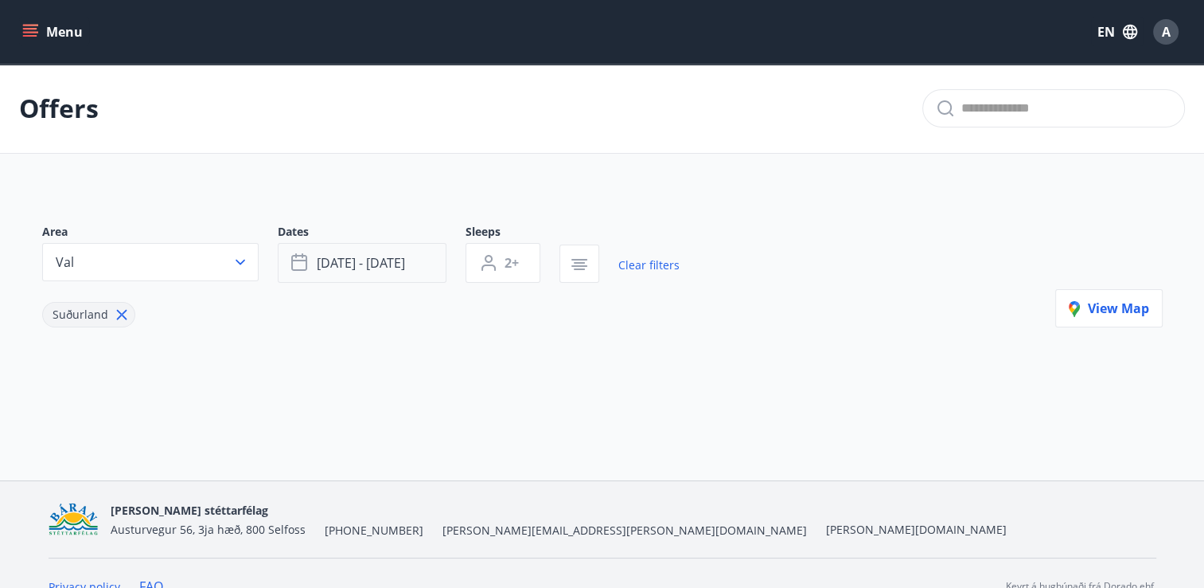
type input "*"
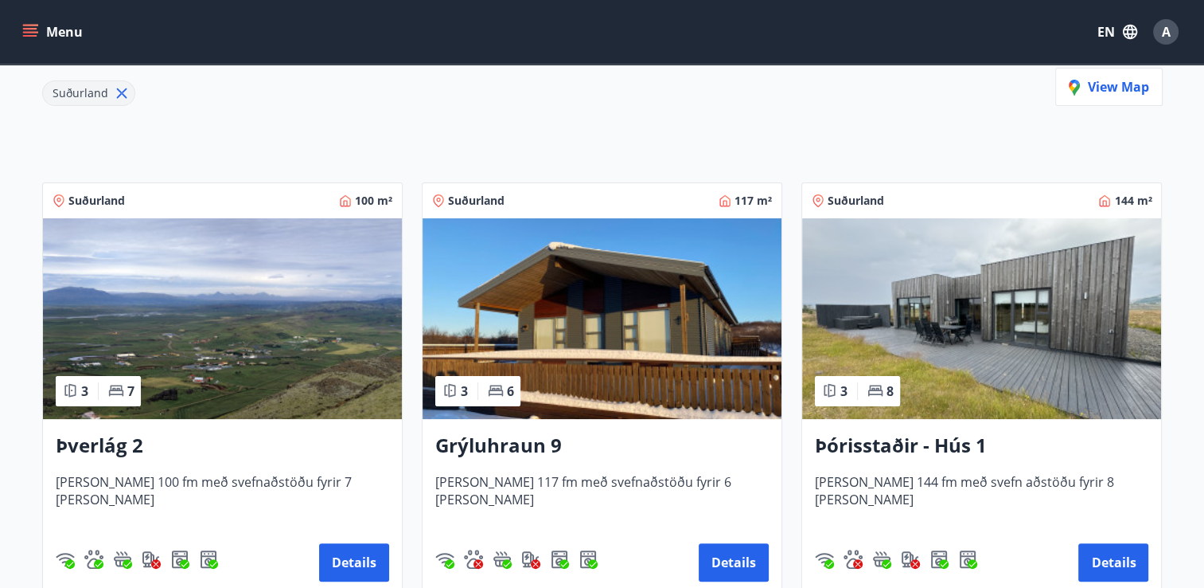
click at [317, 345] on img at bounding box center [222, 318] width 359 height 201
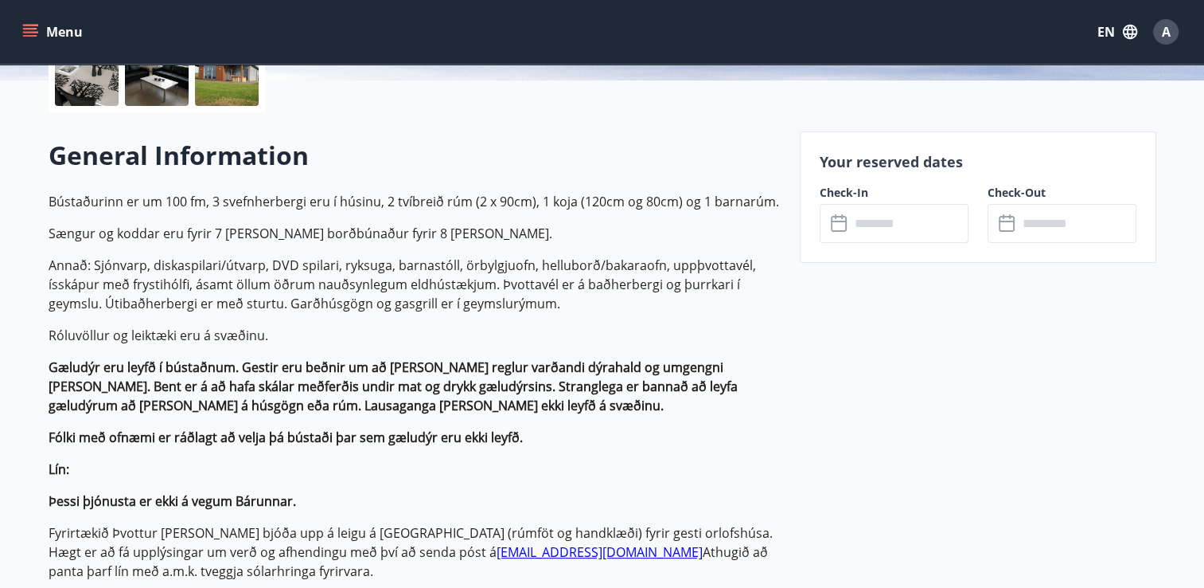
scroll to position [398, 0]
click at [873, 221] on input "text" at bounding box center [909, 222] width 119 height 39
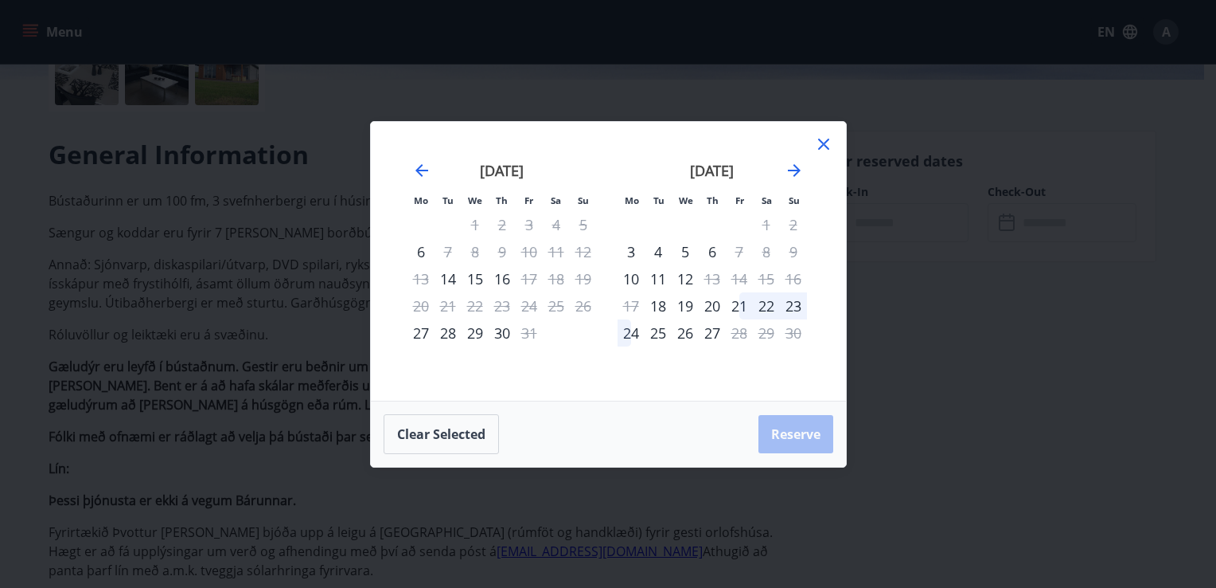
click at [480, 281] on div "15" at bounding box center [475, 278] width 27 height 27
click at [586, 277] on div "19" at bounding box center [583, 278] width 27 height 27
click at [418, 301] on div "20" at bounding box center [421, 305] width 27 height 27
click at [506, 277] on div "16" at bounding box center [502, 278] width 27 height 27
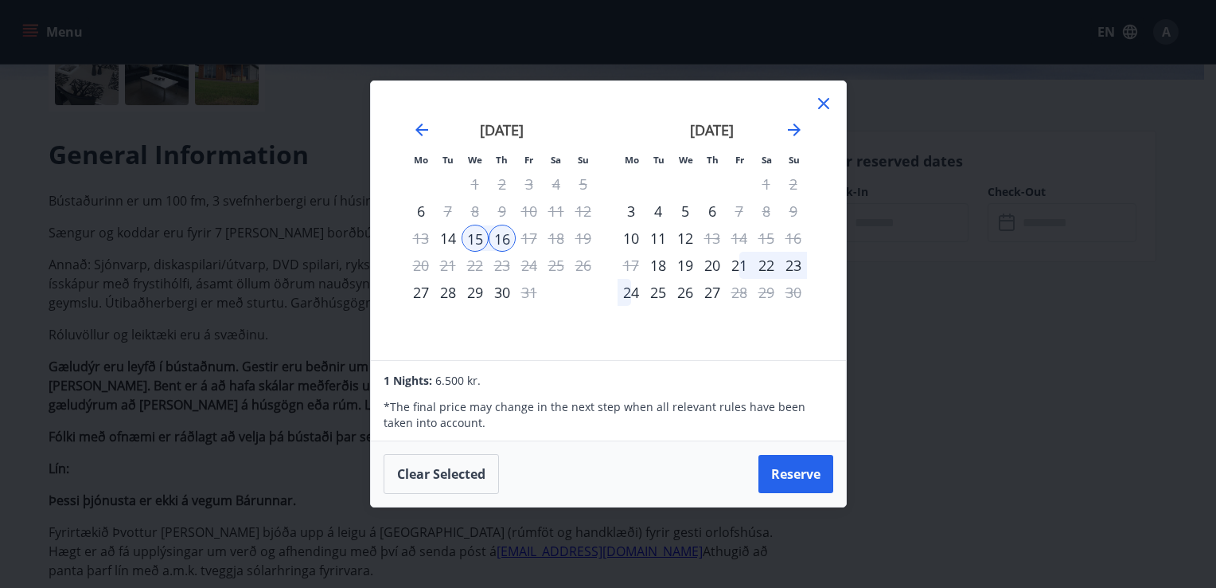
click at [506, 240] on div "16" at bounding box center [502, 237] width 27 height 27
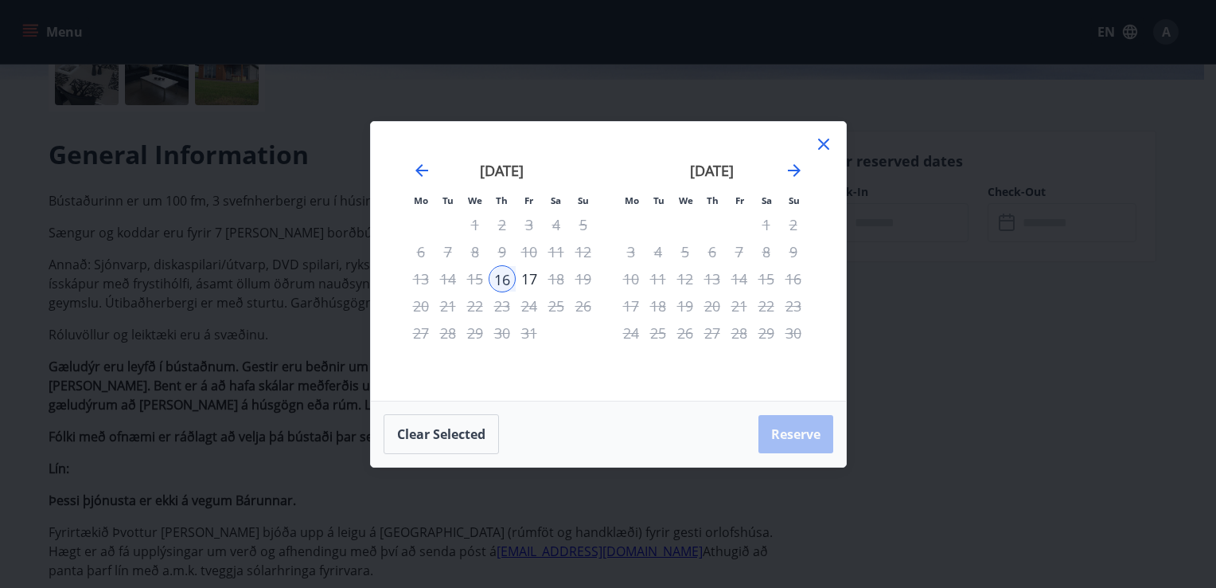
click at [474, 275] on div "15" at bounding box center [475, 278] width 27 height 27
click at [823, 153] on icon at bounding box center [823, 144] width 19 height 19
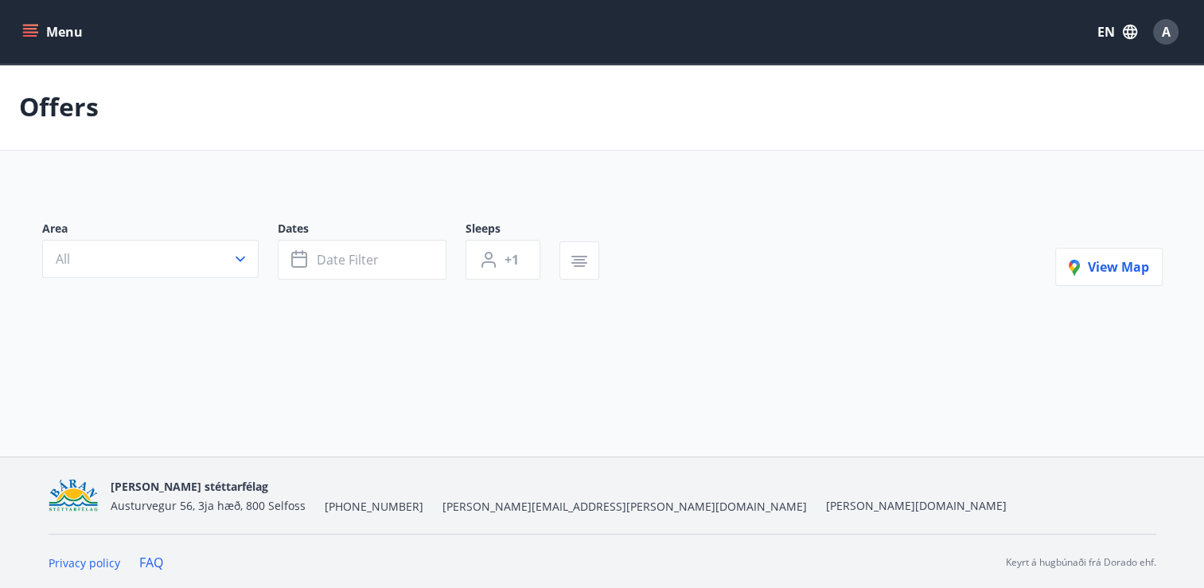
type input "*"
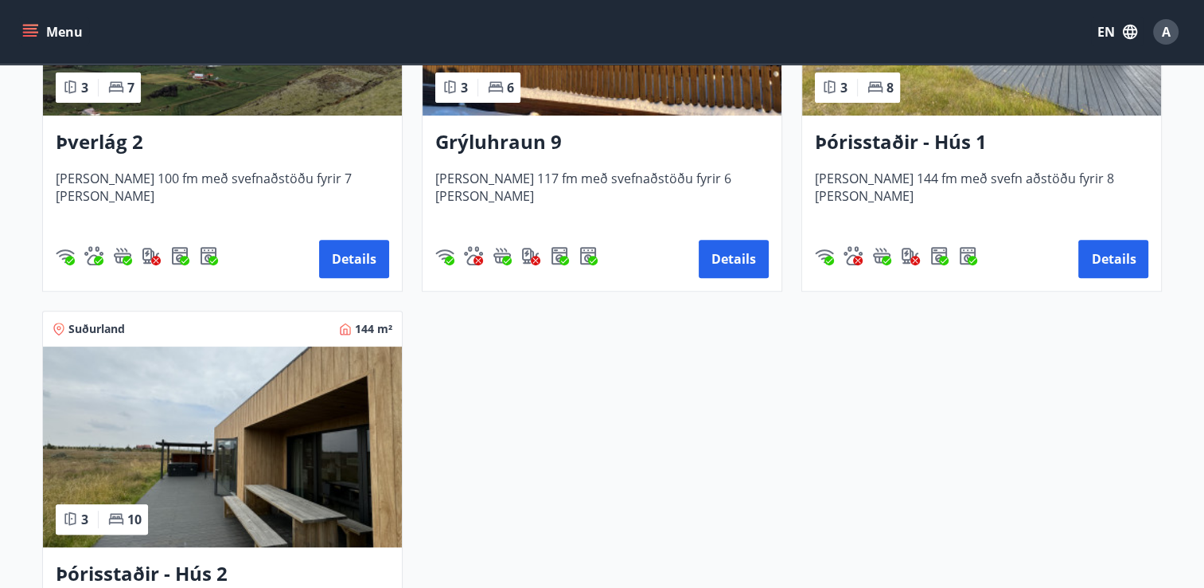
scroll to position [510, 0]
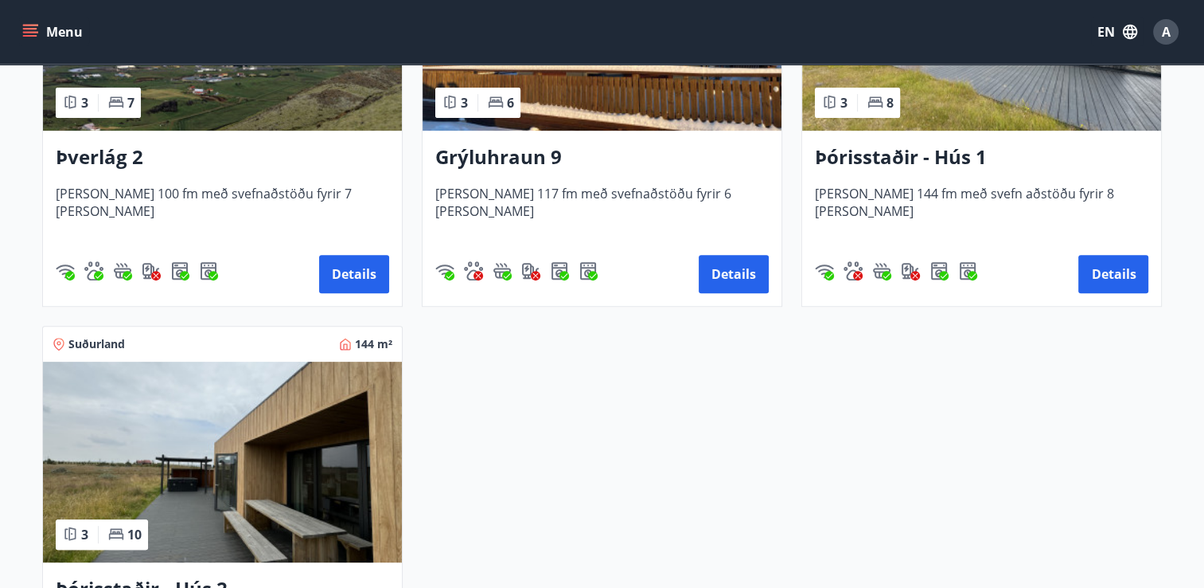
click at [1041, 113] on img at bounding box center [981, 30] width 359 height 201
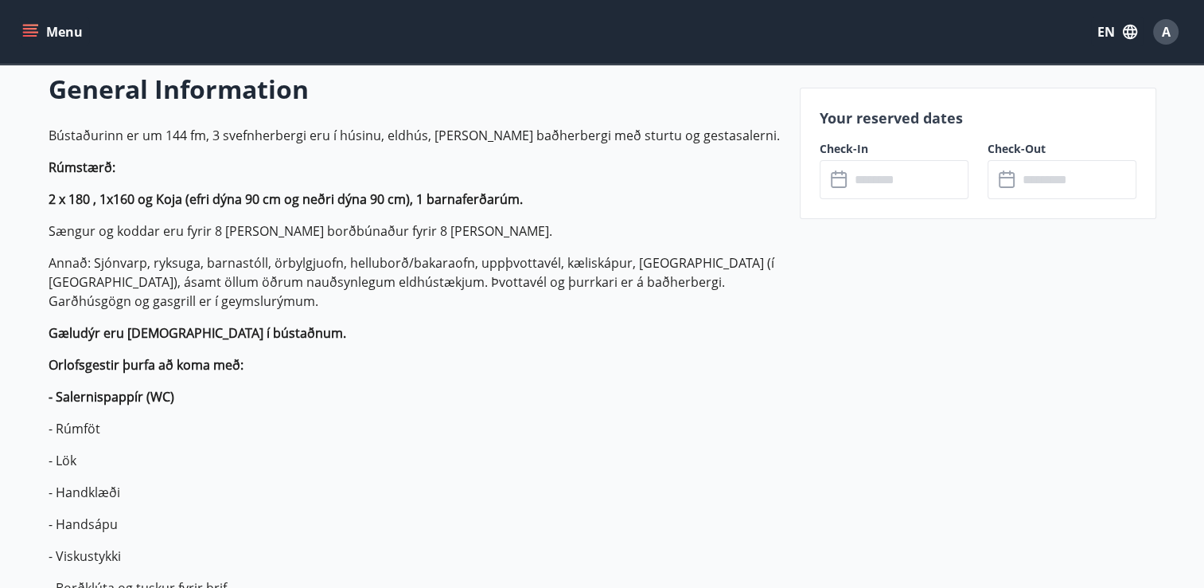
scroll to position [467, 0]
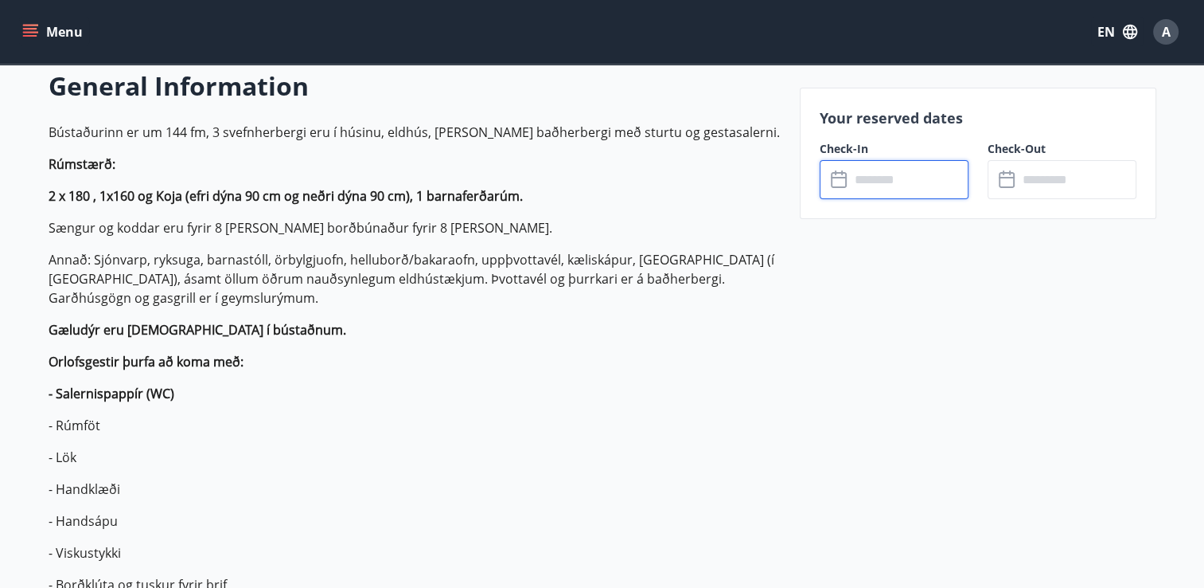
click at [869, 186] on input "text" at bounding box center [909, 179] width 119 height 39
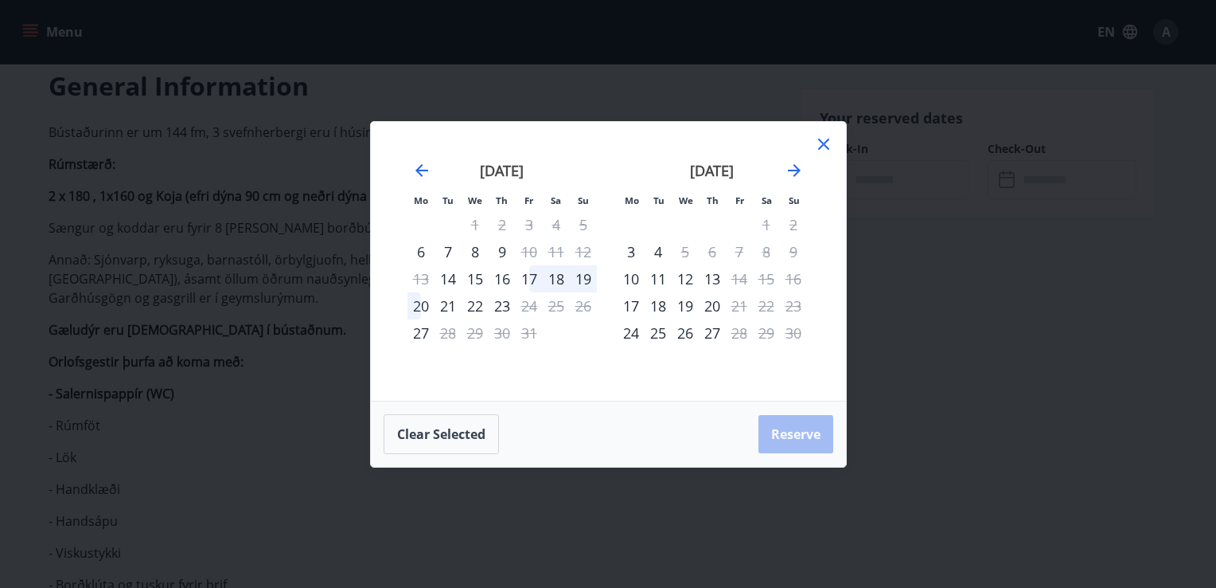
click at [482, 279] on div "15" at bounding box center [475, 278] width 27 height 27
click at [412, 304] on div "20" at bounding box center [421, 305] width 27 height 27
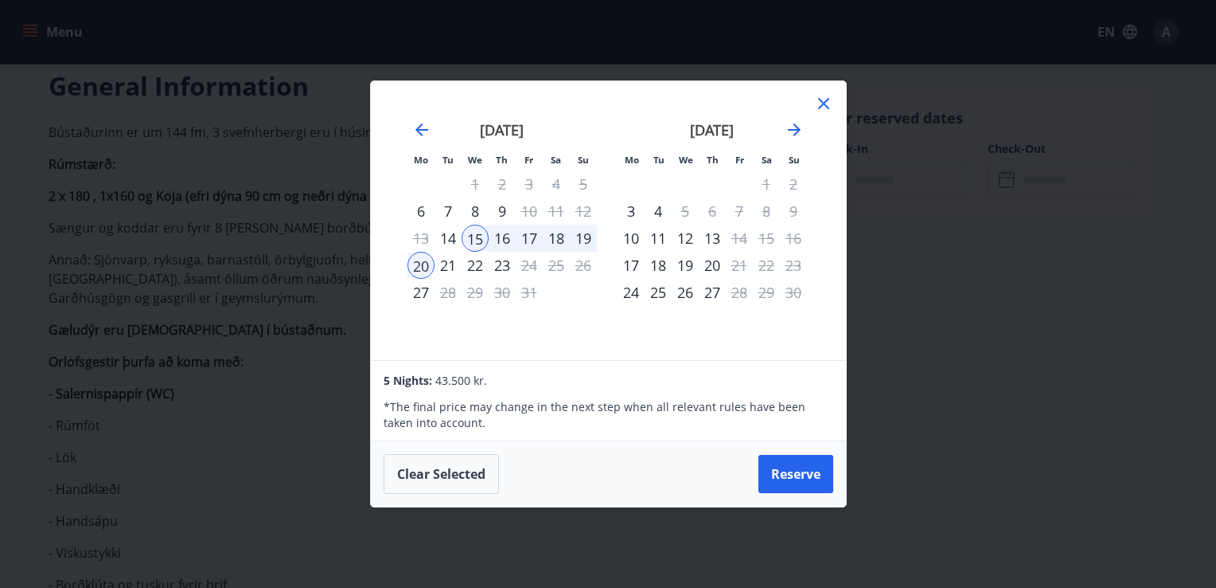
click at [444, 262] on div "21" at bounding box center [448, 265] width 27 height 27
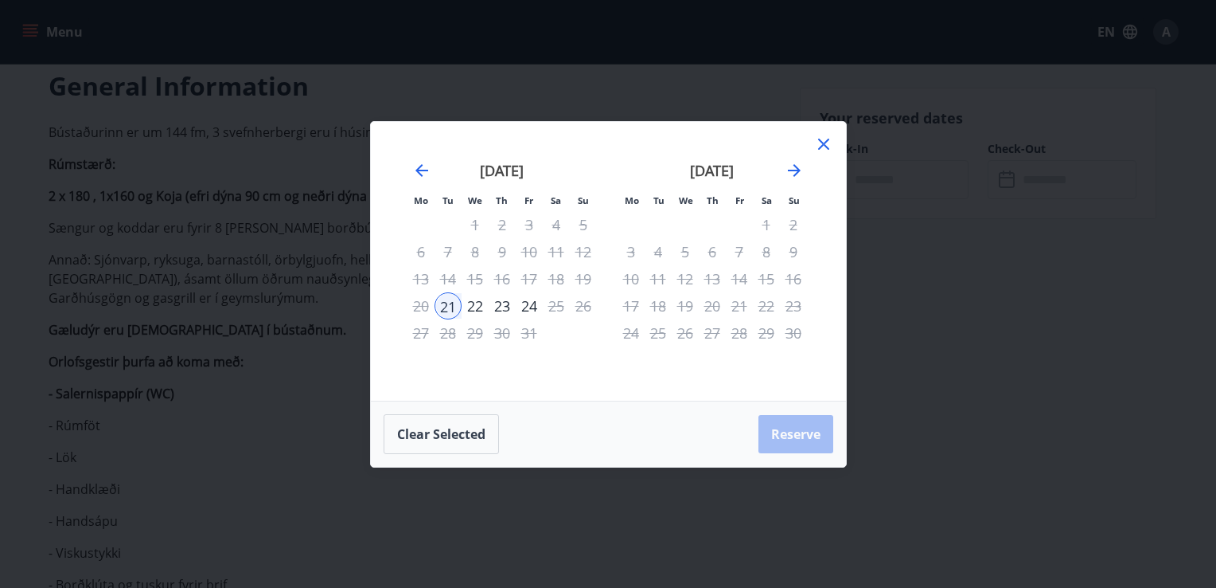
click at [475, 280] on div "15" at bounding box center [475, 278] width 27 height 27
click at [445, 436] on button "Clear selected" at bounding box center [441, 434] width 115 height 40
click at [482, 284] on div "15" at bounding box center [475, 278] width 27 height 27
click at [452, 302] on div "21" at bounding box center [448, 305] width 27 height 27
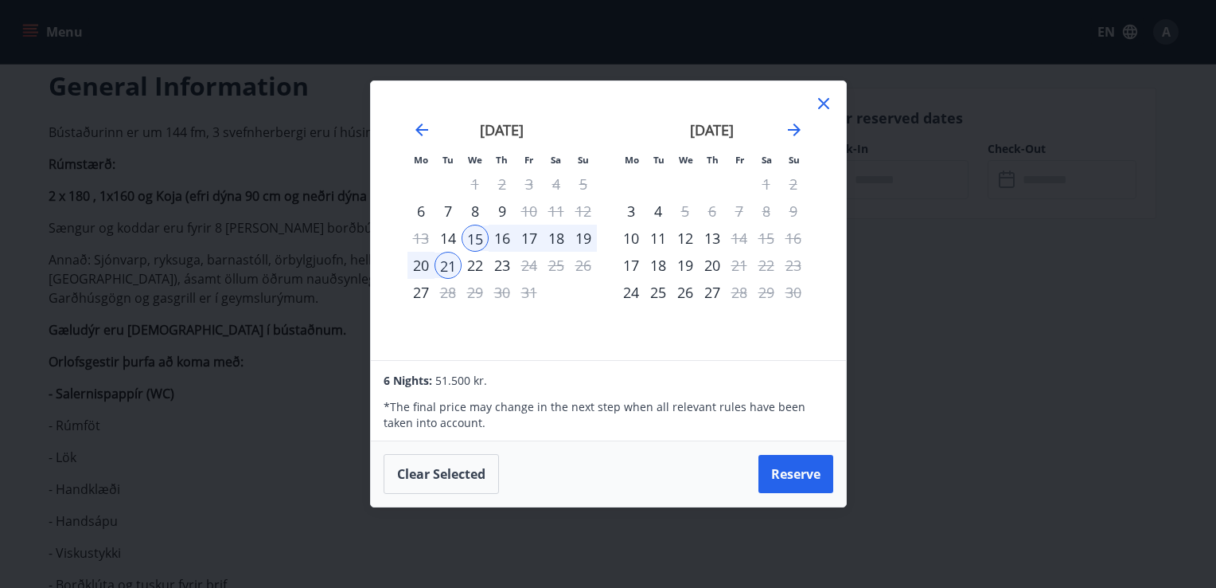
click at [425, 271] on div "20" at bounding box center [421, 265] width 27 height 27
click at [477, 237] on div "15" at bounding box center [475, 237] width 27 height 27
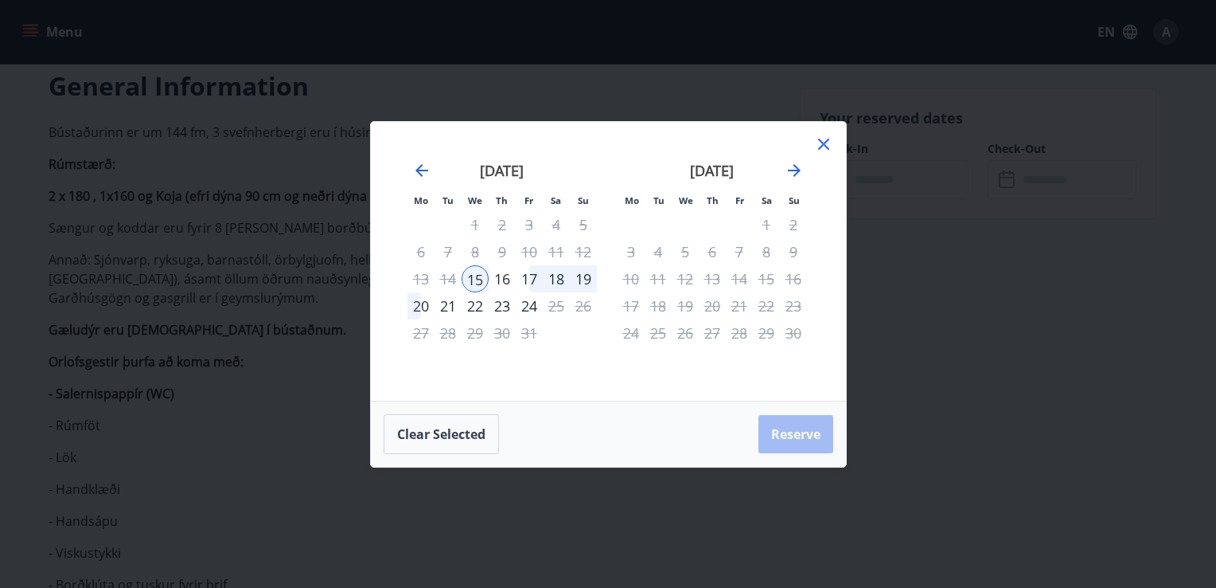
click at [422, 303] on div "20" at bounding box center [421, 305] width 27 height 27
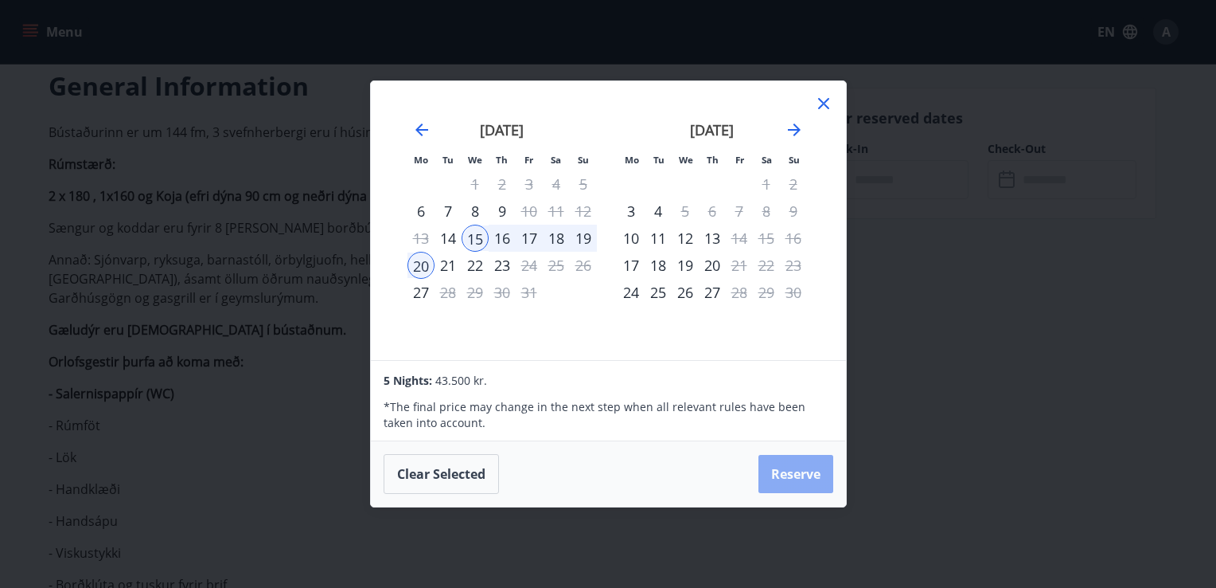
click at [795, 466] on button "Reserve" at bounding box center [796, 474] width 75 height 38
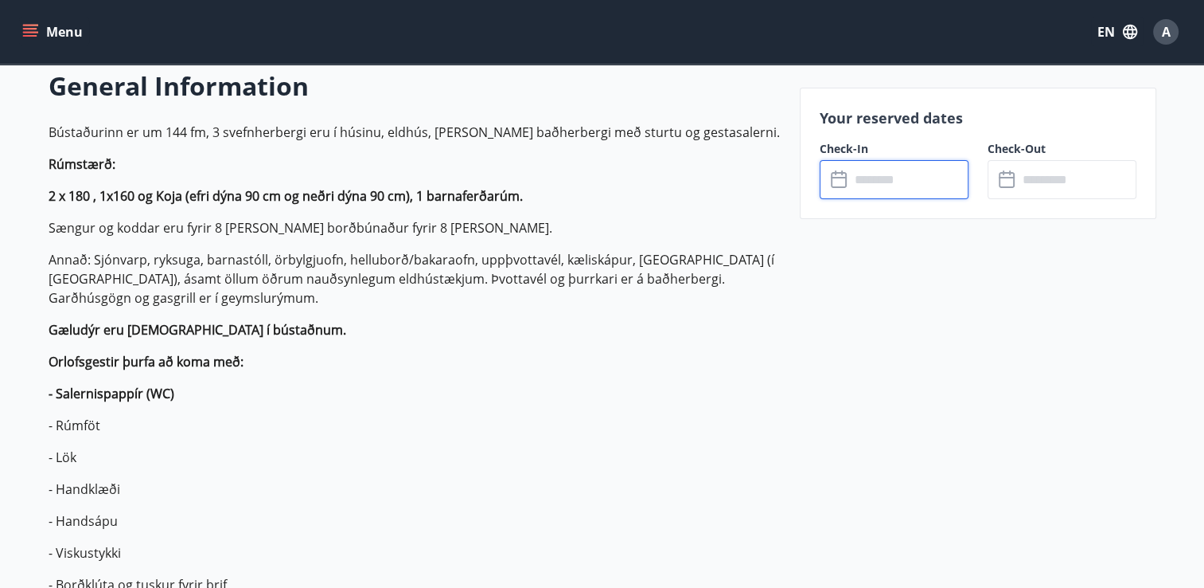
type input "******"
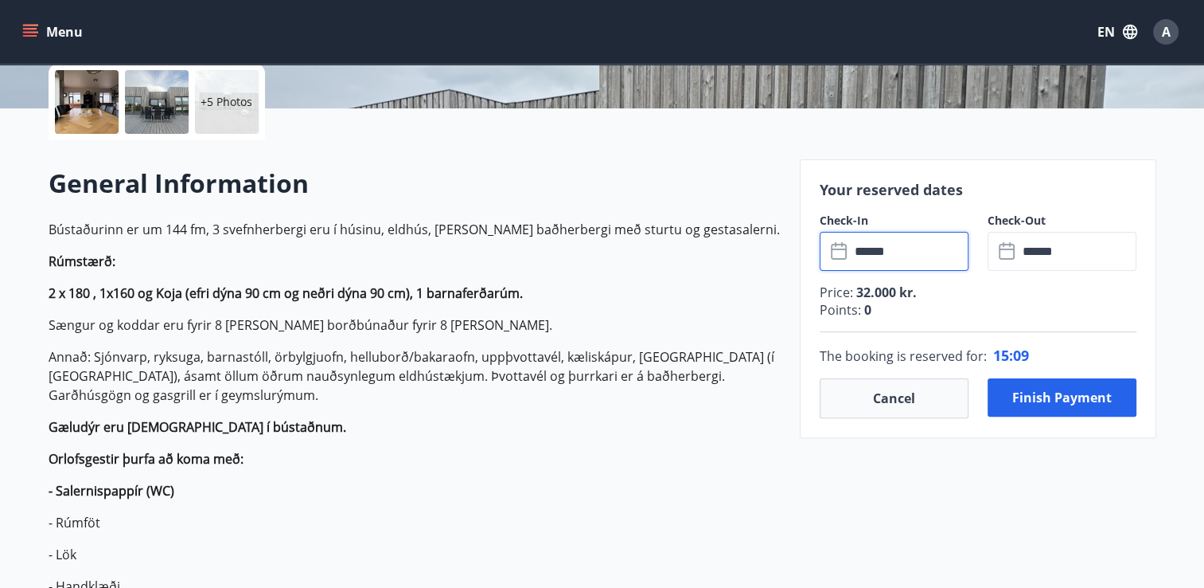
scroll to position [359, 0]
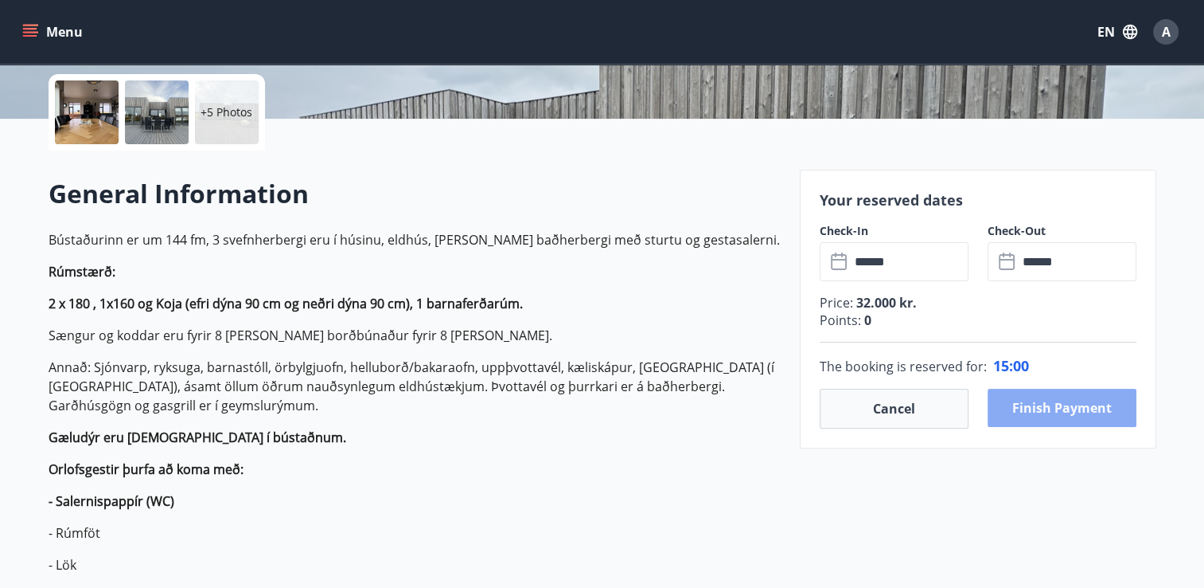
click at [1032, 419] on button "Finish payment" at bounding box center [1062, 407] width 149 height 38
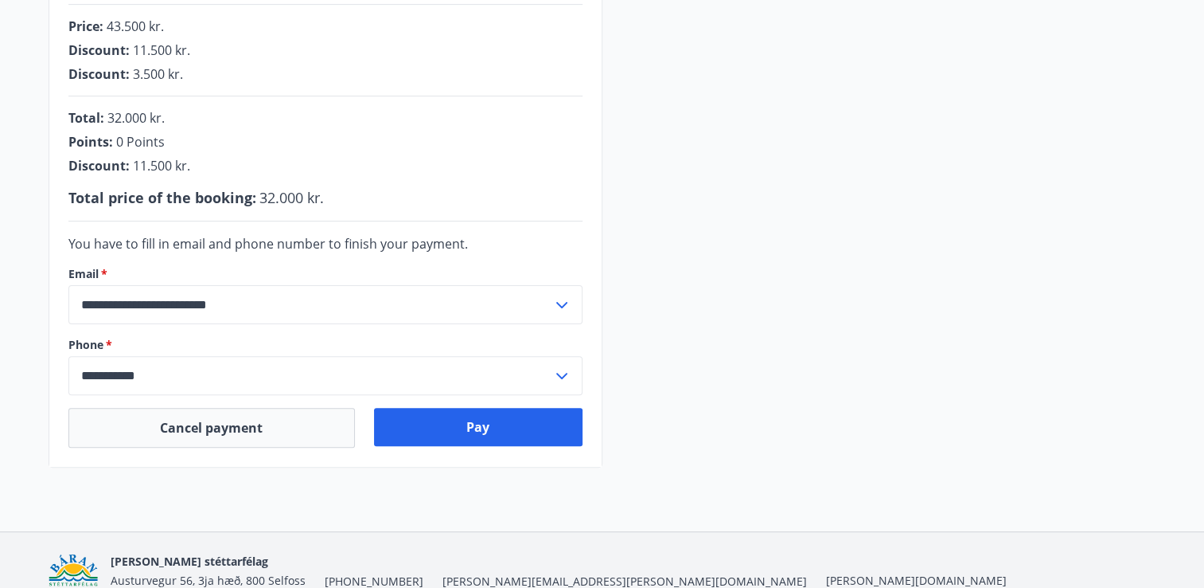
scroll to position [427, 0]
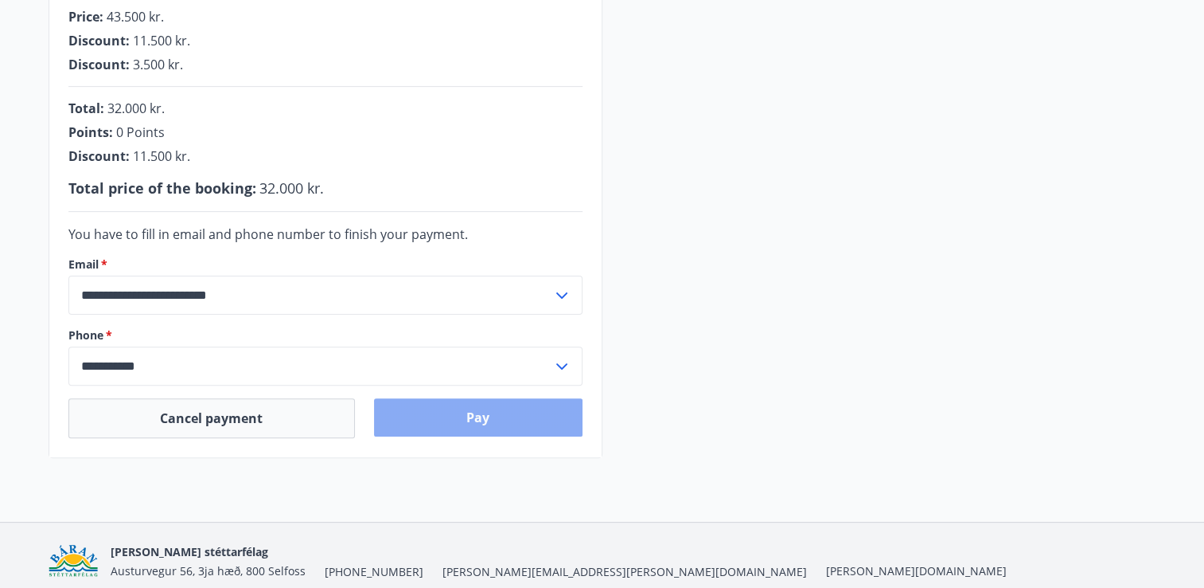
click at [415, 420] on button "Pay" at bounding box center [478, 417] width 209 height 38
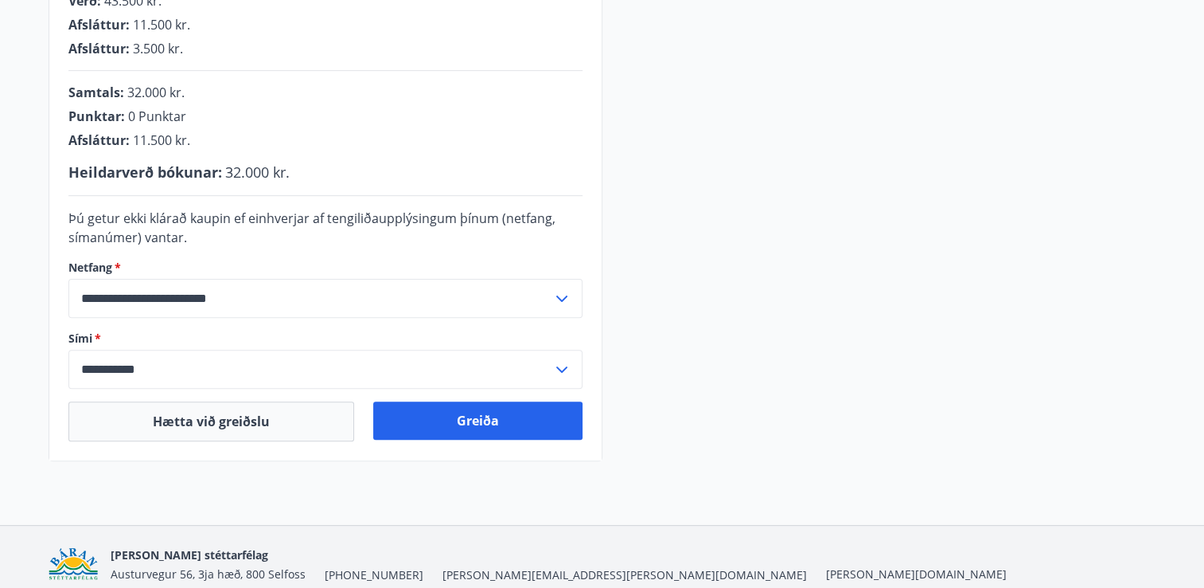
scroll to position [463, 0]
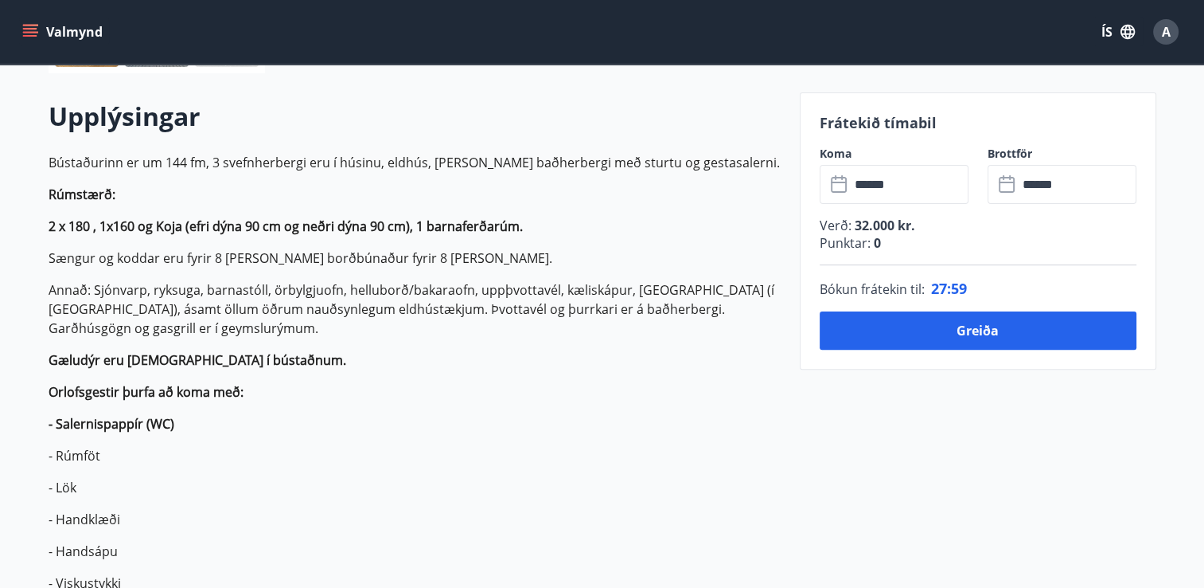
scroll to position [439, 0]
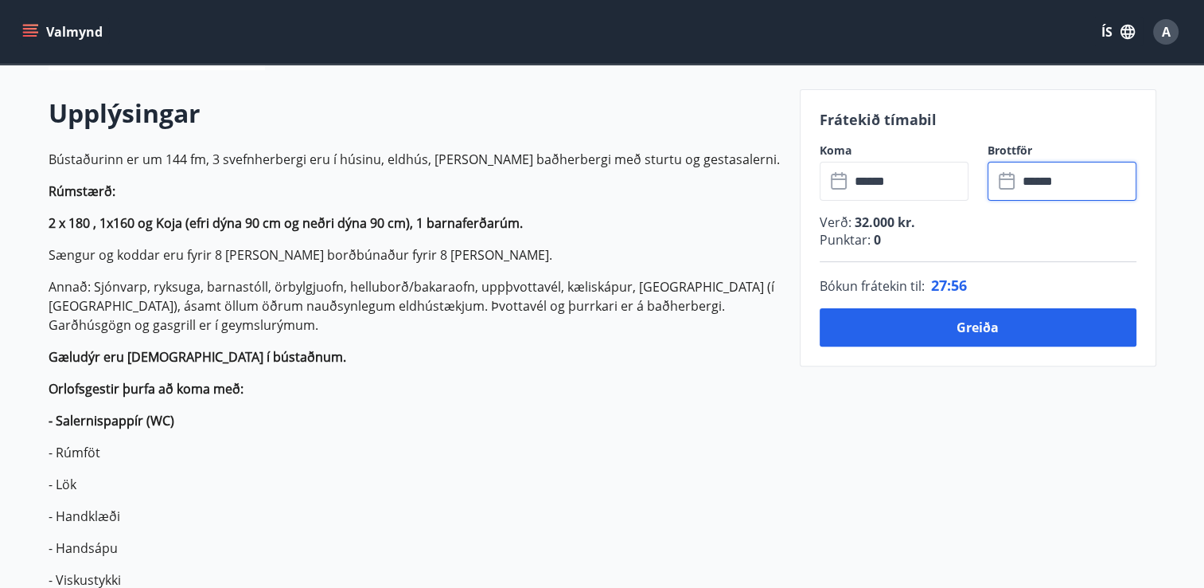
click at [1094, 187] on input "******" at bounding box center [1077, 181] width 119 height 39
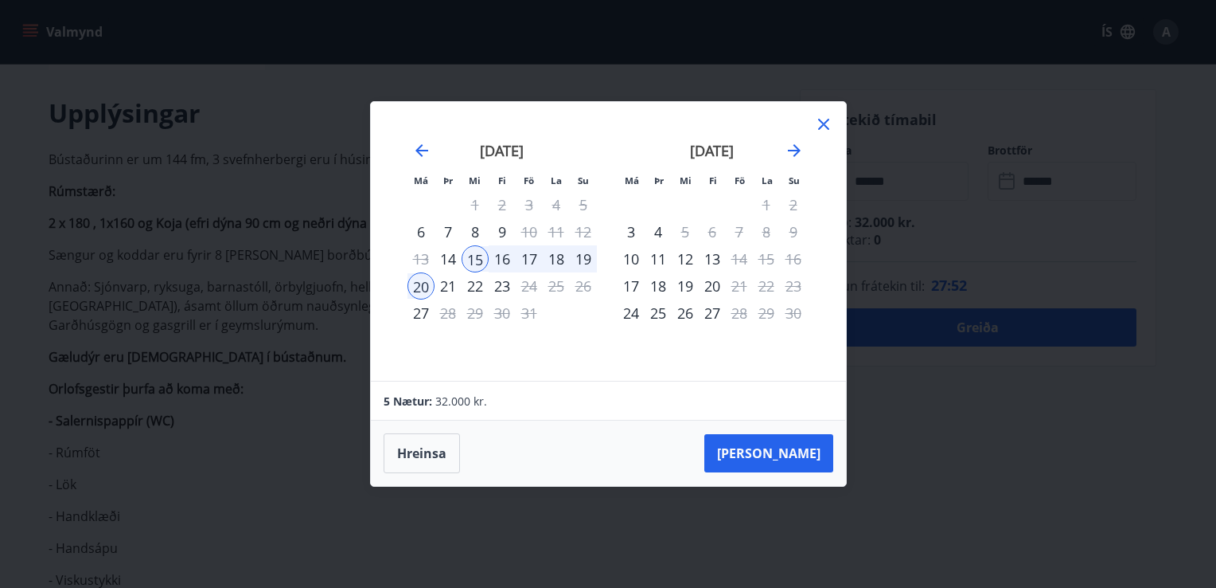
click at [576, 257] on div "19" at bounding box center [583, 258] width 27 height 27
click at [584, 258] on div "19" at bounding box center [583, 258] width 27 height 27
click at [482, 256] on div "15" at bounding box center [475, 258] width 27 height 27
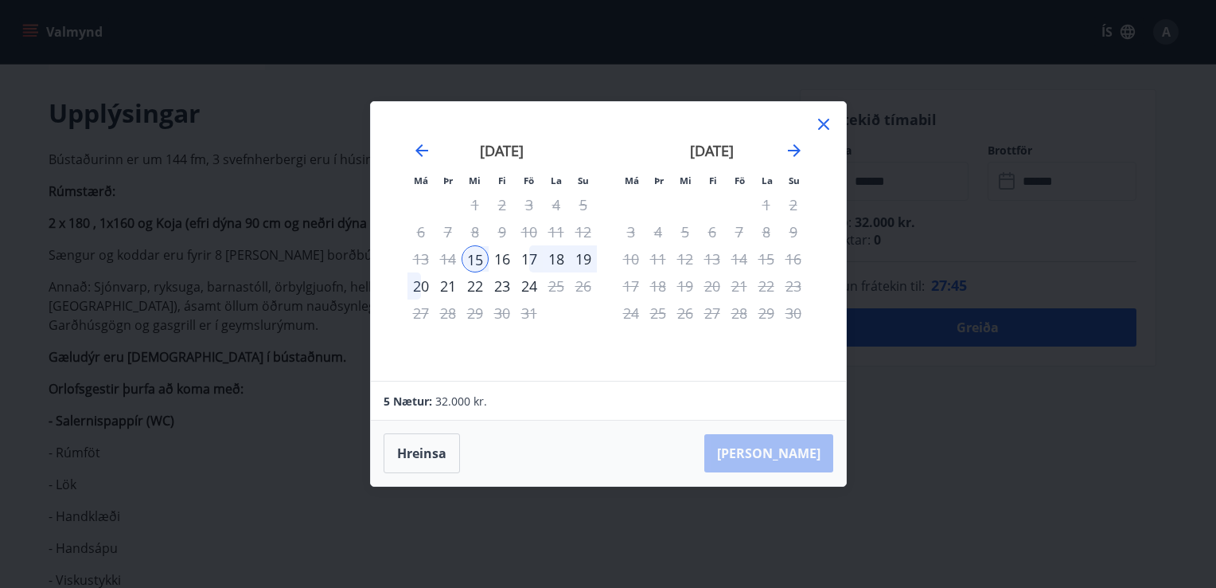
click at [580, 260] on div "19" at bounding box center [583, 258] width 27 height 27
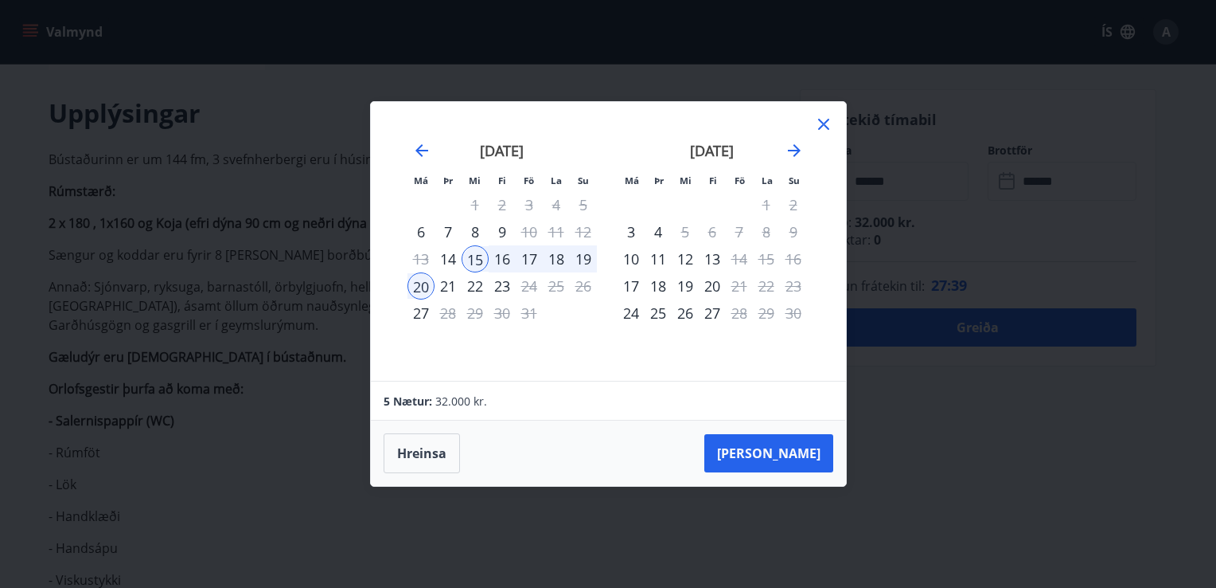
click at [430, 288] on div "20" at bounding box center [421, 285] width 27 height 27
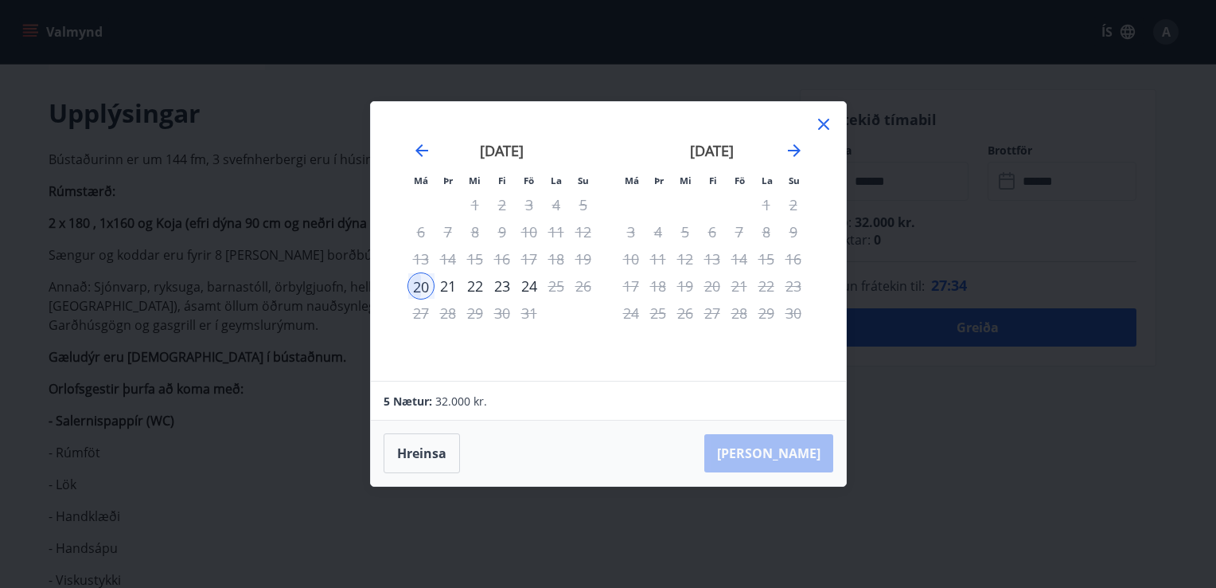
click at [830, 116] on icon at bounding box center [823, 124] width 19 height 19
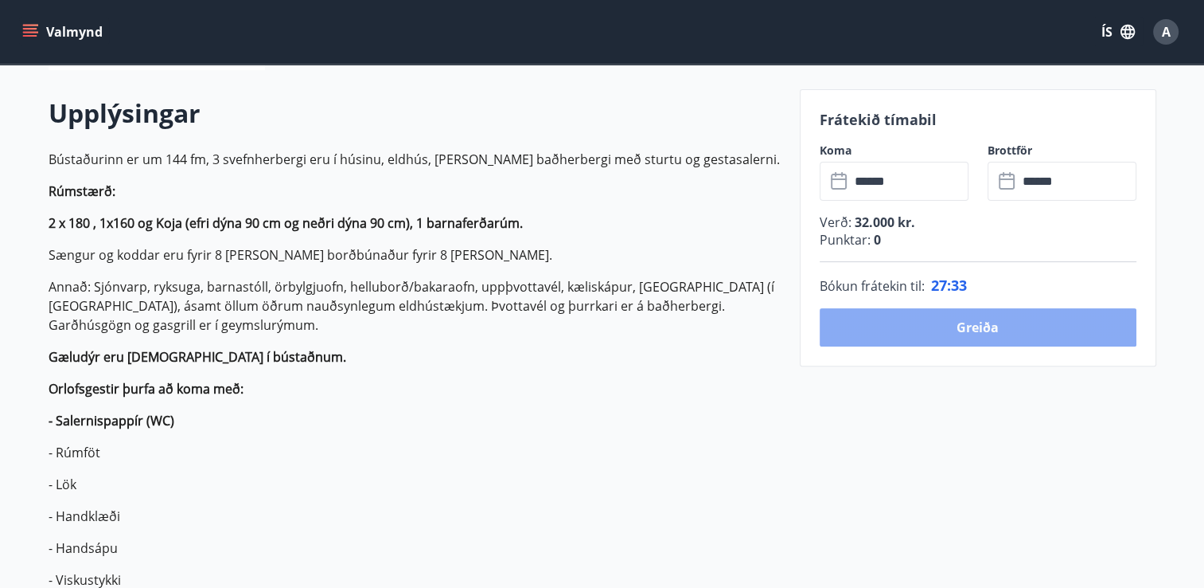
click at [1035, 309] on button "Greiða" at bounding box center [978, 327] width 317 height 38
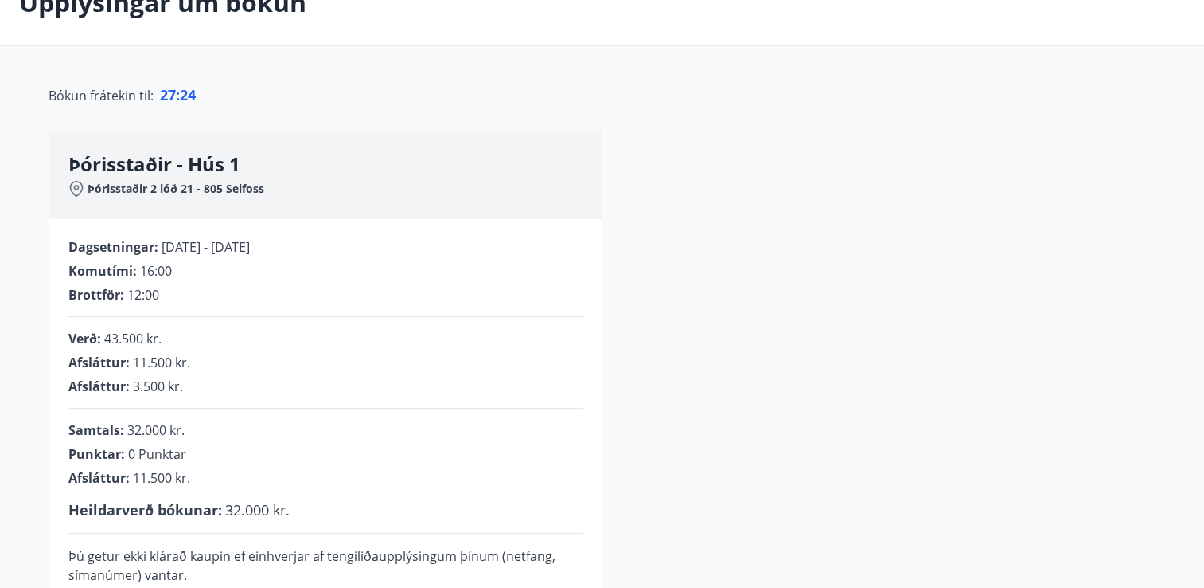
scroll to position [185, 0]
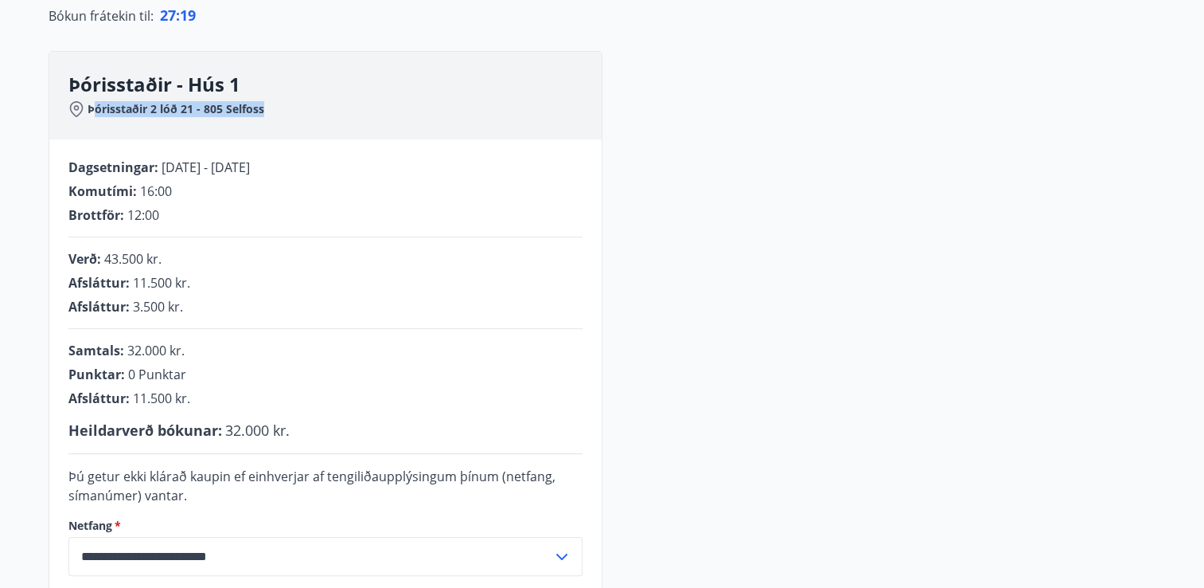
drag, startPoint x: 90, startPoint y: 111, endPoint x: 266, endPoint y: 106, distance: 176.0
click at [266, 106] on div "Þórisstaðir 2 lóð 21 - 805 Selfoss" at bounding box center [334, 109] width 533 height 16
copy span "órisstaðir 2 lóð 21 - 805 Selfoss"
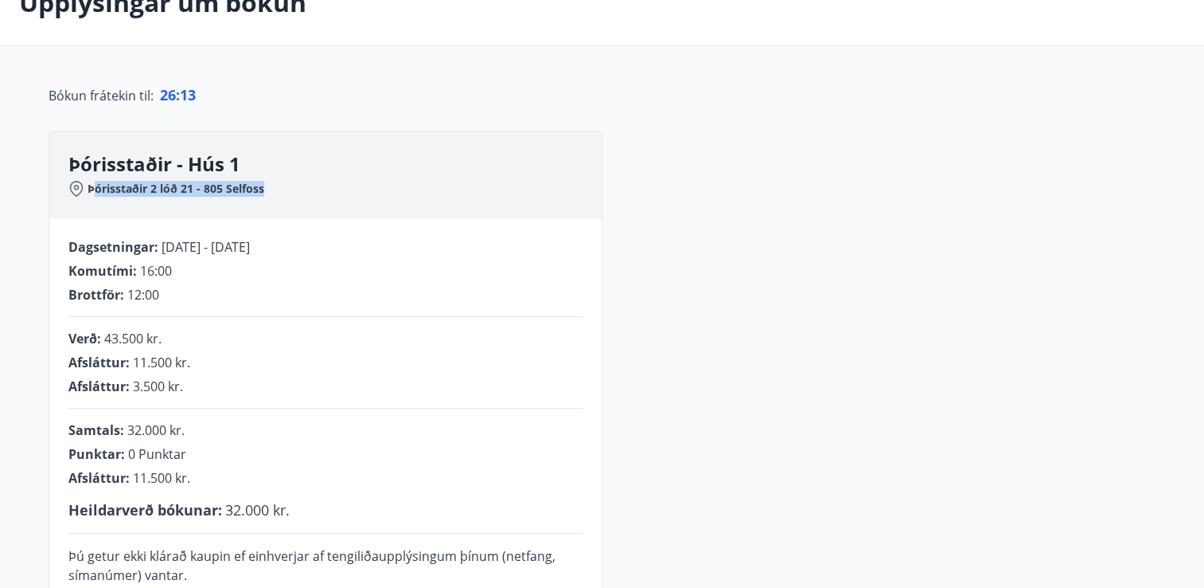
scroll to position [111, 0]
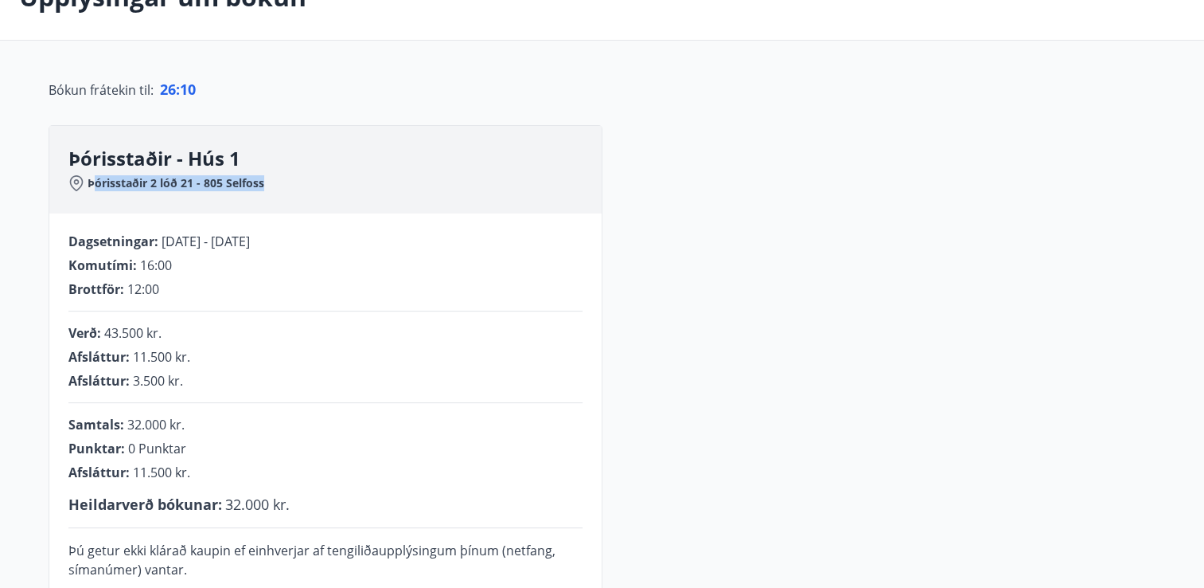
click at [72, 178] on icon at bounding box center [76, 183] width 16 height 16
click at [546, 101] on div "**********" at bounding box center [602, 436] width 1146 height 714
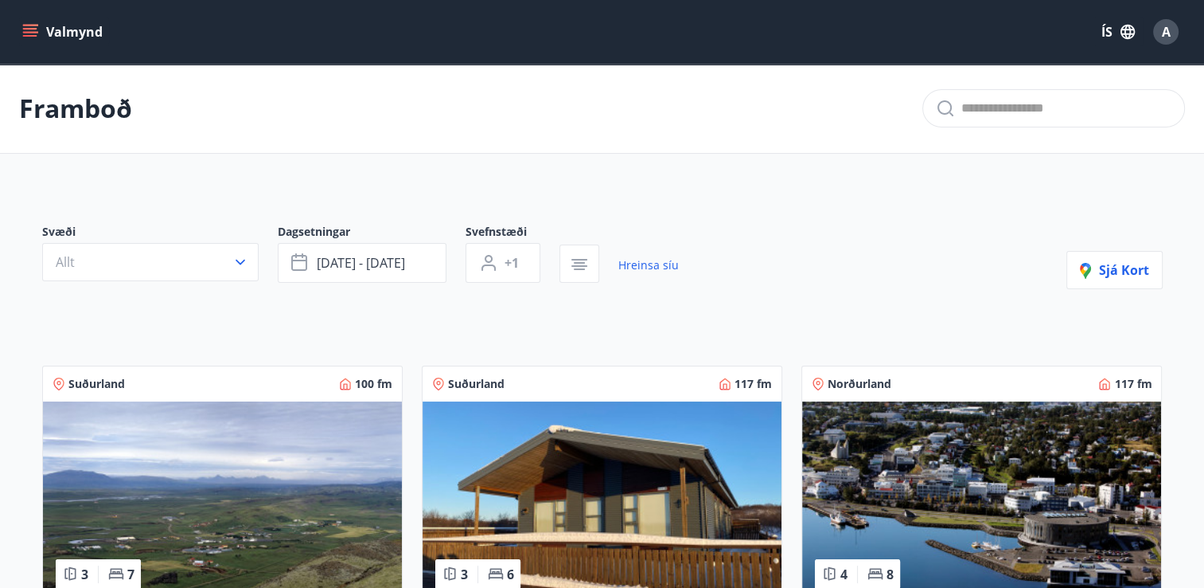
type input "*"
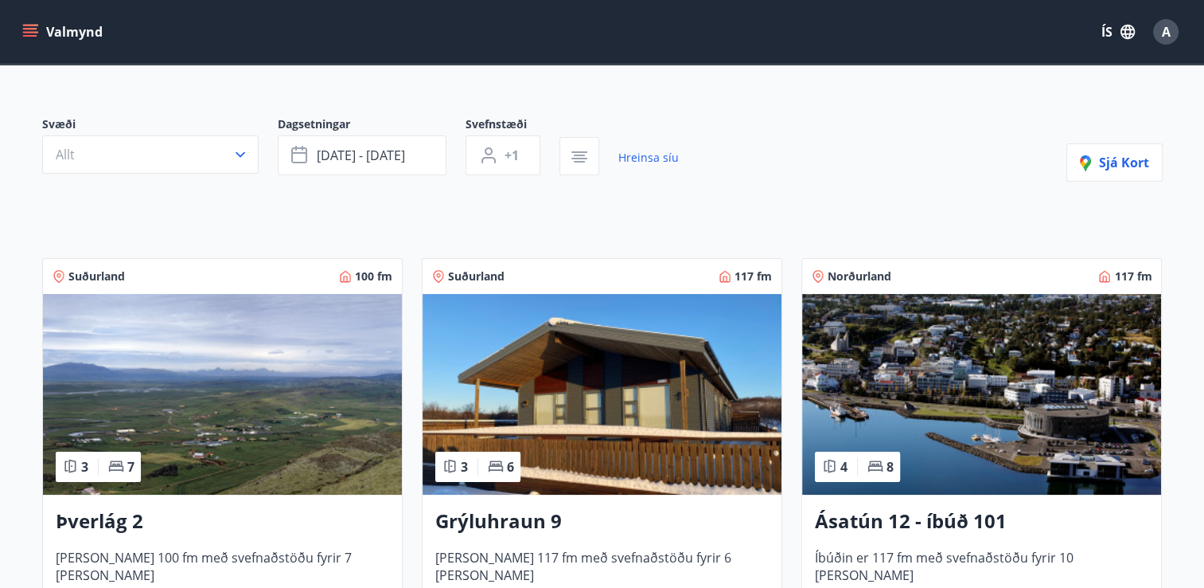
scroll to position [105, 0]
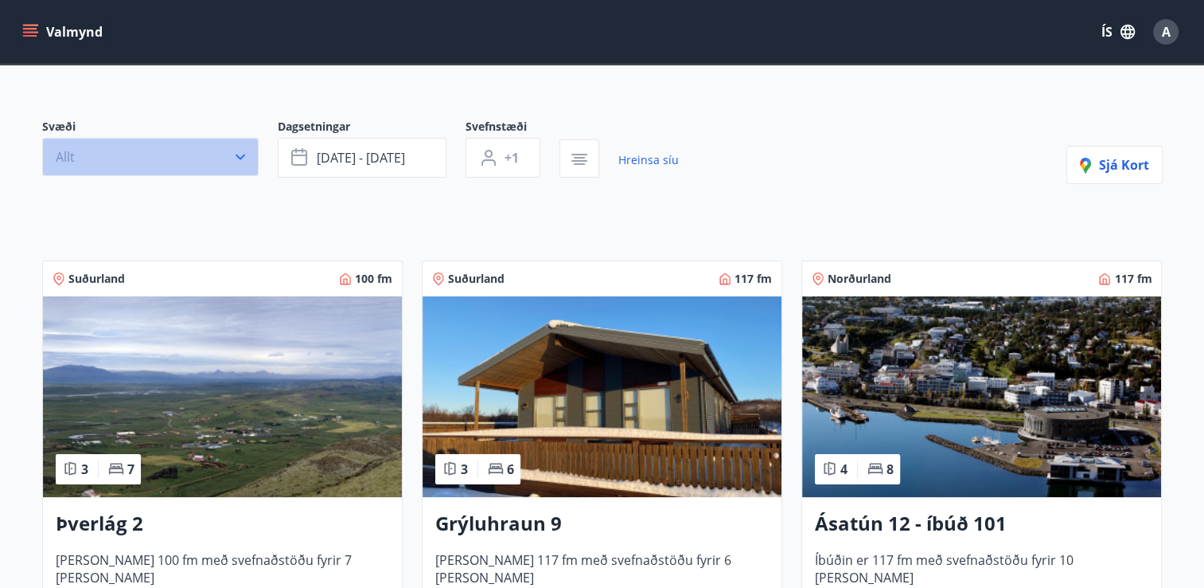
click at [243, 151] on icon "button" at bounding box center [240, 157] width 16 height 16
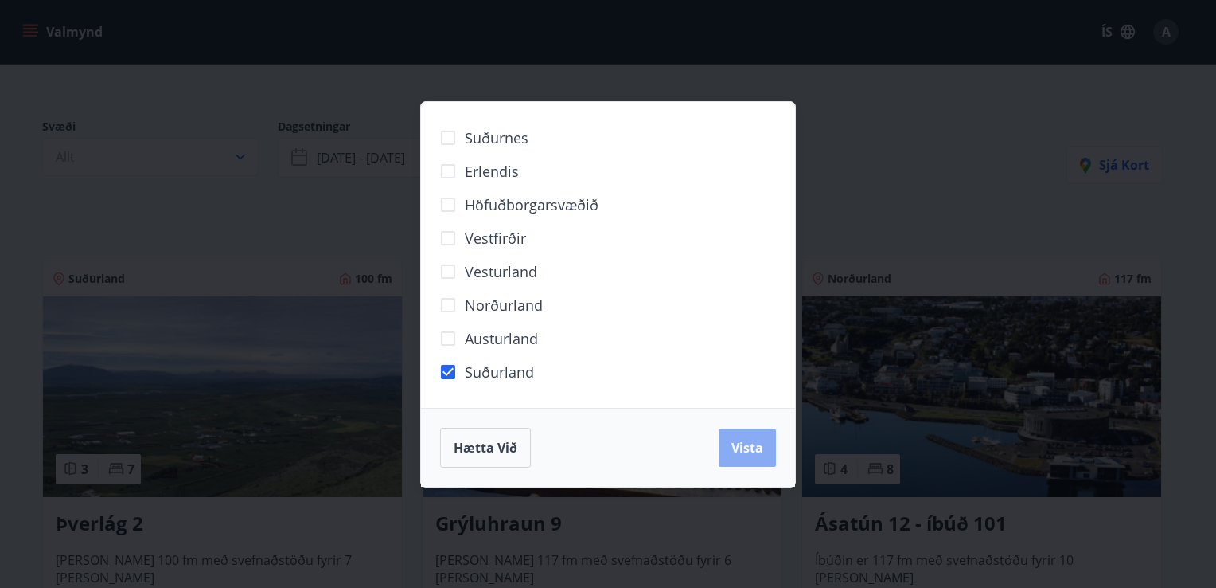
click at [728, 443] on button "Vista" at bounding box center [747, 447] width 57 height 38
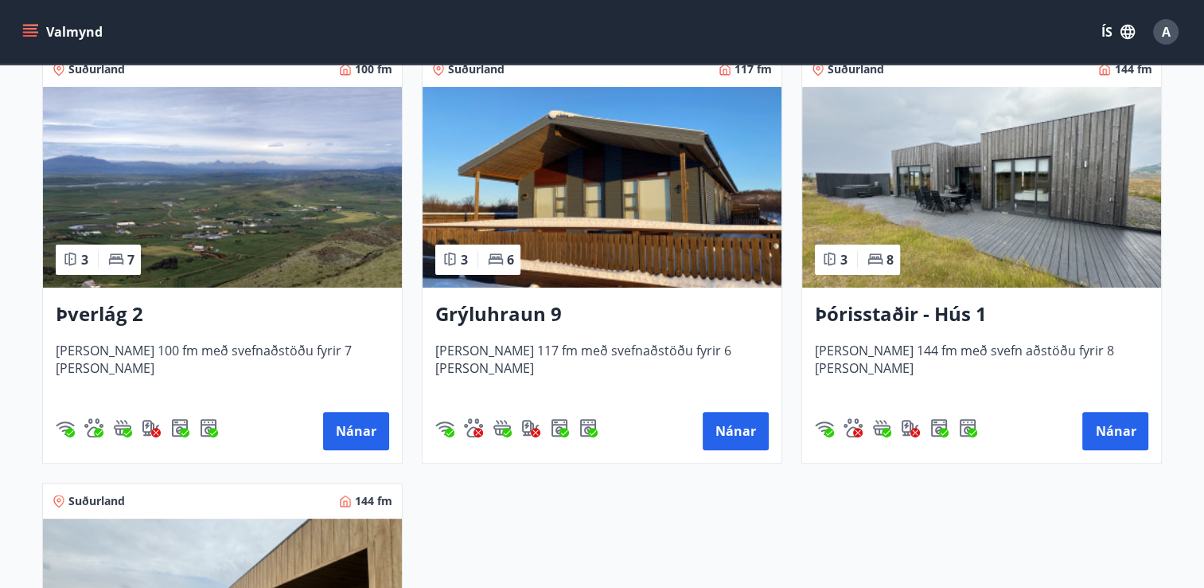
scroll to position [358, 0]
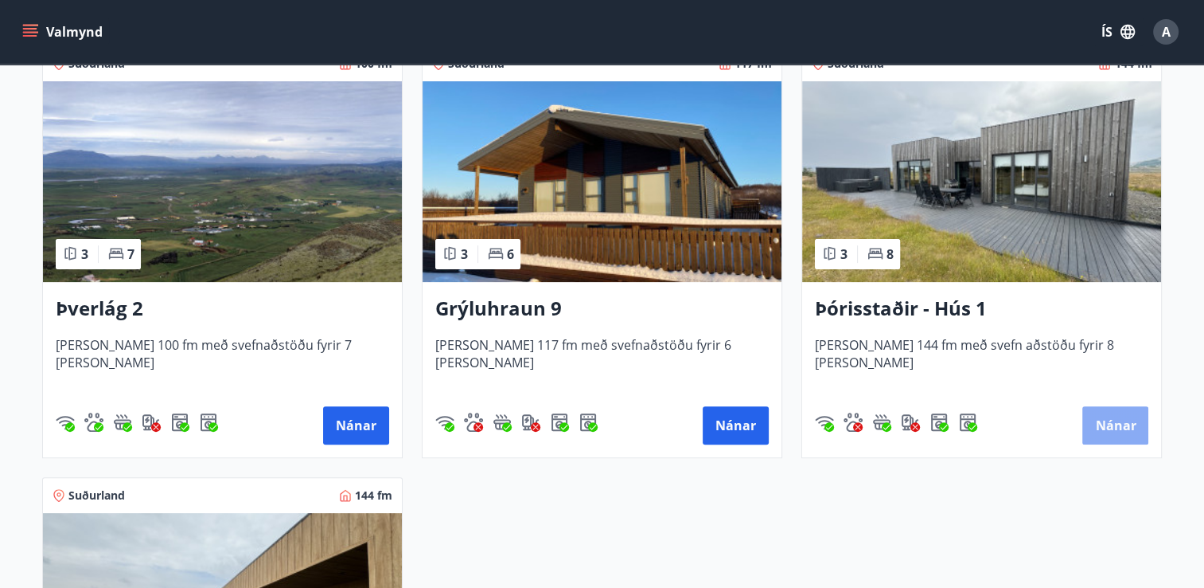
click at [1113, 430] on button "Nánar" at bounding box center [1116, 425] width 66 height 38
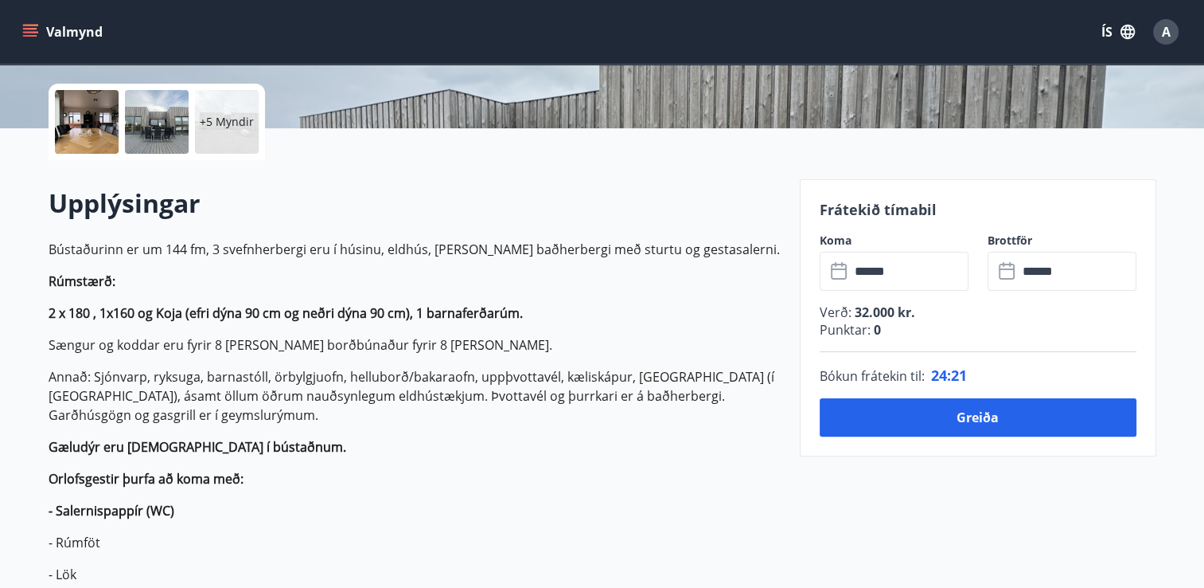
scroll to position [350, 0]
click at [1058, 270] on input "******" at bounding box center [1077, 270] width 119 height 39
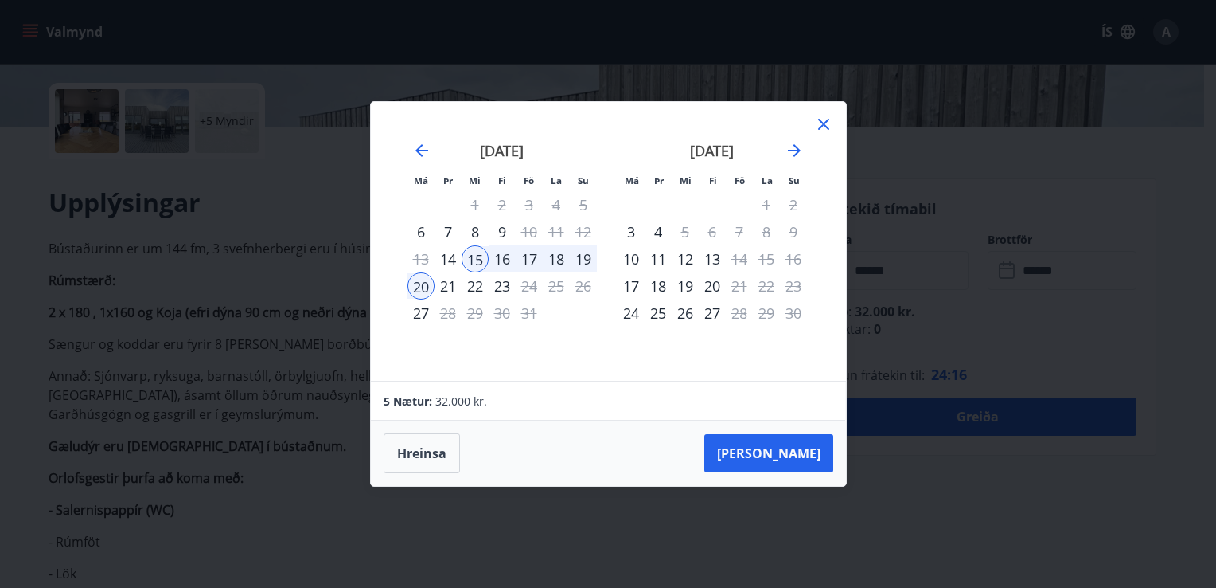
click at [472, 257] on div "15" at bounding box center [475, 258] width 27 height 27
click at [560, 256] on div "18" at bounding box center [556, 258] width 27 height 27
click at [423, 290] on div "20" at bounding box center [421, 285] width 27 height 27
click at [439, 444] on button "Hreinsa" at bounding box center [422, 453] width 76 height 40
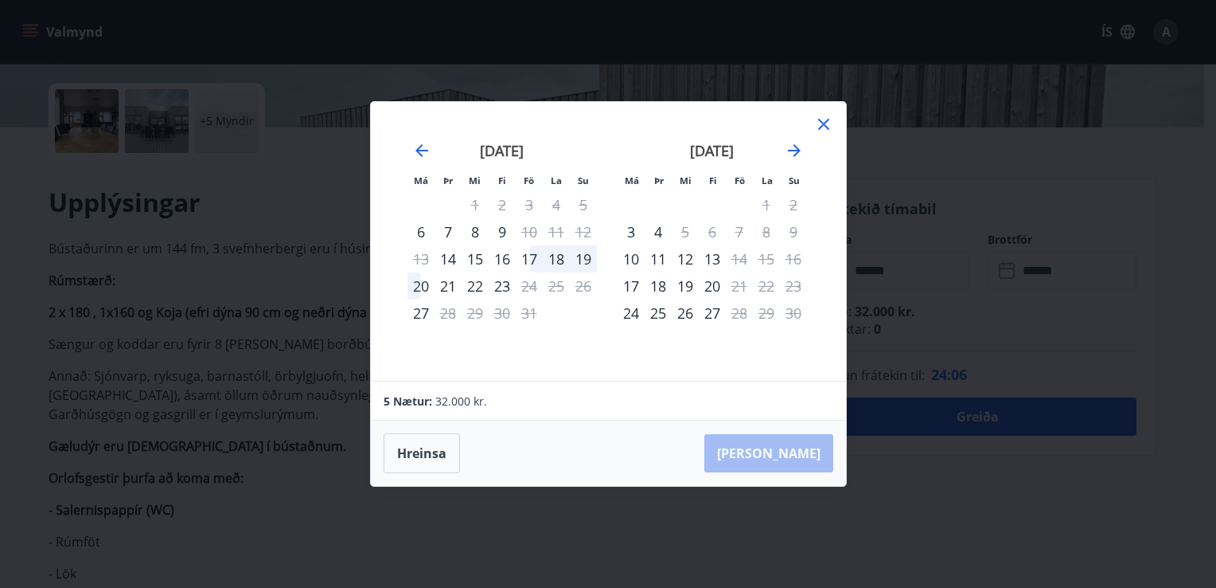
click at [478, 255] on div "15" at bounding box center [475, 258] width 27 height 27
click at [549, 256] on div "18" at bounding box center [556, 258] width 27 height 27
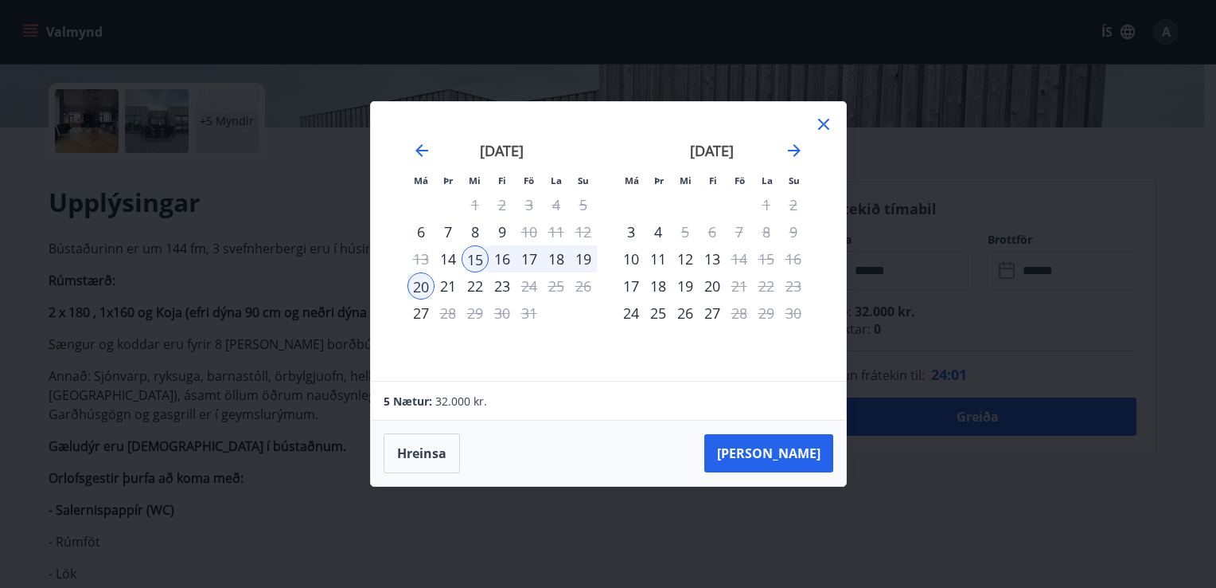
click at [549, 256] on div "18" at bounding box center [556, 258] width 27 height 27
click at [483, 260] on div "15" at bounding box center [475, 258] width 27 height 27
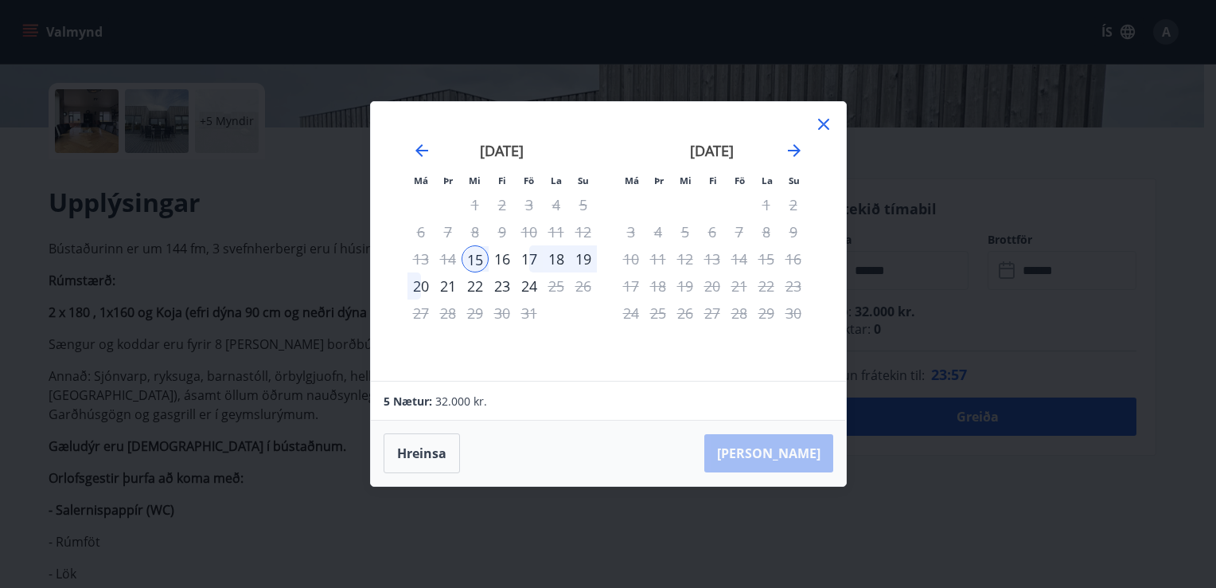
click at [558, 259] on div "18" at bounding box center [556, 258] width 27 height 27
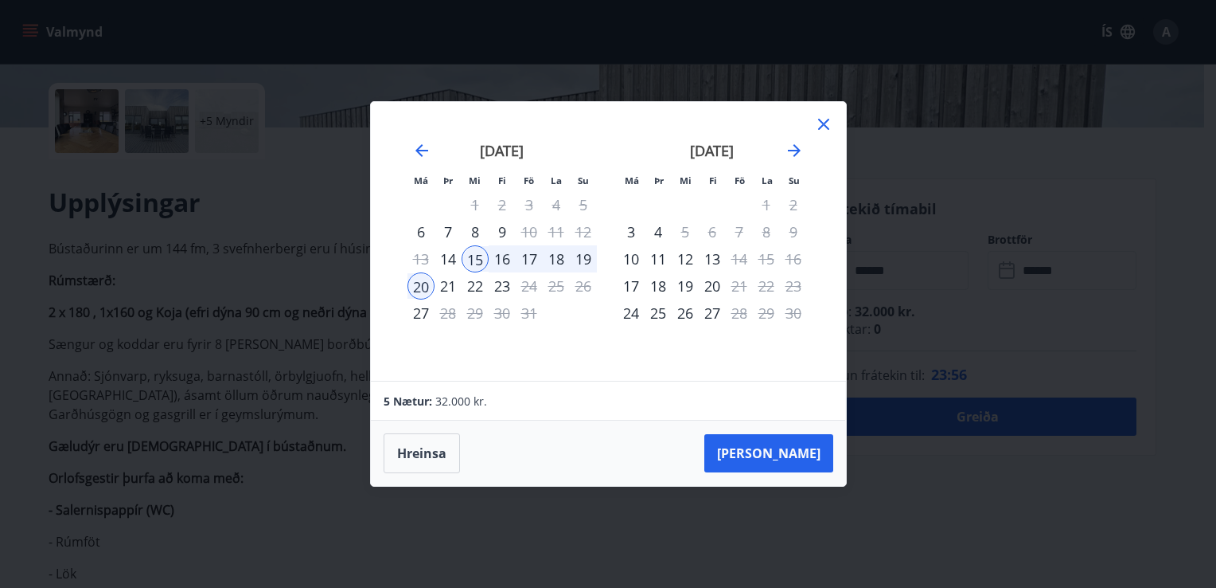
click at [558, 259] on div "18" at bounding box center [556, 258] width 27 height 27
click at [510, 258] on div "16" at bounding box center [502, 258] width 27 height 27
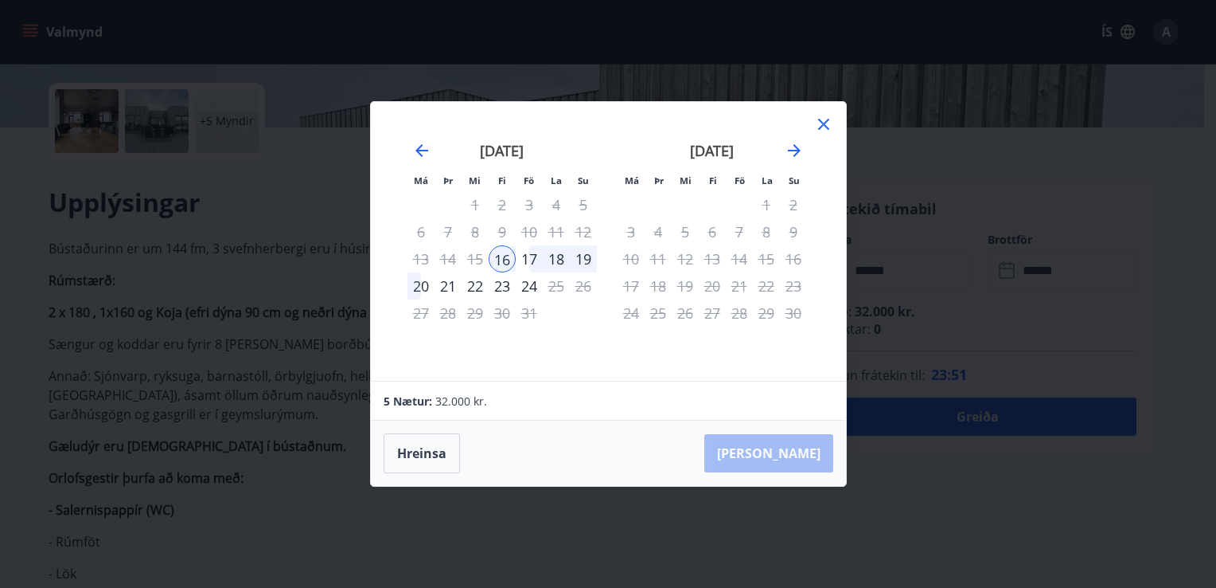
click at [567, 256] on div "18" at bounding box center [556, 258] width 27 height 27
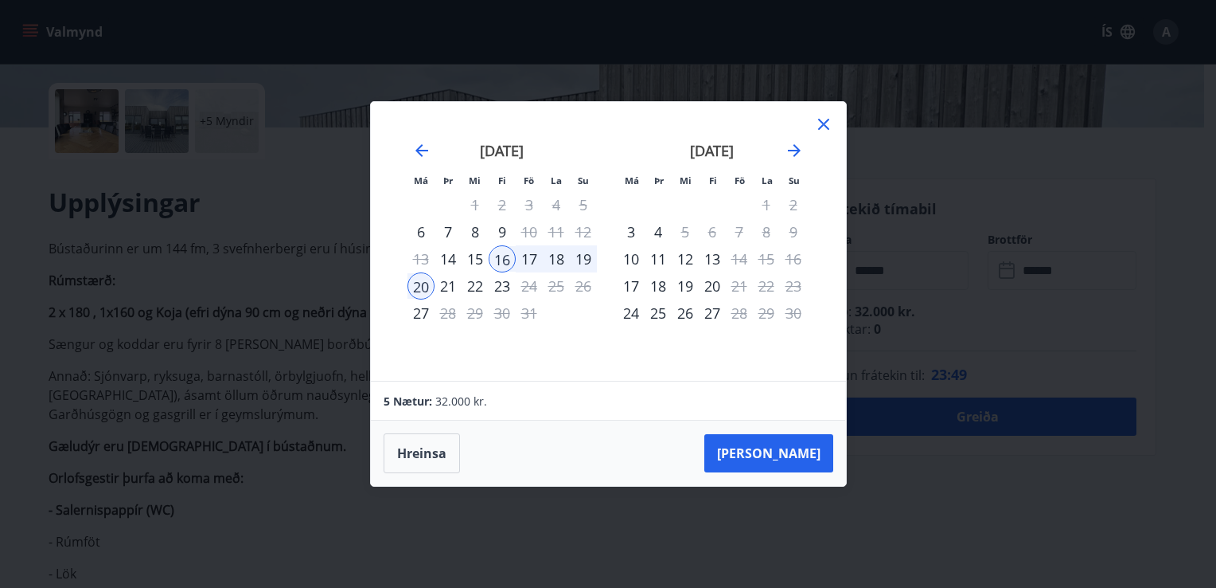
click at [449, 289] on div "21" at bounding box center [448, 285] width 27 height 27
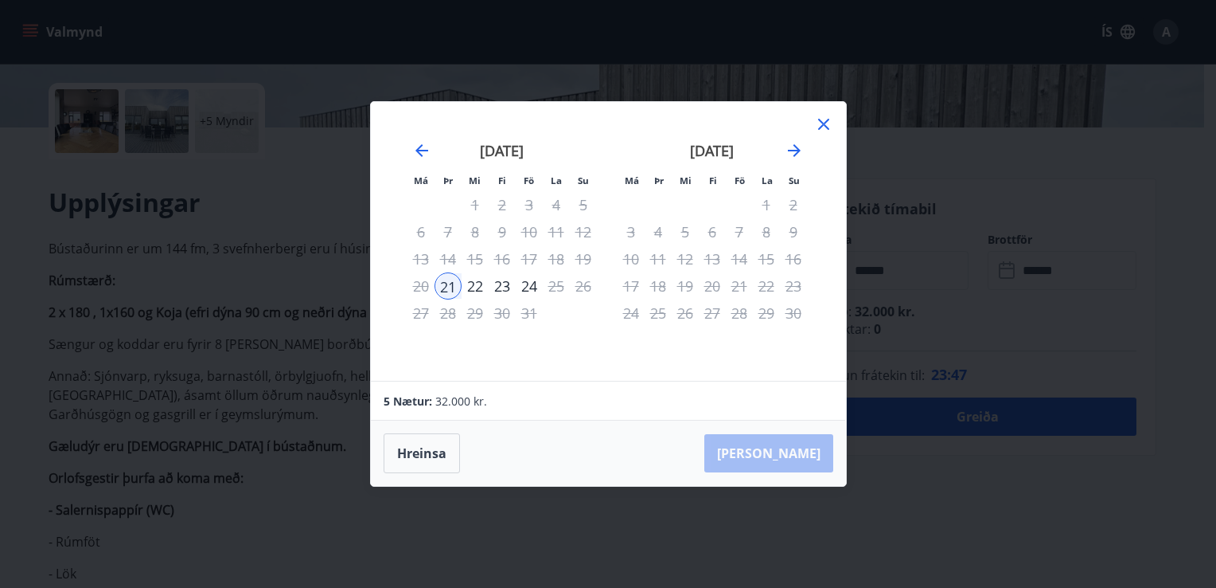
click at [825, 127] on icon at bounding box center [823, 124] width 19 height 19
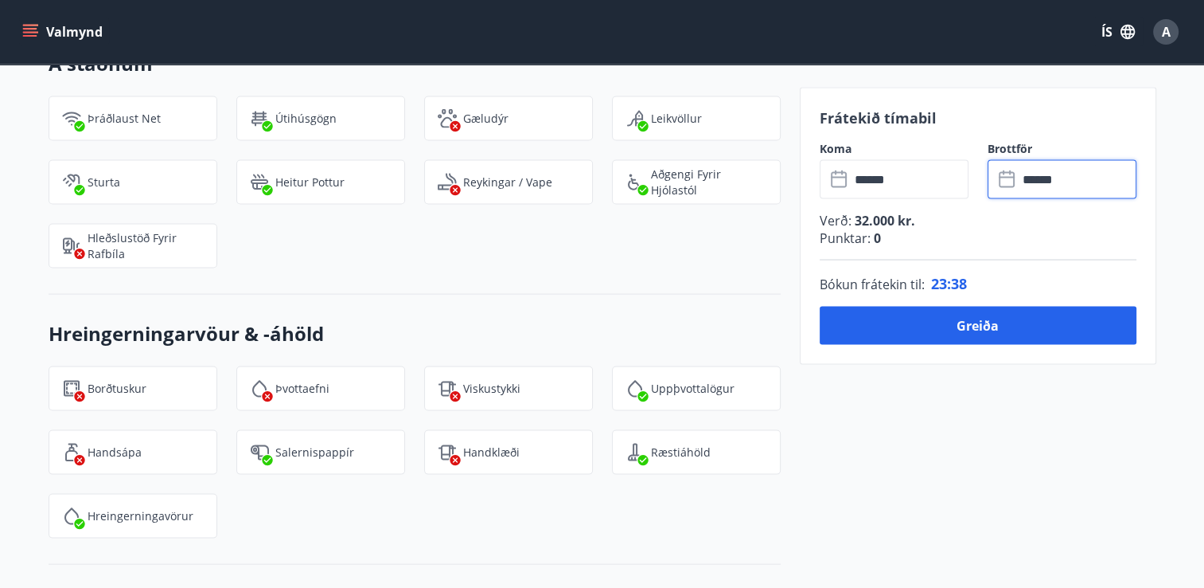
scroll to position [3092, 0]
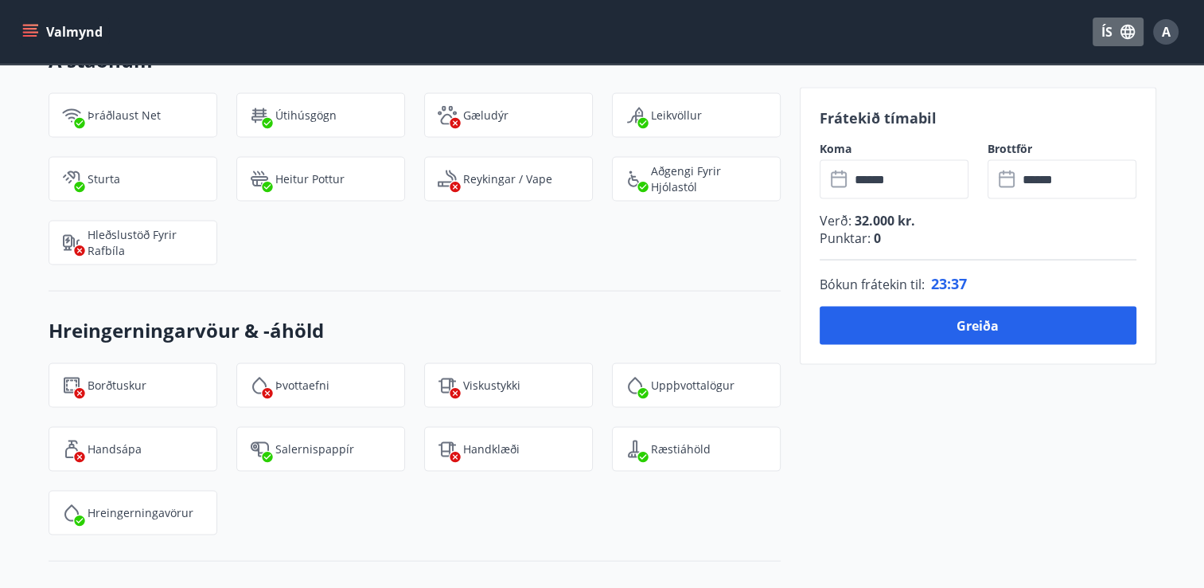
click at [1122, 33] on icon "button" at bounding box center [1128, 32] width 14 height 14
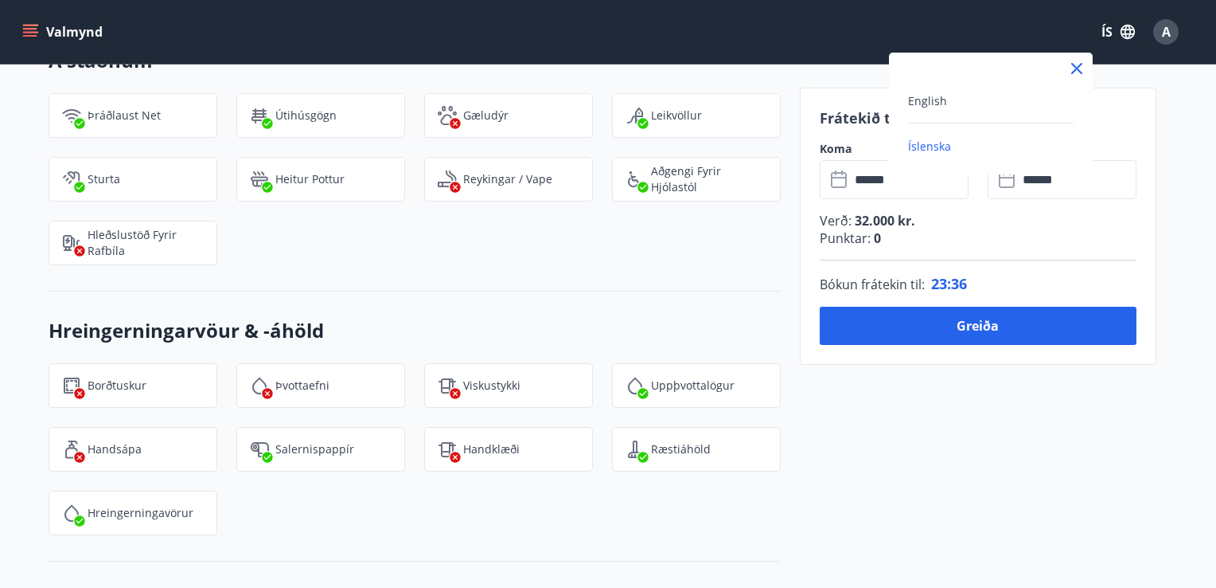
click at [946, 105] on div "English" at bounding box center [991, 100] width 166 height 19
type input "******"
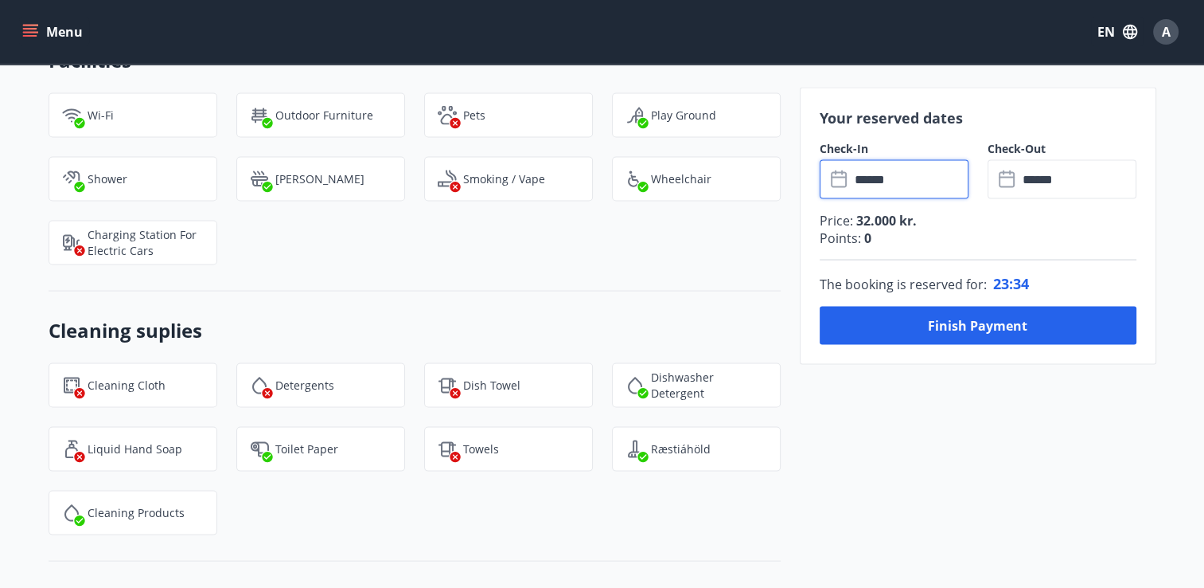
click at [896, 189] on input "******" at bounding box center [909, 179] width 119 height 39
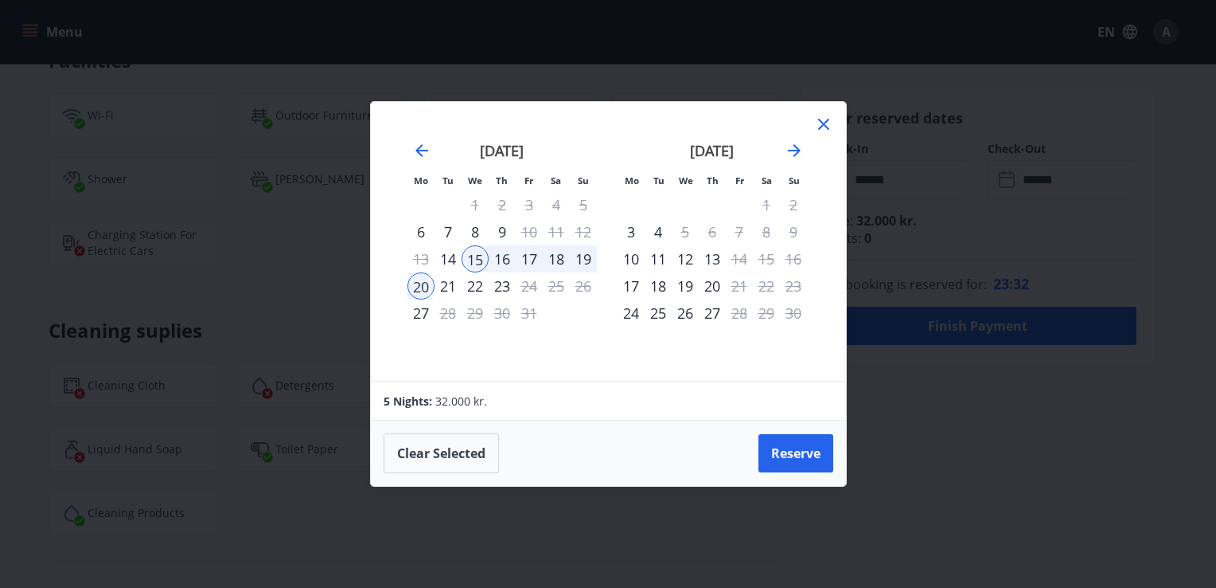
click at [507, 261] on div "16" at bounding box center [502, 258] width 27 height 27
click at [470, 256] on div "15" at bounding box center [475, 258] width 27 height 27
click at [556, 260] on div "18" at bounding box center [556, 258] width 27 height 27
click at [458, 446] on button "Clear selected" at bounding box center [441, 453] width 115 height 40
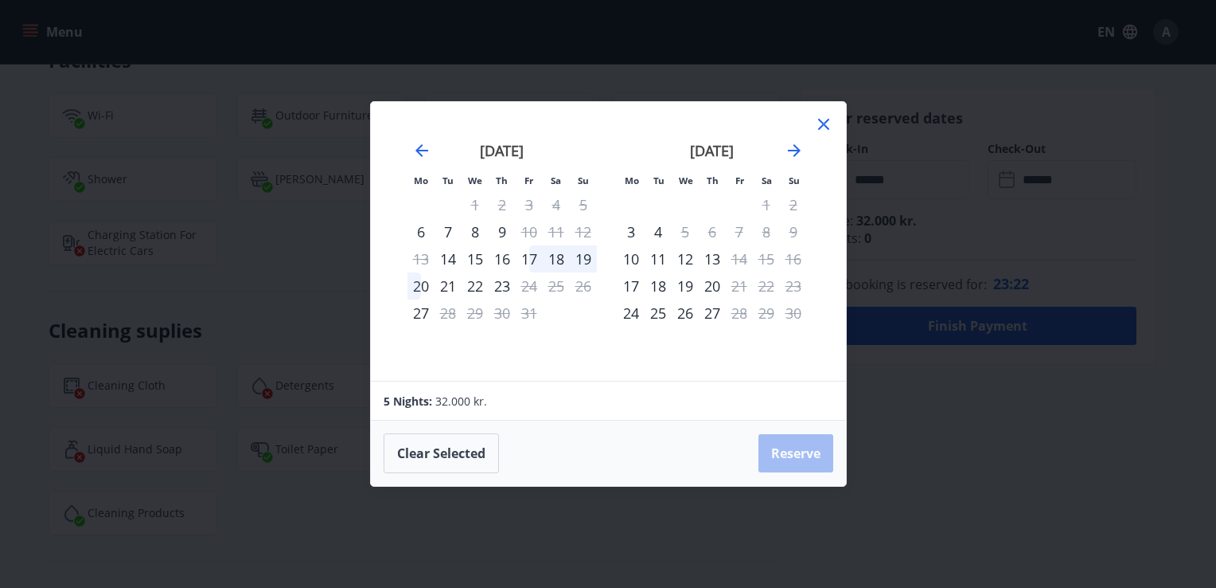
click at [480, 256] on div "15" at bounding box center [475, 258] width 27 height 27
click at [563, 259] on div "18" at bounding box center [556, 258] width 27 height 27
click at [796, 454] on button "Reserve" at bounding box center [796, 453] width 75 height 38
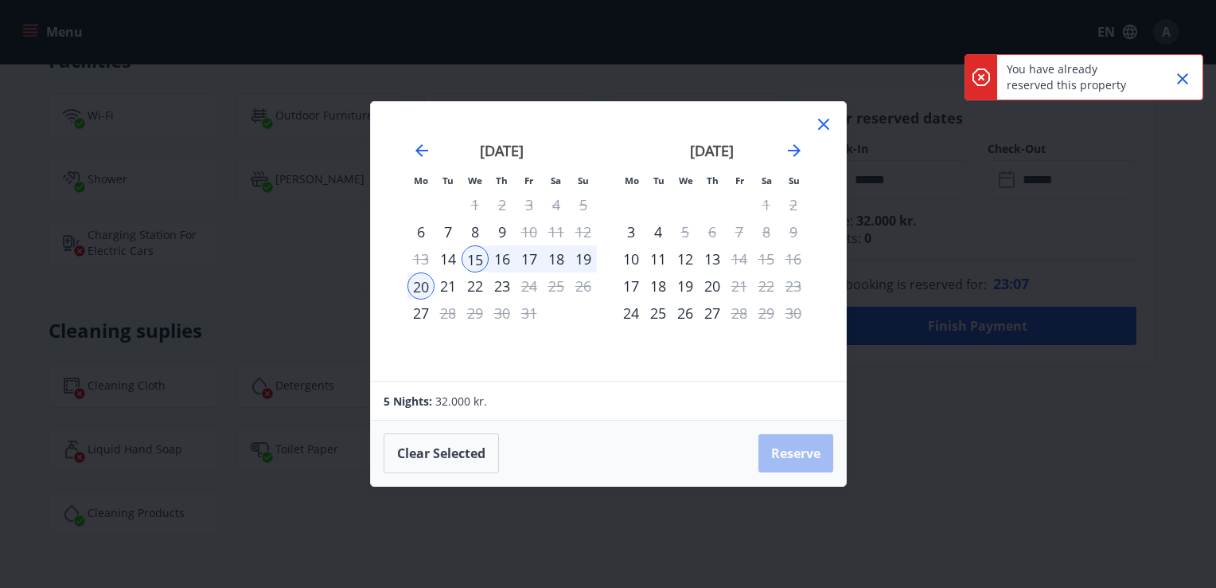
click at [815, 124] on icon at bounding box center [823, 124] width 19 height 19
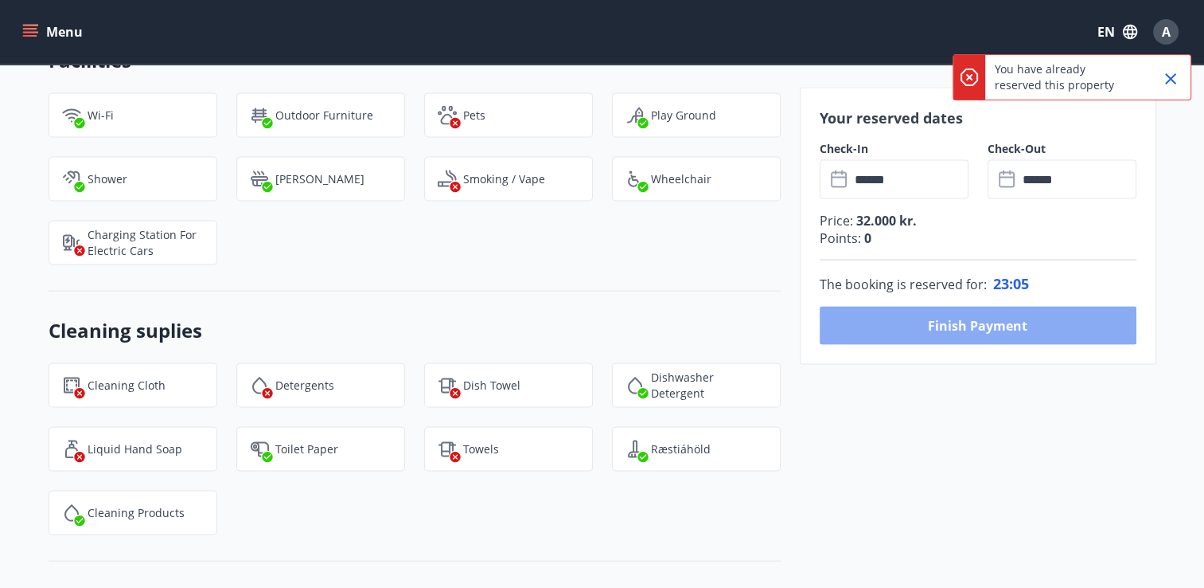
click at [989, 326] on button "Finish payment" at bounding box center [978, 325] width 317 height 38
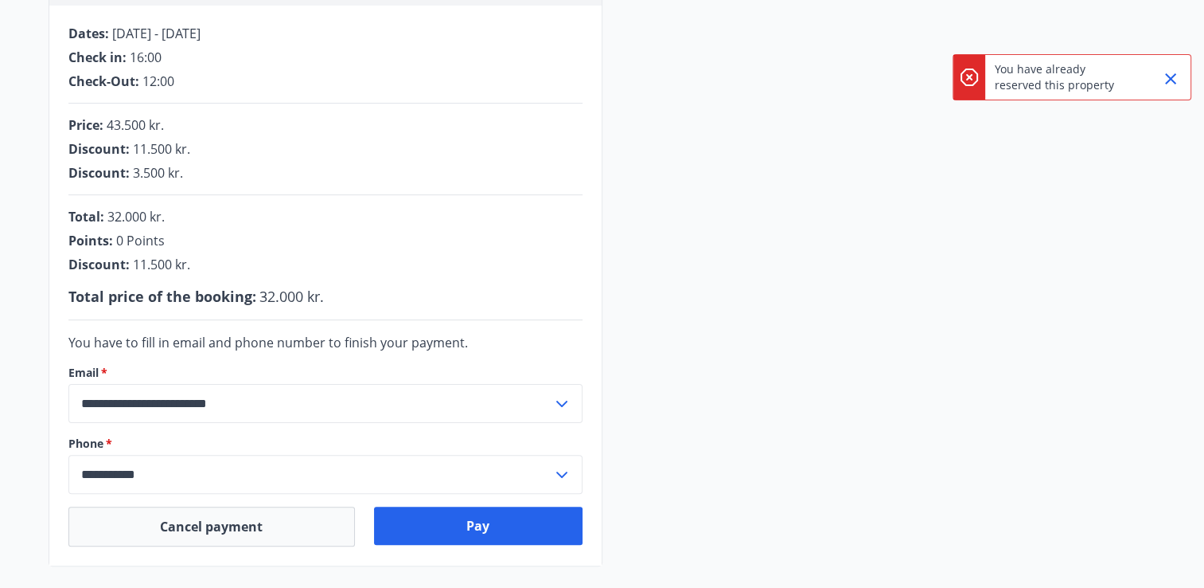
scroll to position [492, 0]
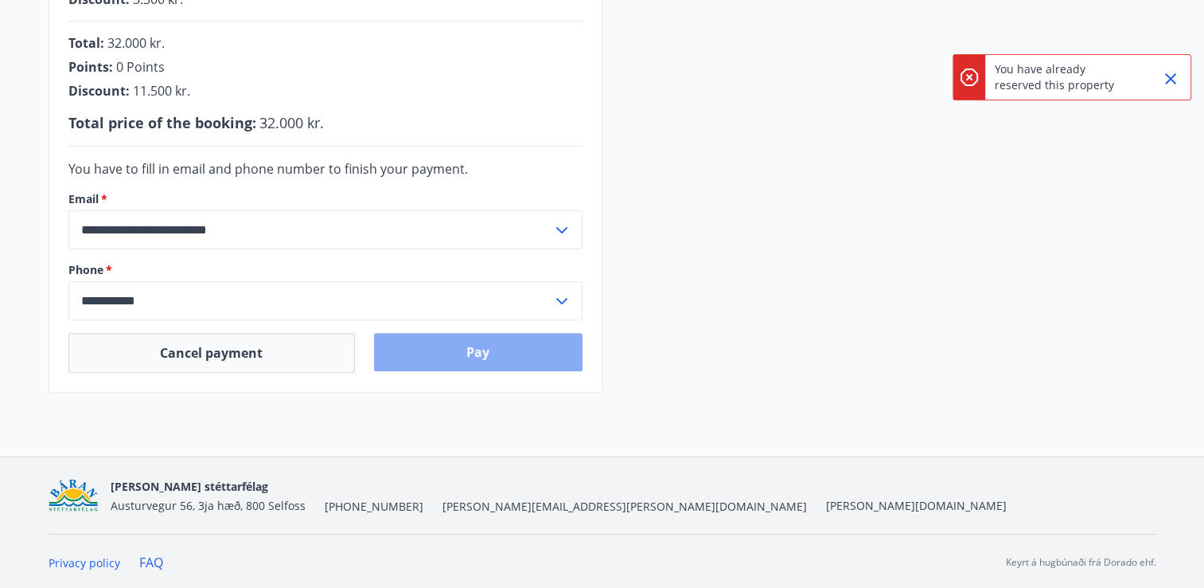
click at [492, 353] on button "Pay" at bounding box center [478, 352] width 209 height 38
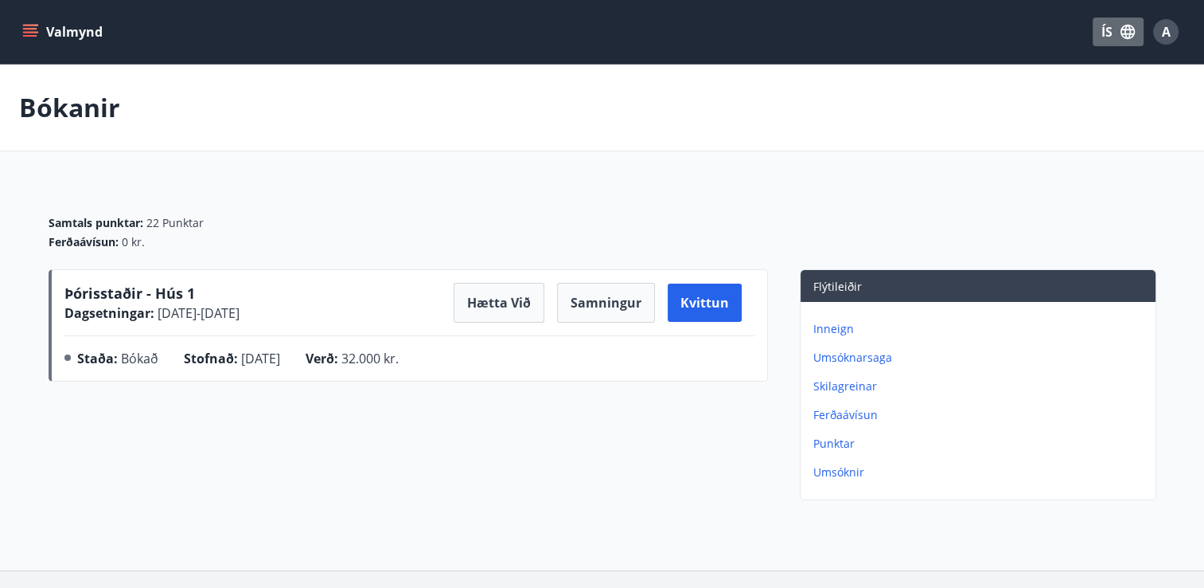
click at [1134, 36] on icon "button" at bounding box center [1128, 32] width 18 height 18
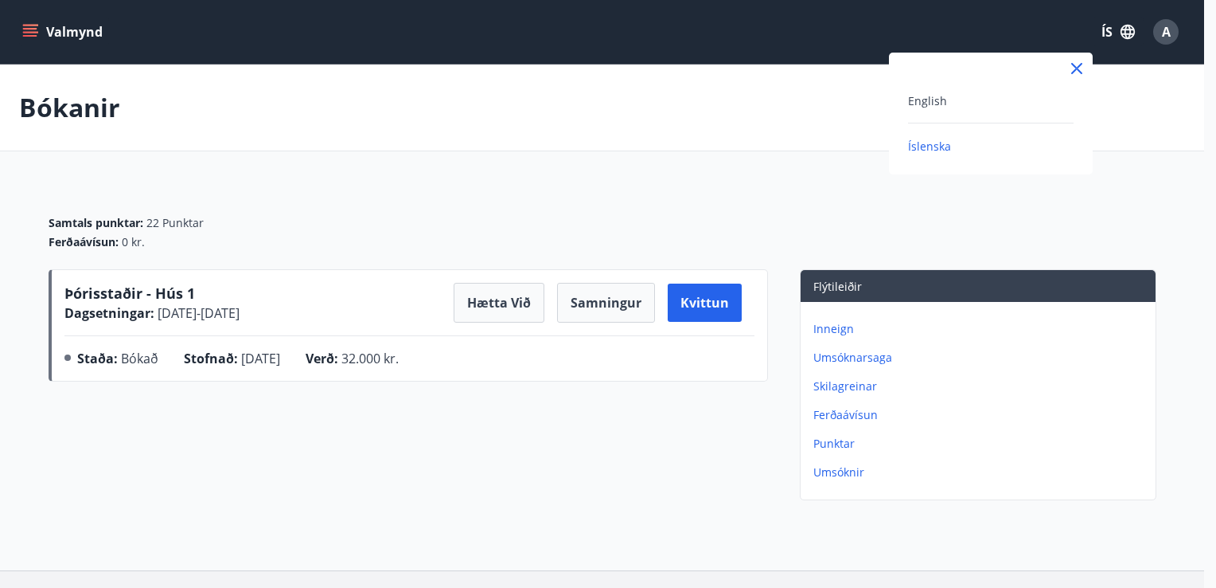
click at [972, 106] on div "English" at bounding box center [991, 100] width 166 height 19
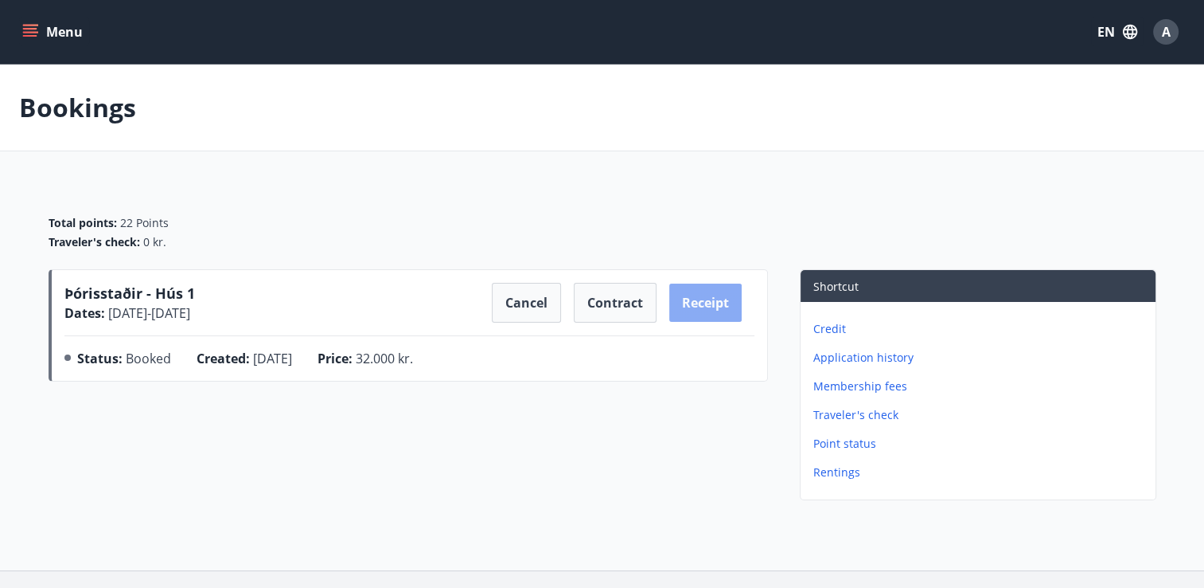
click at [705, 301] on button "Receipt" at bounding box center [706, 302] width 72 height 38
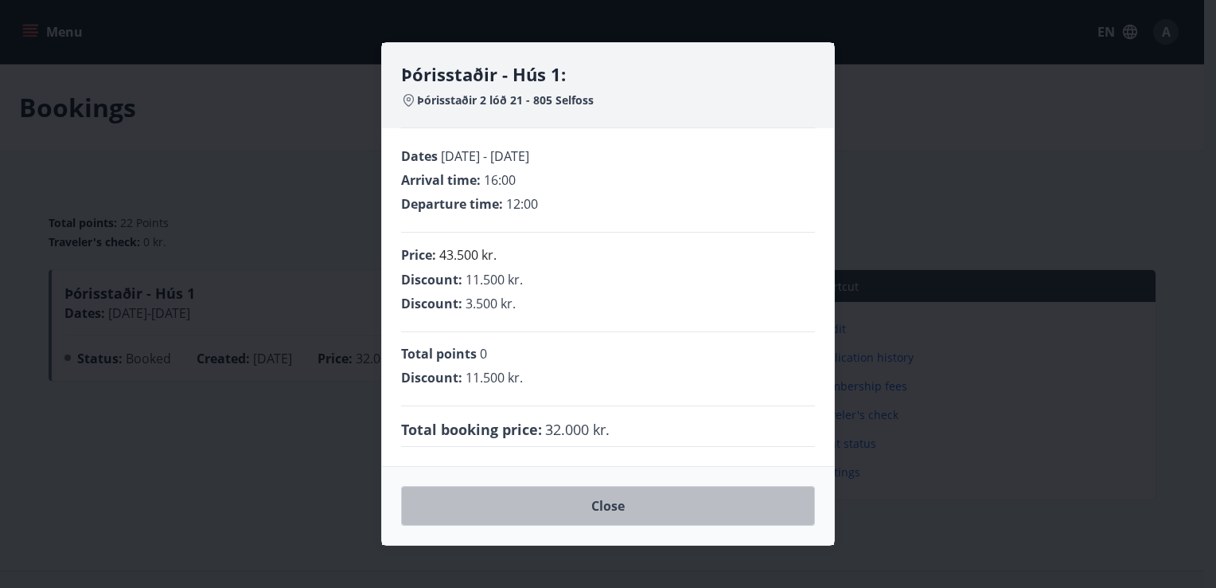
click at [584, 502] on button "Close" at bounding box center [608, 506] width 414 height 40
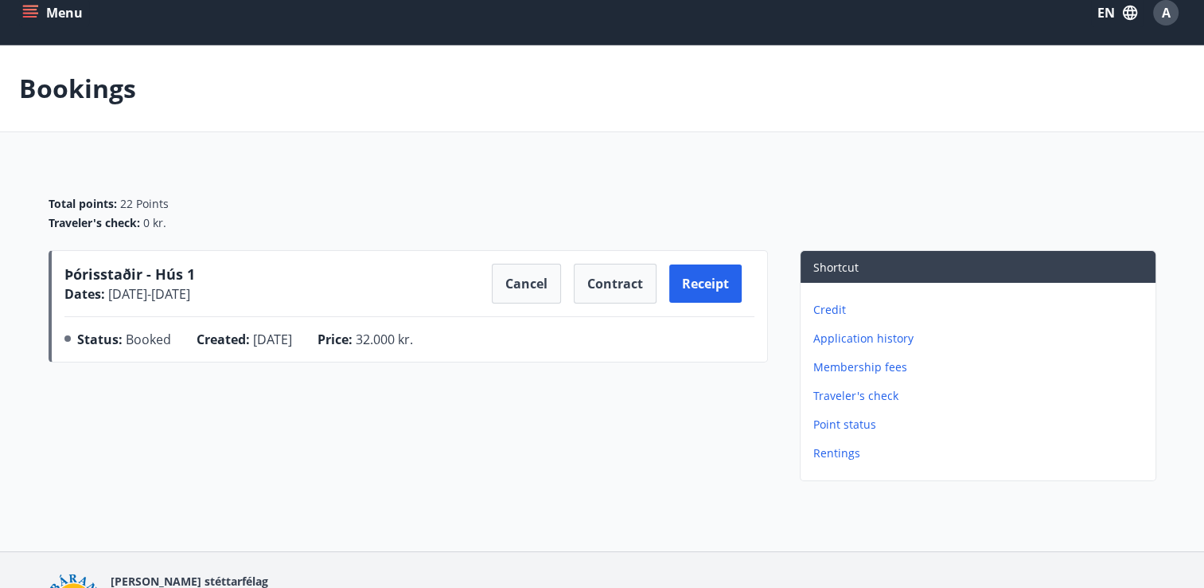
scroll to position [35, 0]
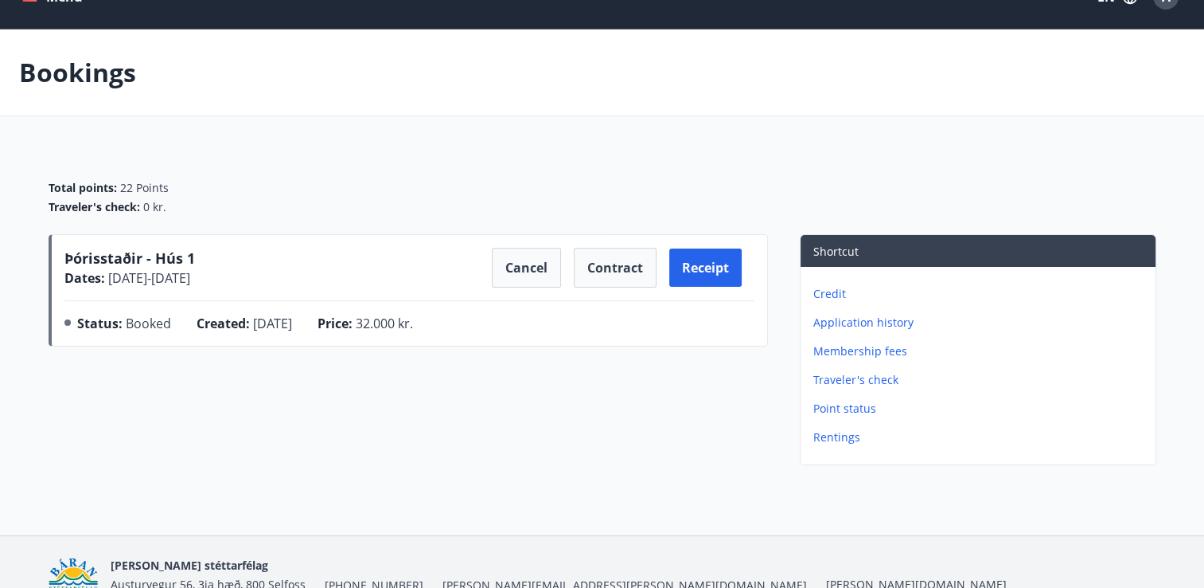
click at [247, 310] on div "Þórisstaðir - Hús 1 Dates : [DATE] - [DATE] Cancel Contract Receipt Status : Bo…" at bounding box center [409, 294] width 690 height 92
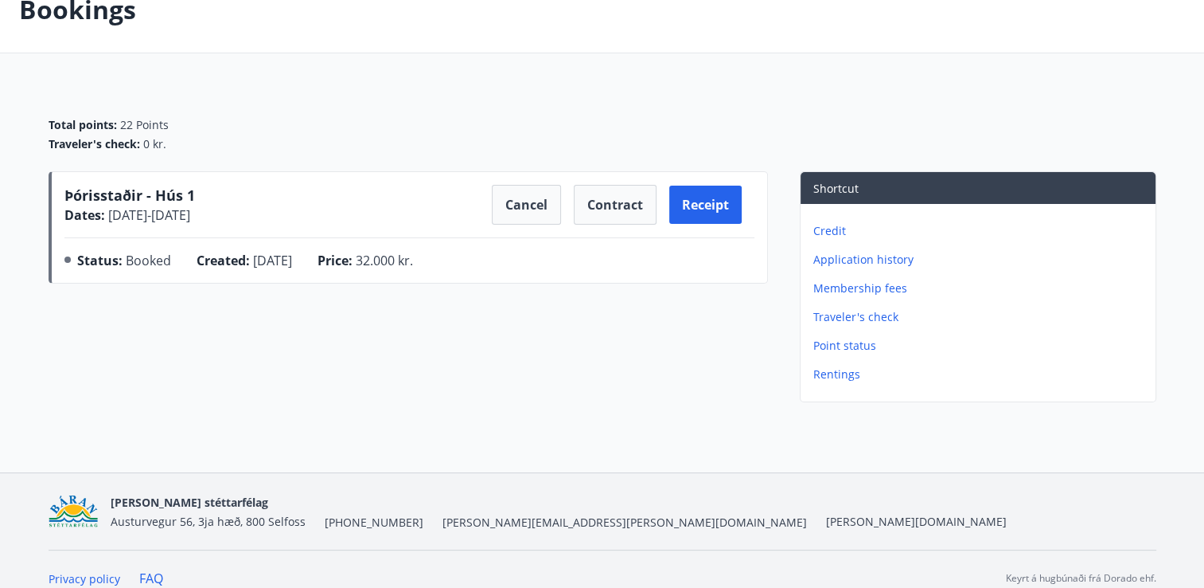
scroll to position [0, 0]
